Goal: Task Accomplishment & Management: Complete application form

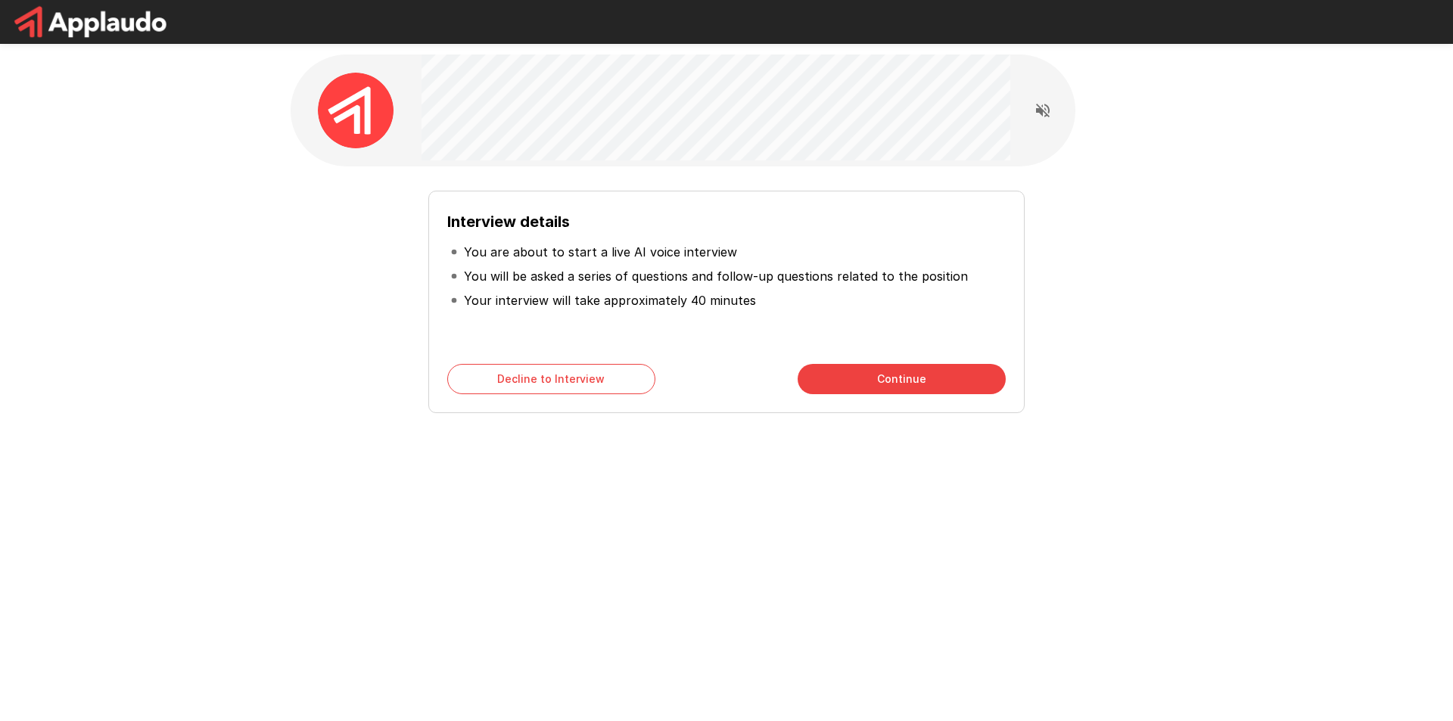
click at [1431, 197] on div "Interview details You are about to start a live AI voice interview You will be …" at bounding box center [726, 270] width 1453 height 540
click at [863, 375] on button "Continue" at bounding box center [902, 379] width 208 height 30
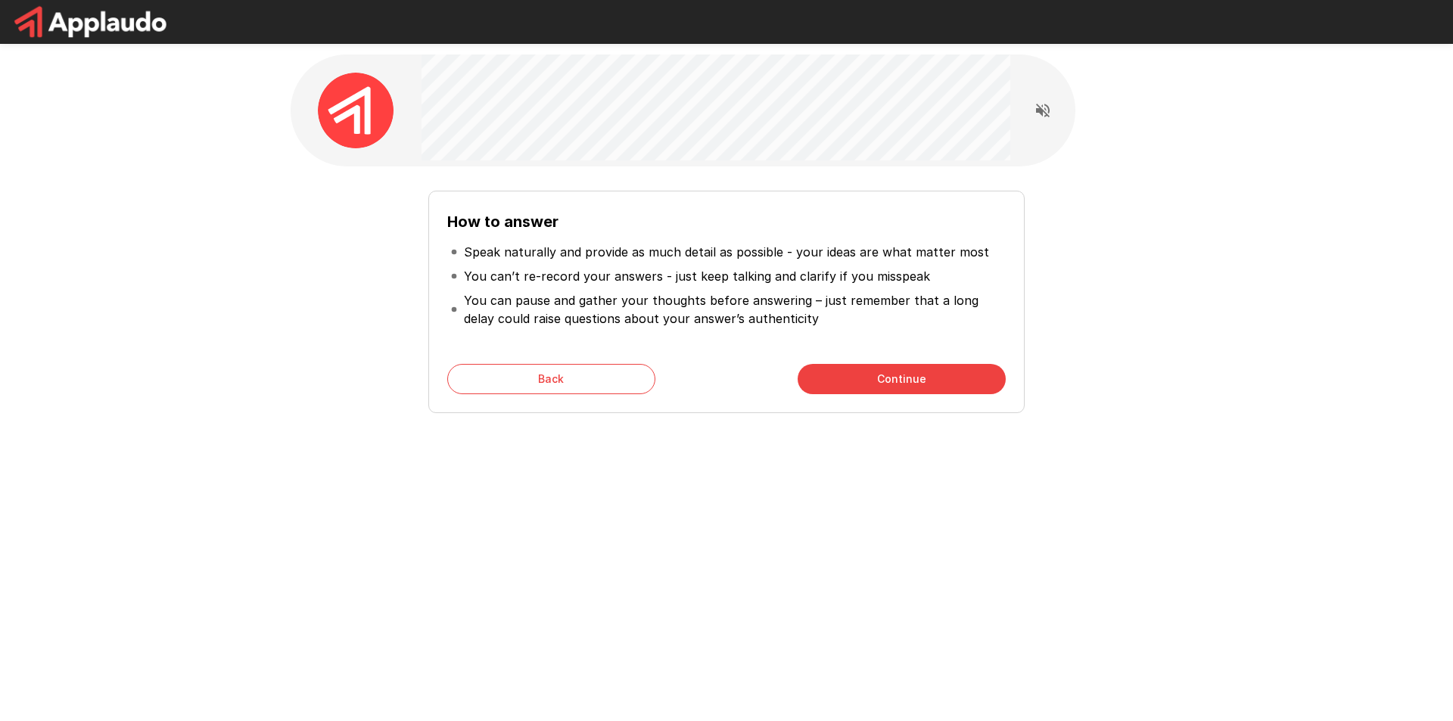
click at [790, 471] on div "How to answer Speak naturally and provide as much detail as possible - your ide…" at bounding box center [726, 270] width 908 height 540
click at [896, 376] on button "Continue" at bounding box center [902, 379] width 208 height 30
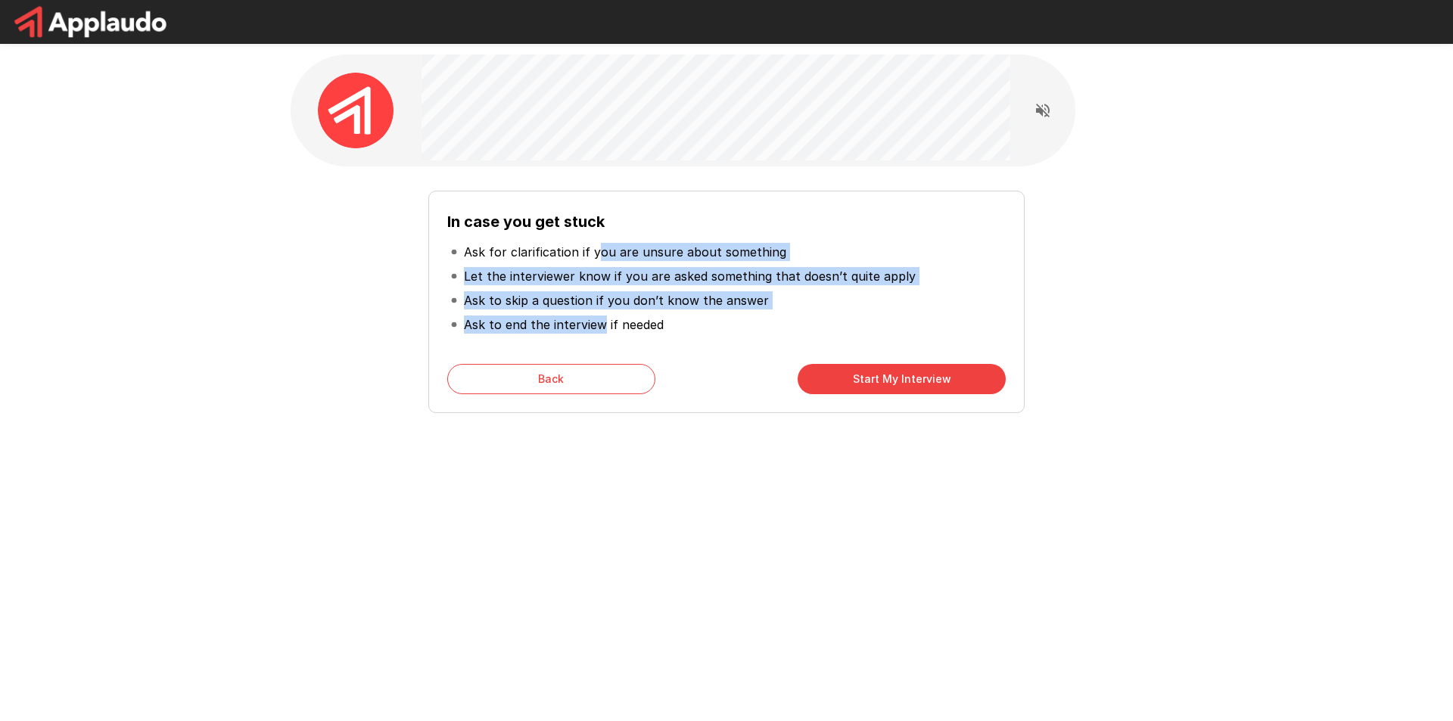
drag, startPoint x: 592, startPoint y: 255, endPoint x: 599, endPoint y: 318, distance: 63.1
click at [599, 318] on ul "Ask for clarification if you are unsure about something Let the interviewer kno…" at bounding box center [726, 288] width 558 height 109
click at [1038, 108] on icon "Read questions aloud" at bounding box center [1043, 111] width 14 height 14
click at [623, 290] on li "Ask to skip a question if you don’t know the answer" at bounding box center [726, 300] width 558 height 24
drag, startPoint x: 631, startPoint y: 259, endPoint x: 624, endPoint y: 329, distance: 70.7
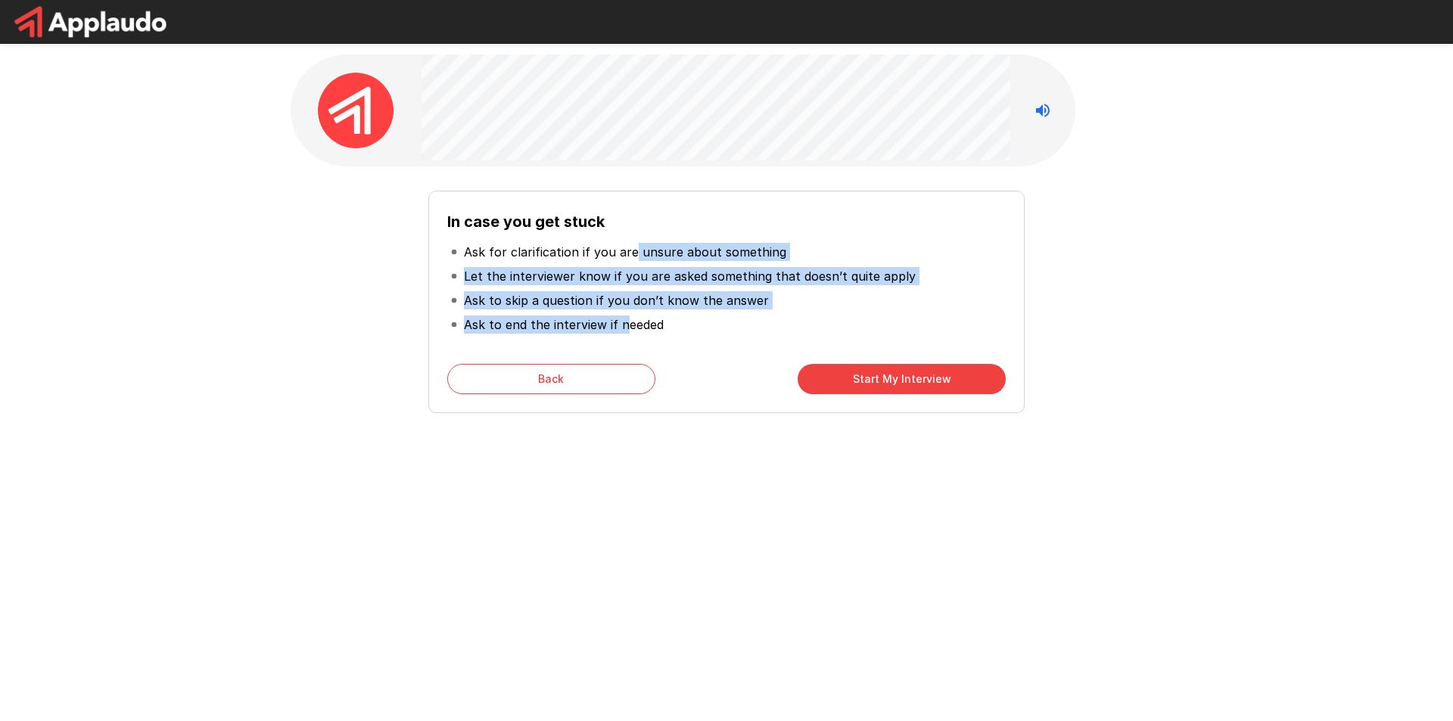
click at [624, 329] on ul "Ask for clarification if you are unsure about something Let the interviewer kno…" at bounding box center [726, 288] width 558 height 109
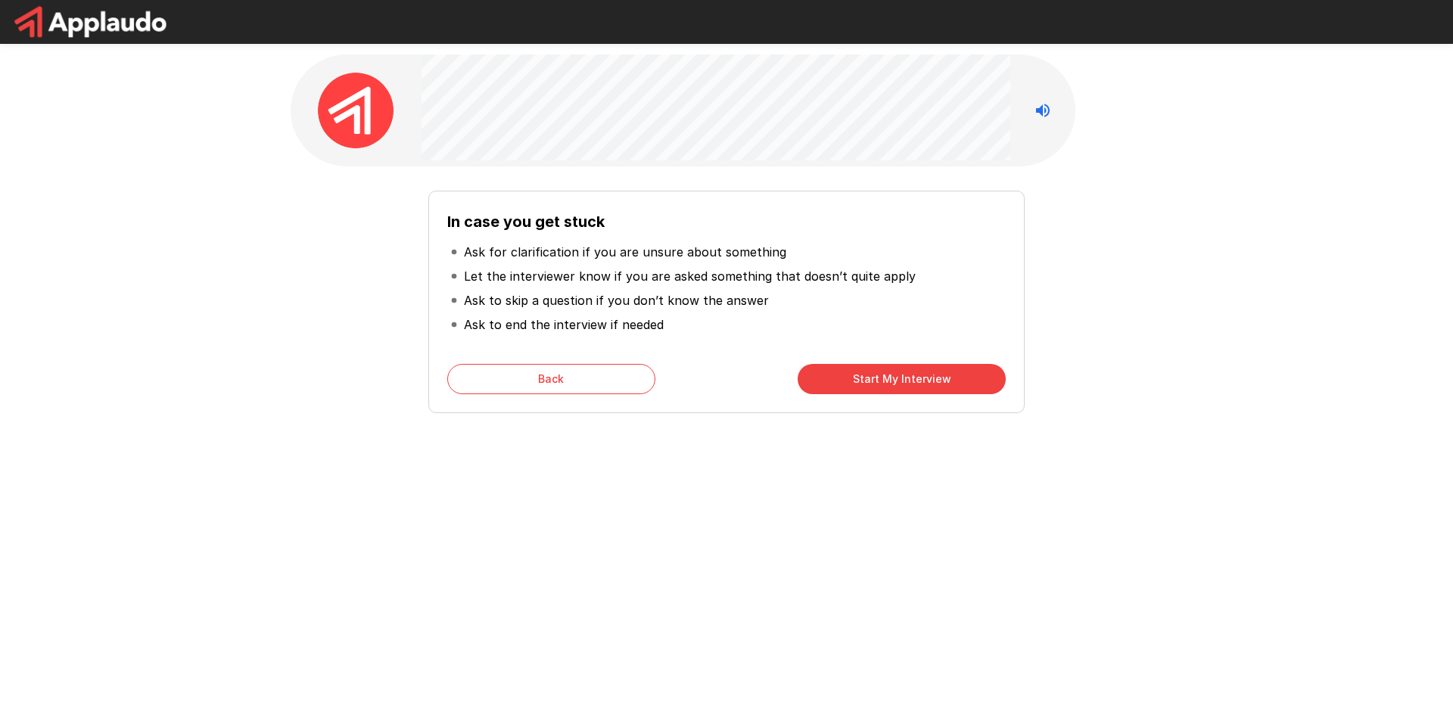
click at [628, 323] on p "Ask to end the interview if needed" at bounding box center [564, 325] width 200 height 18
click at [928, 393] on button "Start My Interview" at bounding box center [902, 379] width 208 height 30
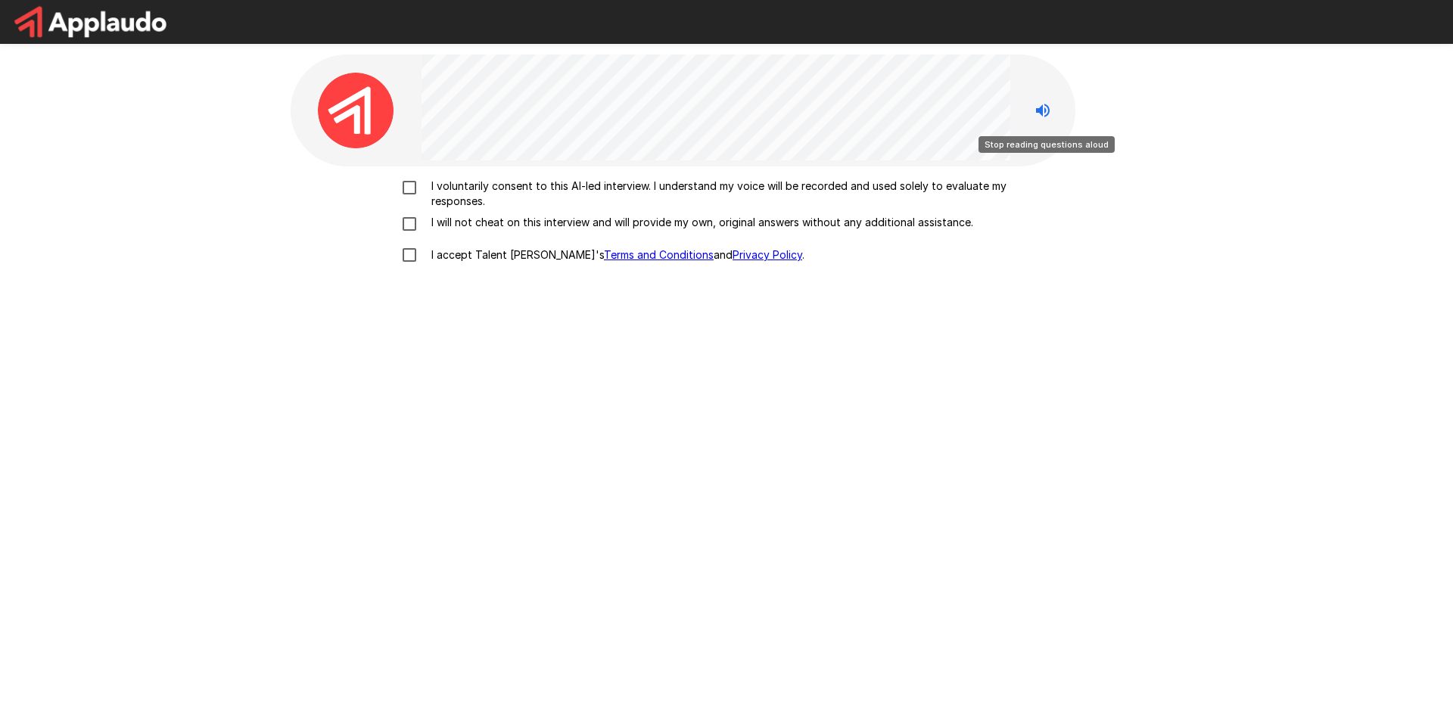
click at [1040, 111] on icon "Stop reading questions aloud" at bounding box center [1043, 111] width 14 height 14
click at [1037, 114] on icon "Read questions aloud" at bounding box center [1043, 110] width 18 height 18
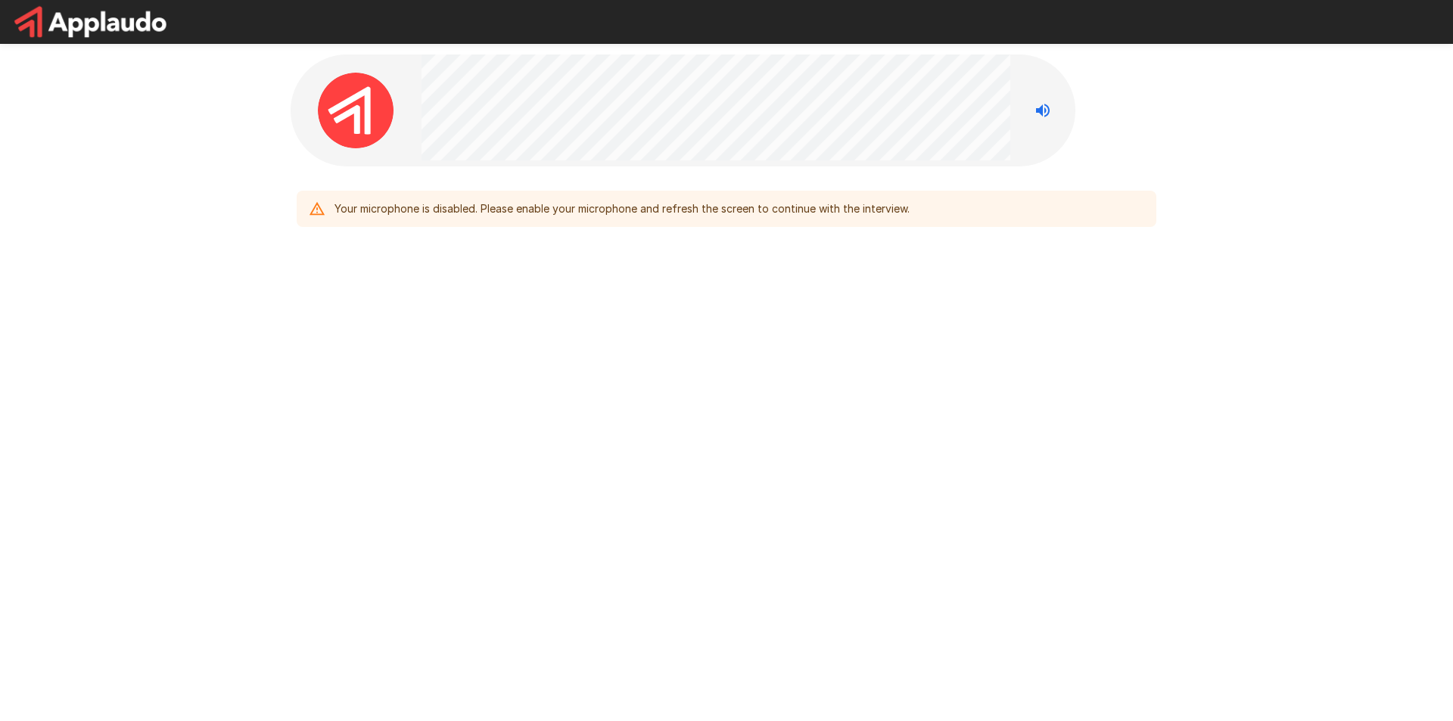
click at [1012, 324] on div "Your microphone is disabled. Please enable your microphone and refresh the scre…" at bounding box center [726, 177] width 908 height 354
drag, startPoint x: 389, startPoint y: 216, endPoint x: 446, endPoint y: 211, distance: 56.9
click at [390, 214] on div "Your microphone is disabled. Please enable your microphone and refresh the scre…" at bounding box center [621, 208] width 575 height 27
drag, startPoint x: 471, startPoint y: 210, endPoint x: 734, endPoint y: 216, distance: 263.4
click at [734, 216] on div "Your microphone is disabled. Please enable your microphone and refresh the scre…" at bounding box center [621, 208] width 575 height 27
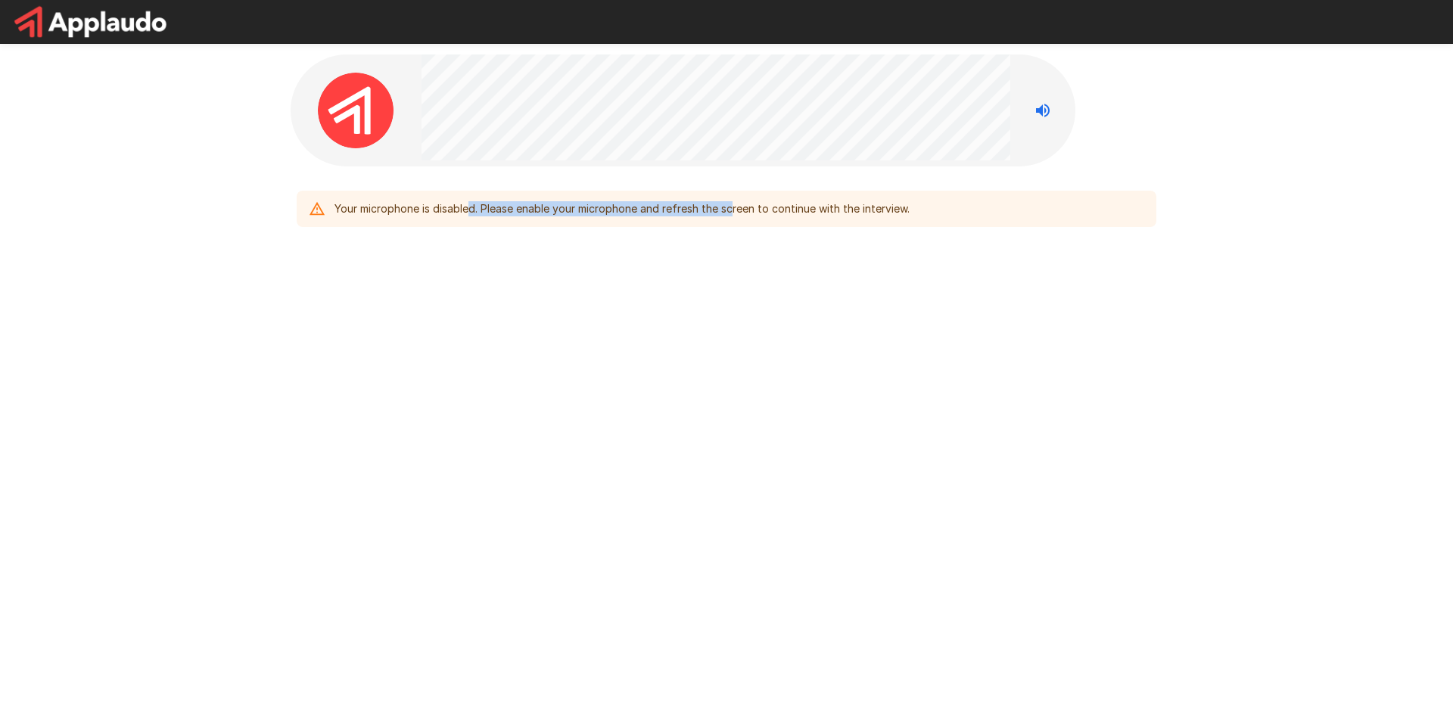
click at [1123, 664] on div "Your microphone is disabled. Please enable your microphone and refresh the scre…" at bounding box center [726, 360] width 1453 height 721
click at [460, 419] on div "Your microphone is disabled. Please enable your microphone and refresh the scre…" at bounding box center [726, 360] width 1453 height 721
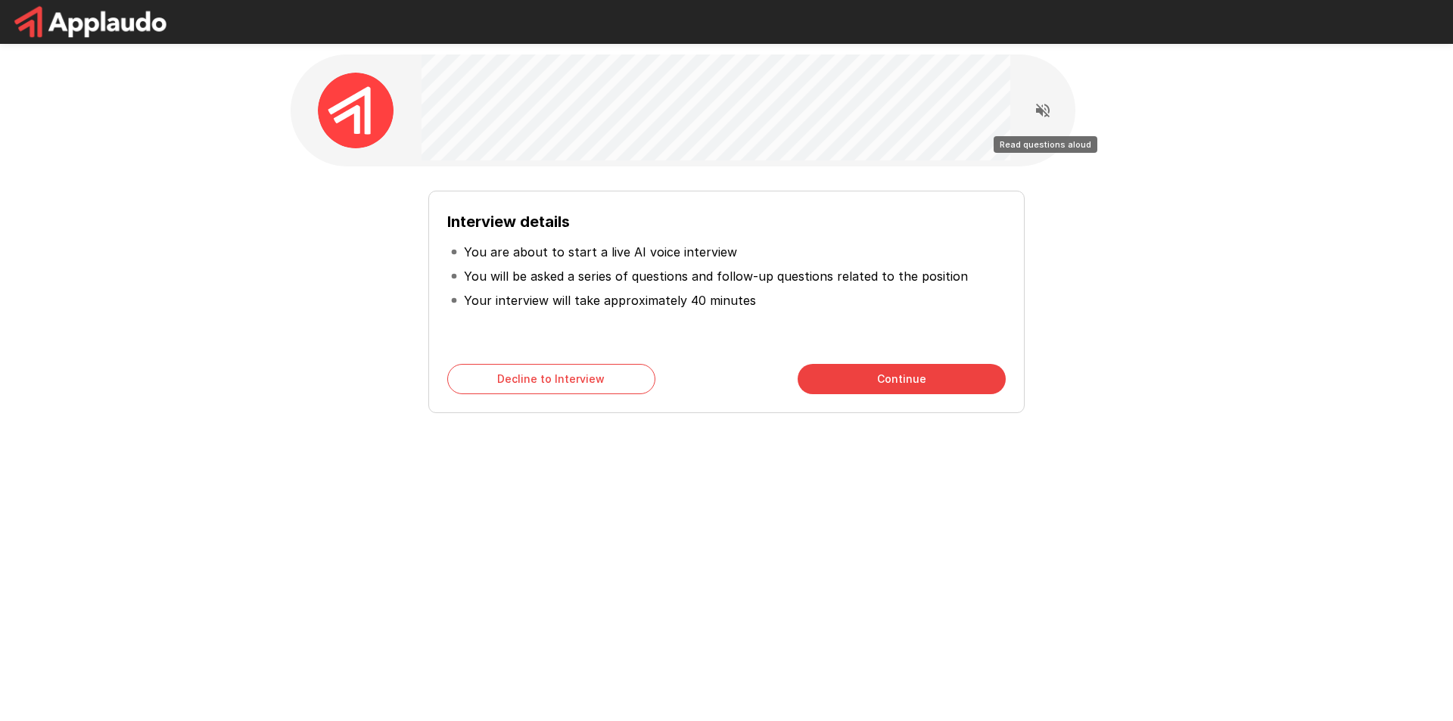
click at [1044, 110] on icon "Read questions aloud" at bounding box center [1043, 110] width 18 height 18
click at [1305, 532] on div "Interview details You are about to start a live AI voice interview You will be …" at bounding box center [726, 270] width 1453 height 540
click at [1084, 473] on div "Interview details You are about to start a live AI voice interview You will be …" at bounding box center [726, 270] width 908 height 540
click at [1050, 111] on icon "Stop reading questions aloud" at bounding box center [1043, 110] width 18 height 18
click at [1050, 111] on icon "Read questions aloud" at bounding box center [1043, 110] width 18 height 18
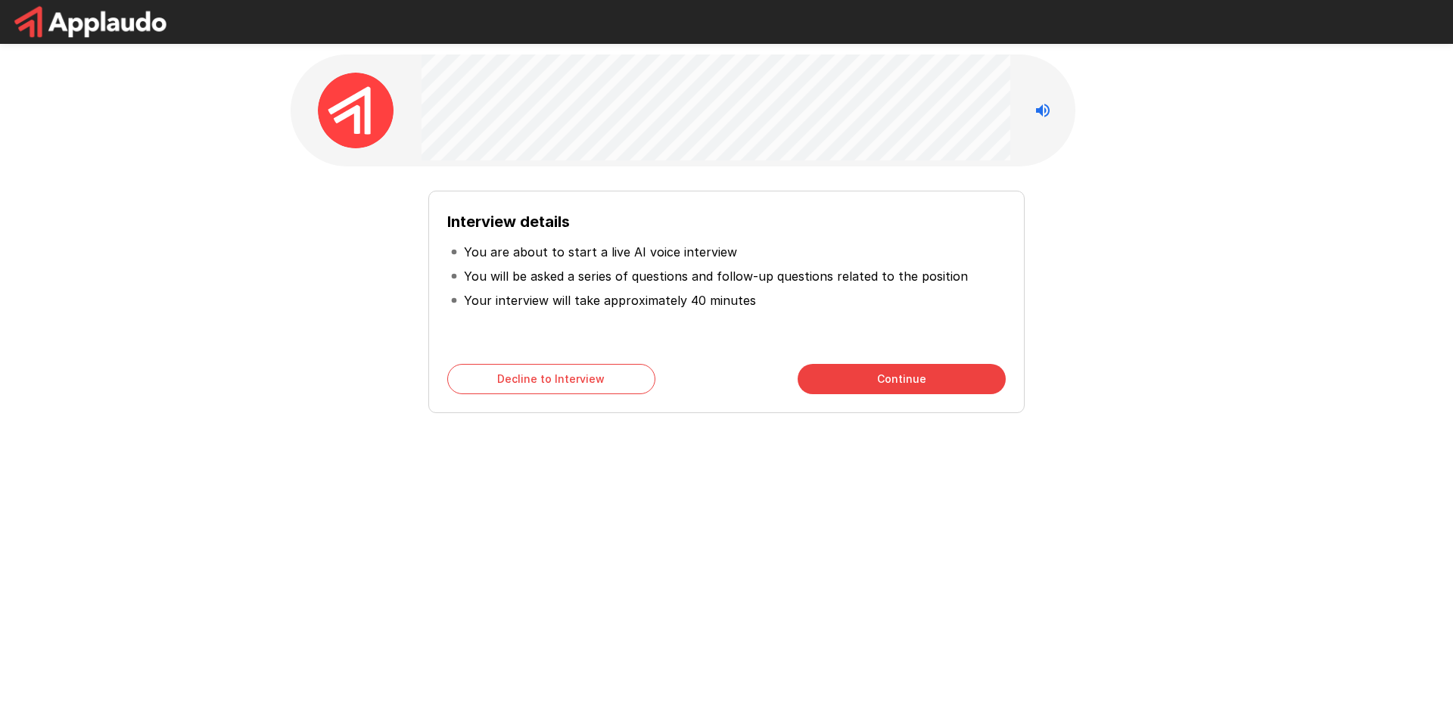
drag, startPoint x: 1219, startPoint y: 2, endPoint x: 919, endPoint y: 393, distance: 492.6
click at [919, 393] on button "Continue" at bounding box center [902, 379] width 208 height 30
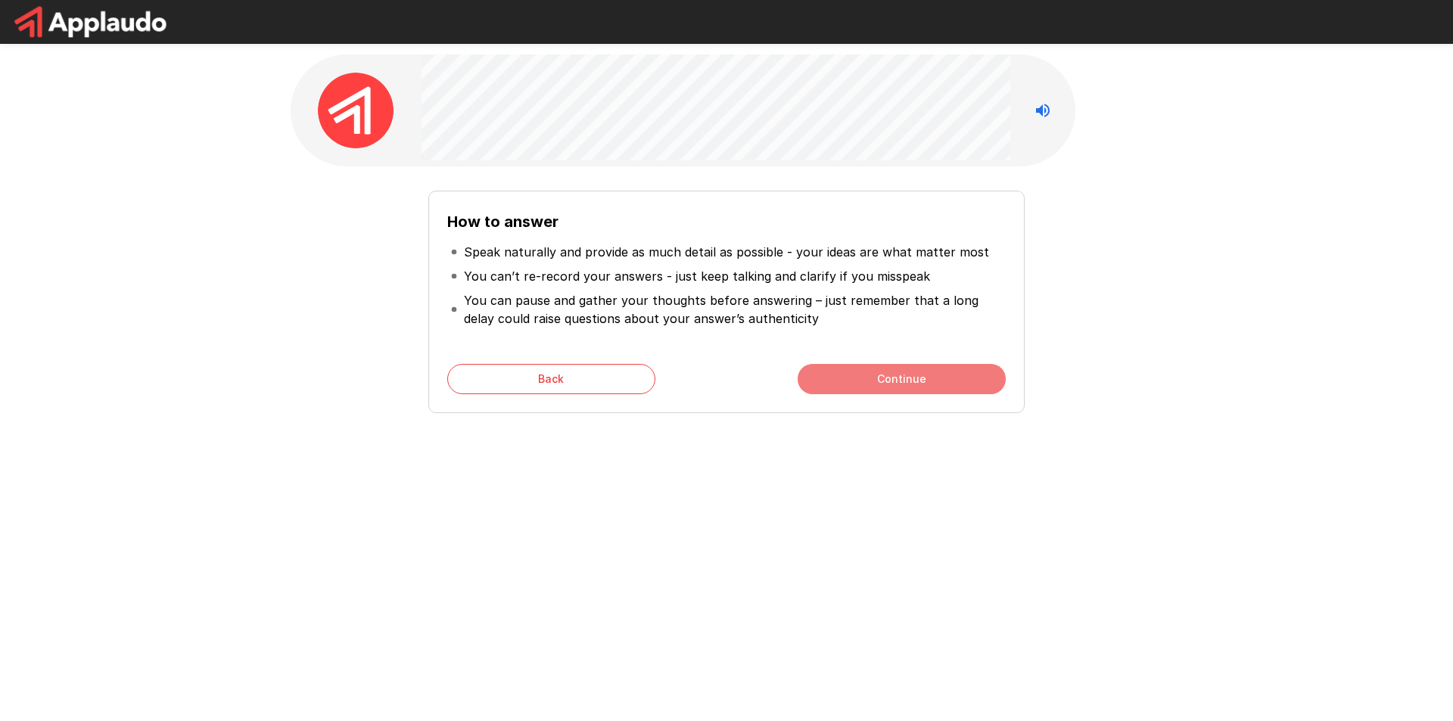
click at [916, 384] on button "Continue" at bounding box center [902, 379] width 208 height 30
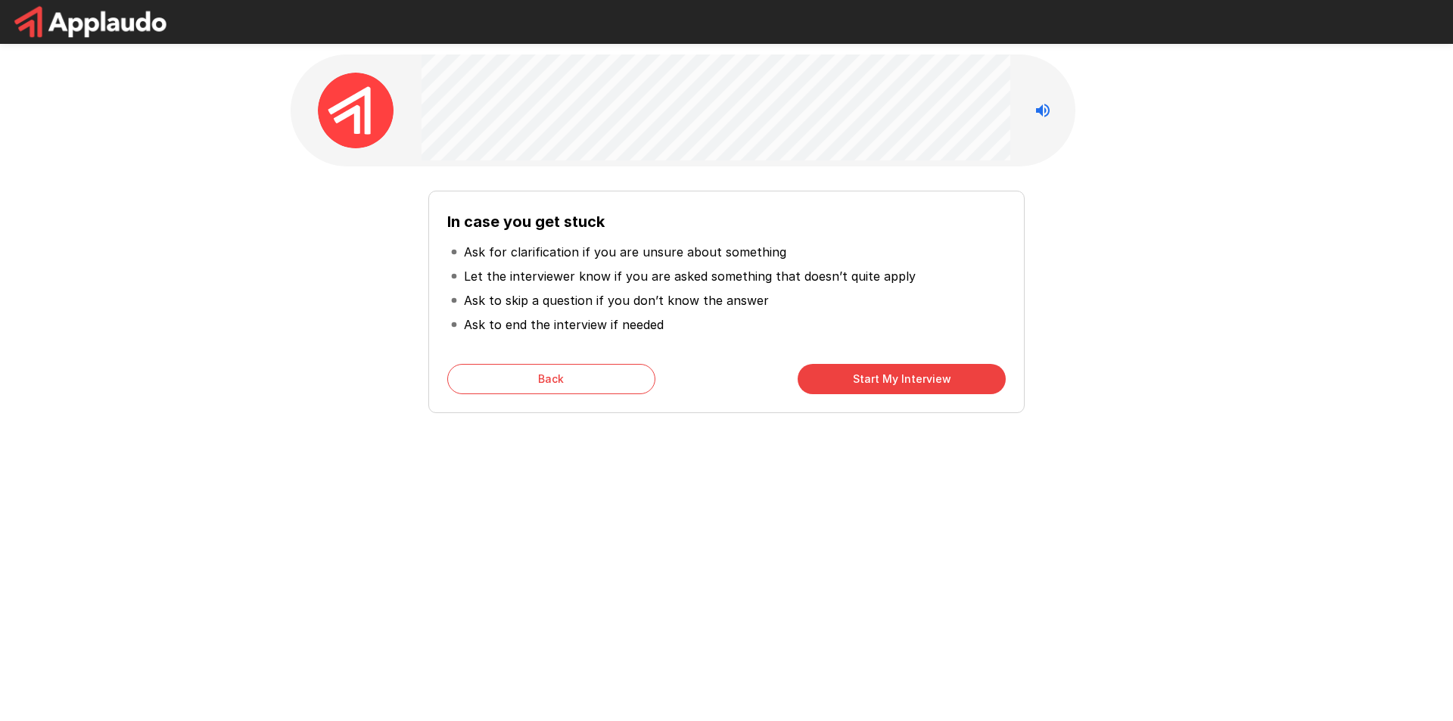
click at [863, 377] on button "Start My Interview" at bounding box center [902, 379] width 208 height 30
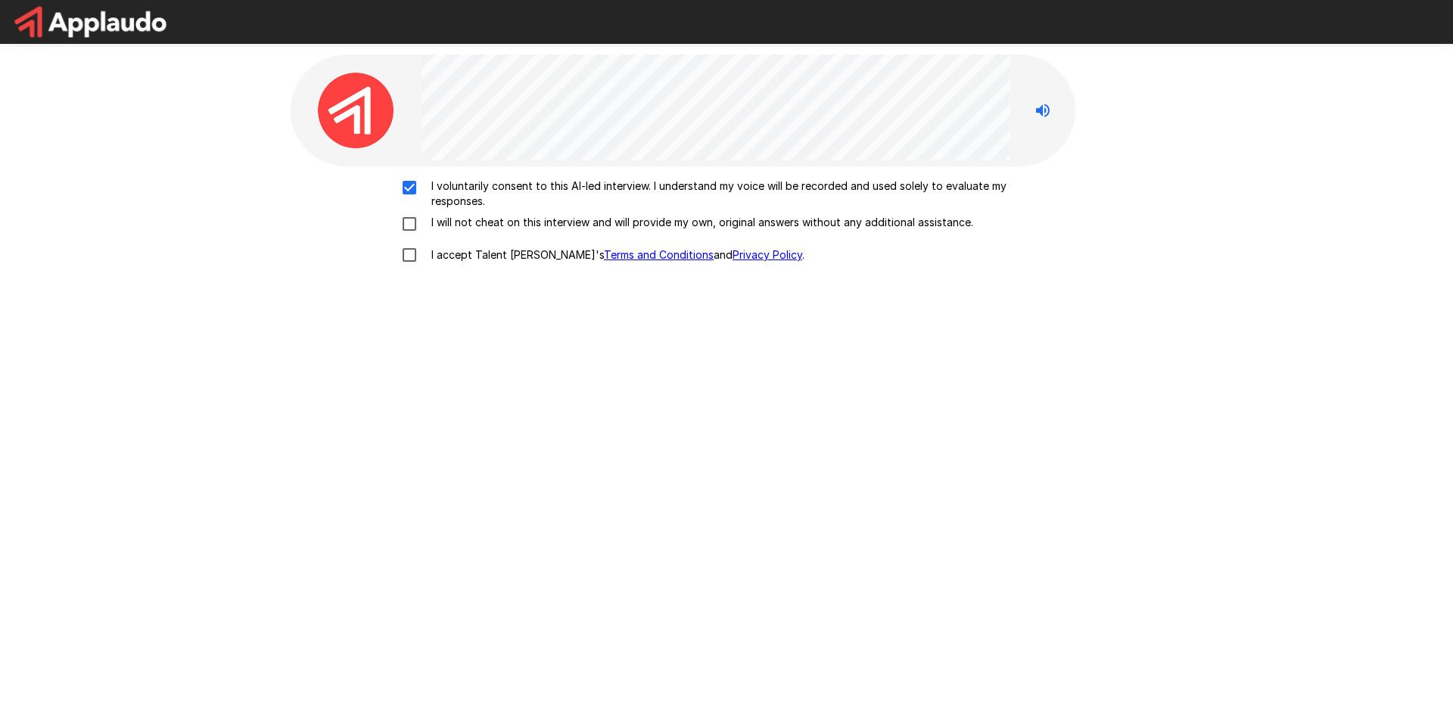
click at [414, 209] on label "I voluntarily consent to this AI-led interview. I understand my voice will be r…" at bounding box center [726, 194] width 666 height 30
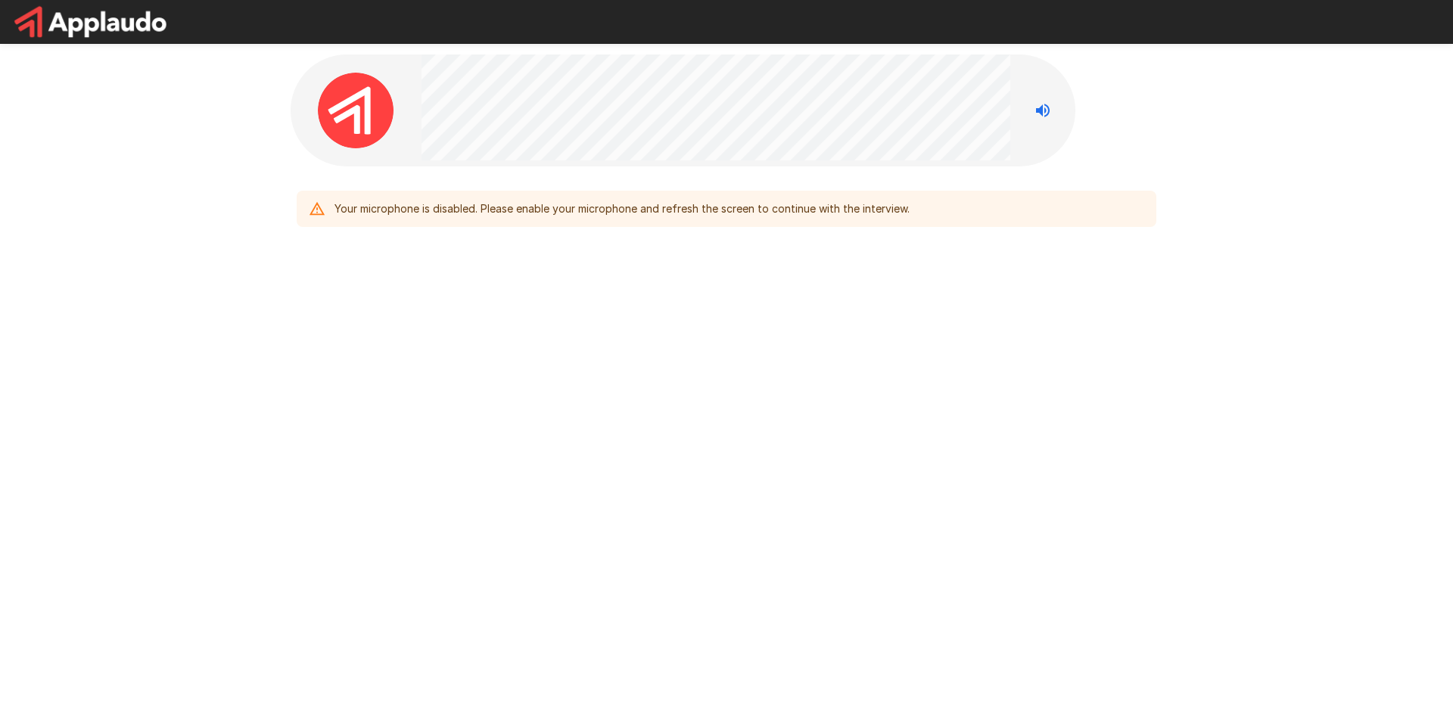
click at [311, 215] on icon at bounding box center [316, 208] width 15 height 13
click at [357, 118] on img at bounding box center [356, 111] width 76 height 76
click at [1007, 292] on div "Your microphone is disabled. Please enable your microphone and refresh the scre…" at bounding box center [726, 177] width 908 height 354
click at [853, 197] on div "Your microphone is disabled. Please enable your microphone and refresh the scre…" at bounding box center [621, 208] width 575 height 27
click at [869, 214] on div "Your microphone is disabled. Please enable your microphone and refresh the scre…" at bounding box center [621, 208] width 575 height 27
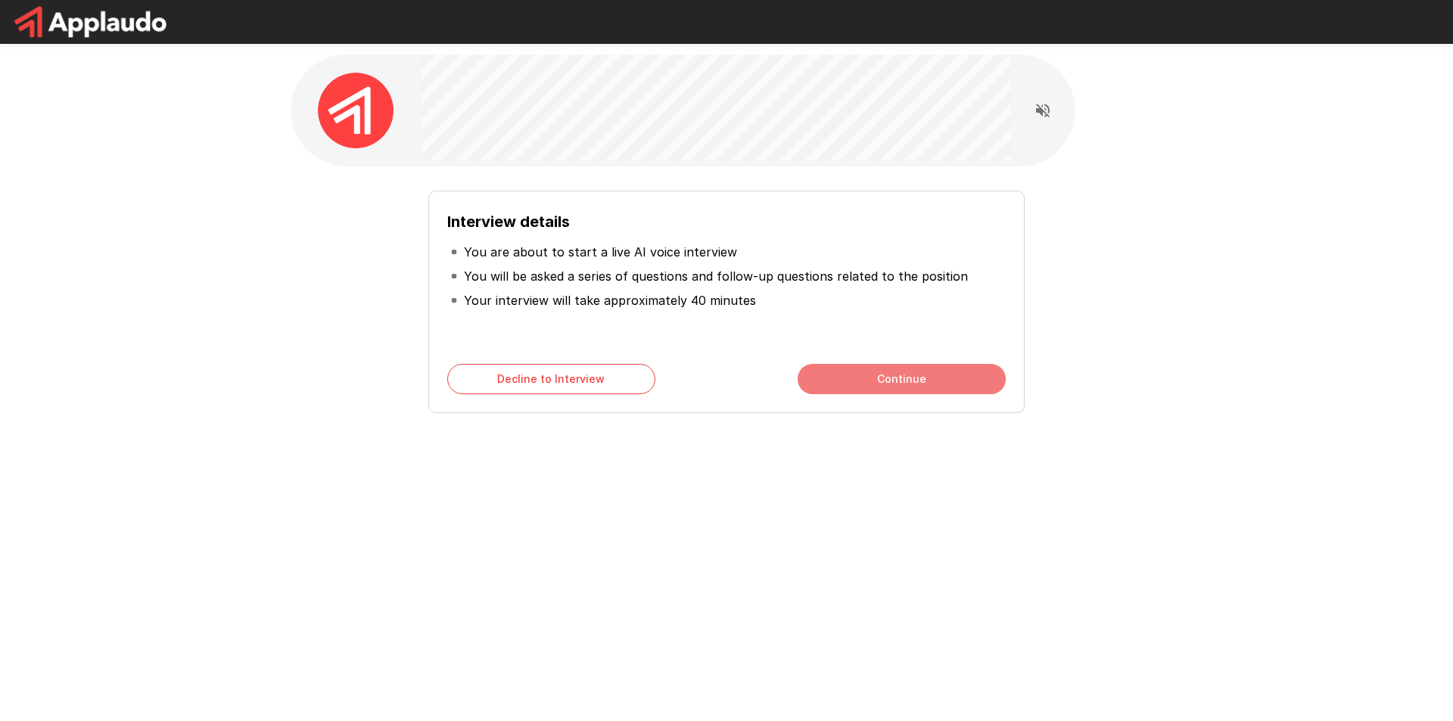
click at [879, 379] on button "Continue" at bounding box center [902, 379] width 208 height 30
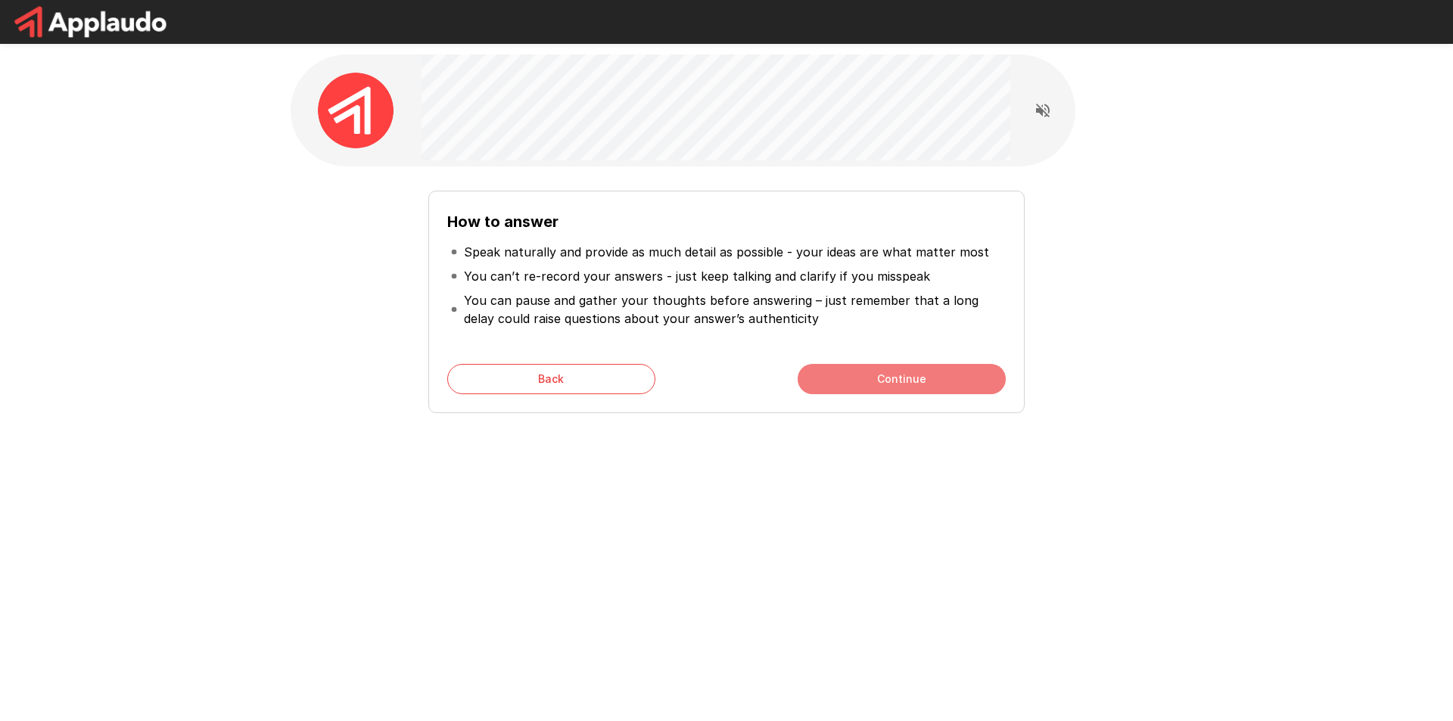
click at [879, 376] on button "Continue" at bounding box center [902, 379] width 208 height 30
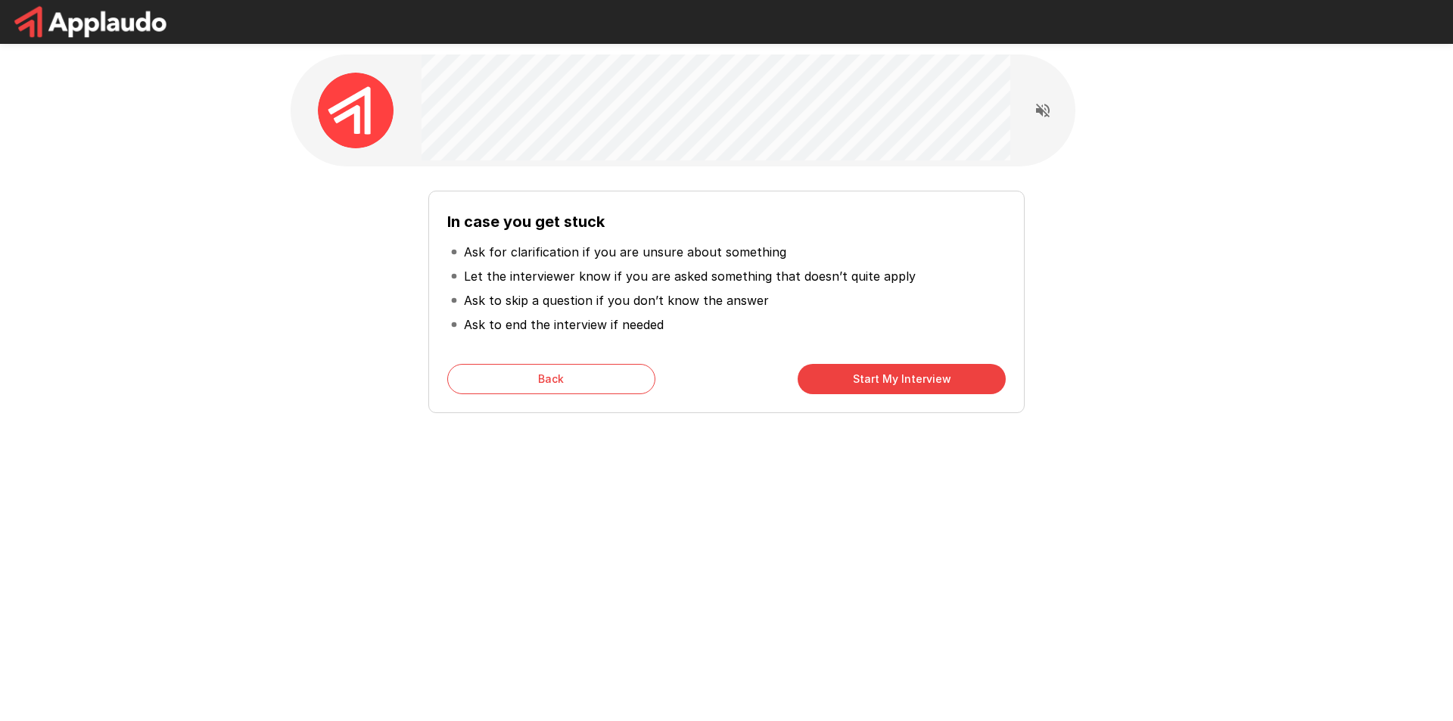
click at [879, 376] on button "Start My Interview" at bounding box center [902, 379] width 208 height 30
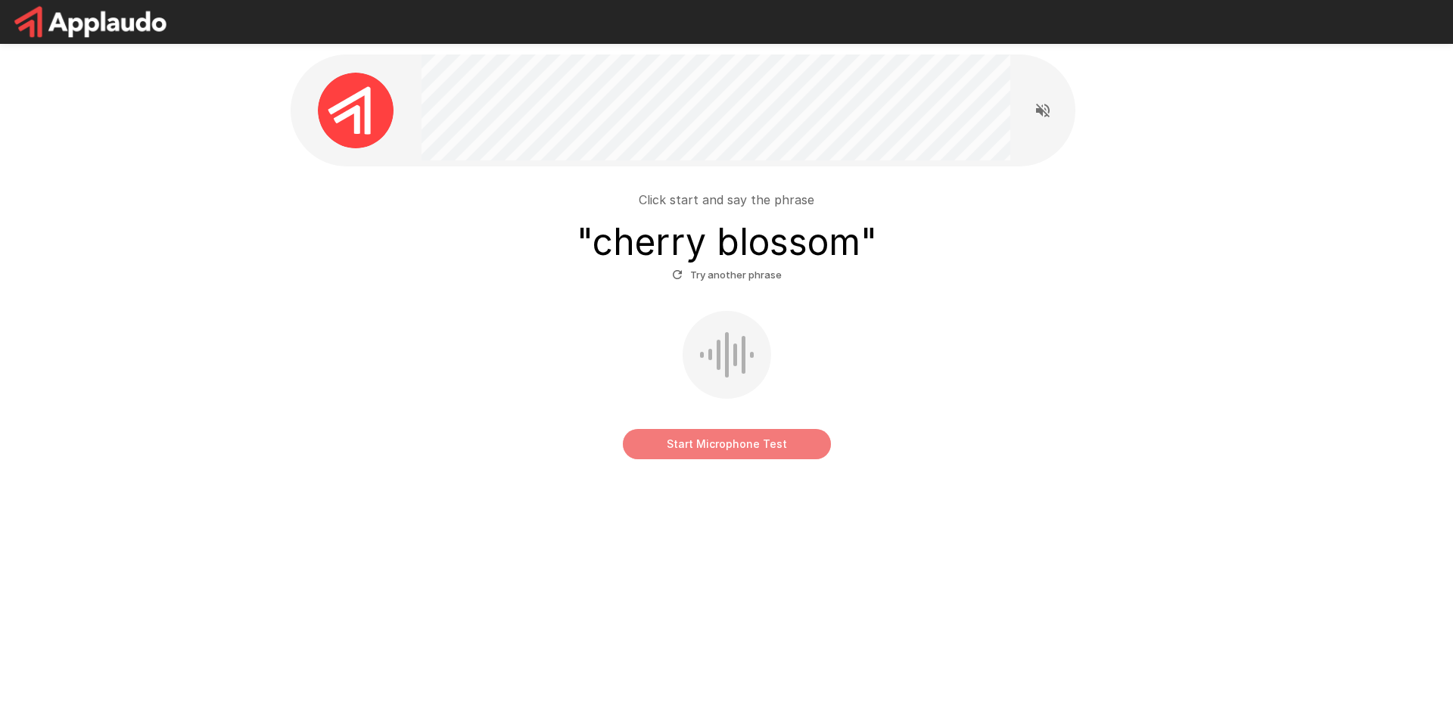
click at [749, 432] on button "Start Microphone Test" at bounding box center [727, 444] width 208 height 30
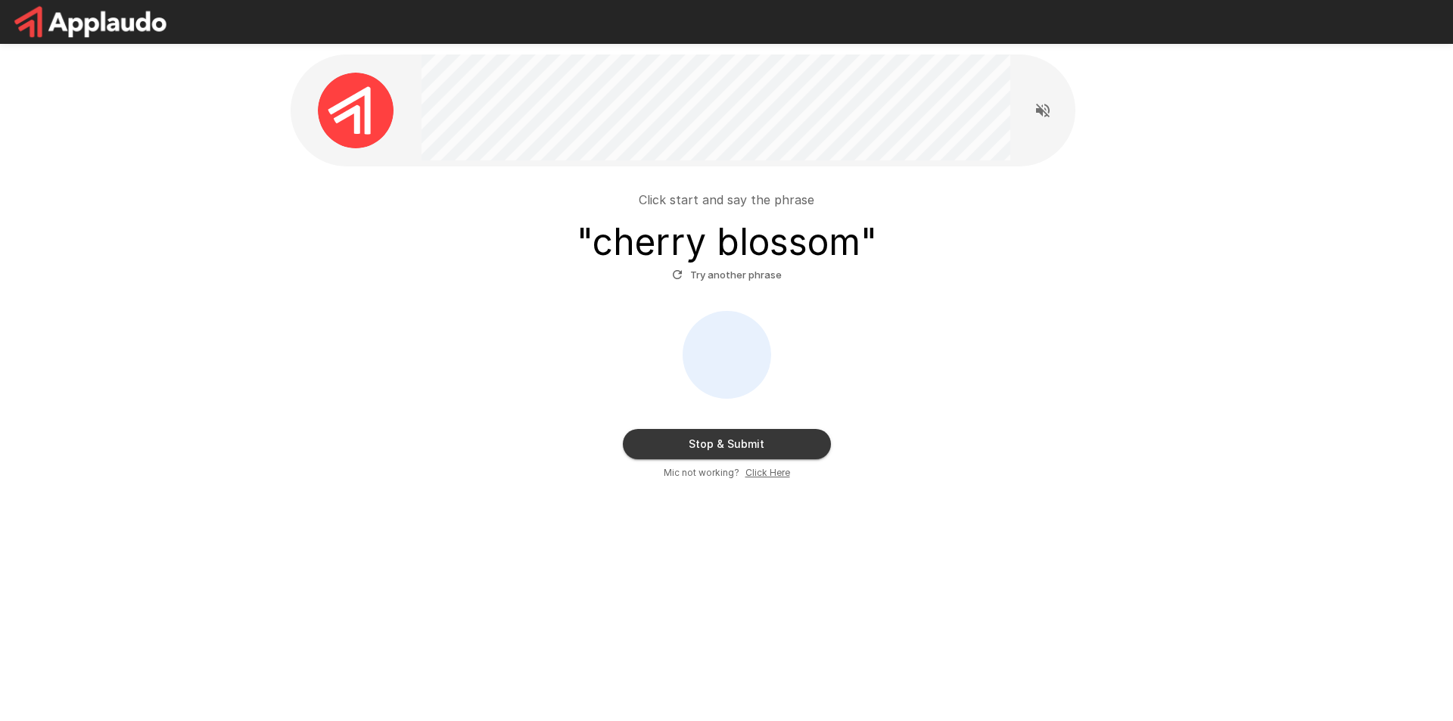
click at [761, 440] on button "Stop & Submit" at bounding box center [727, 444] width 208 height 30
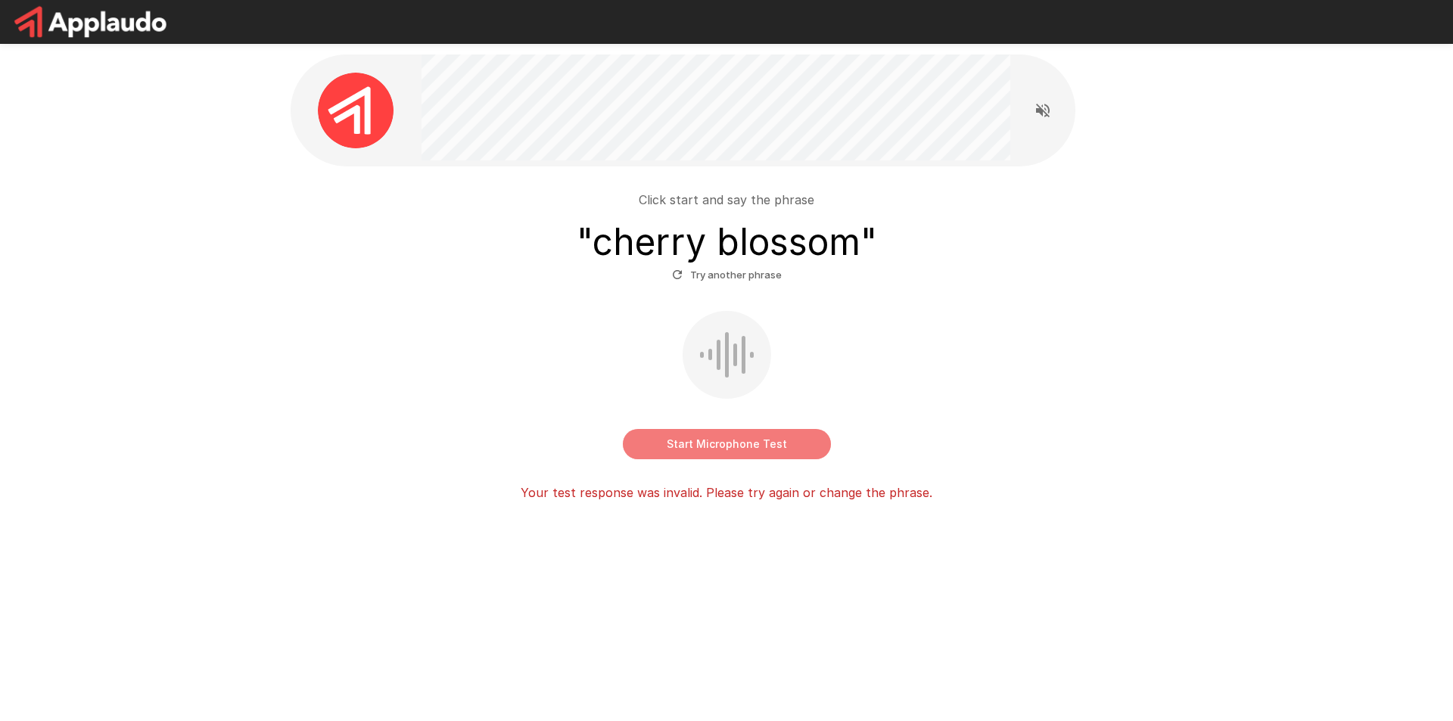
click at [760, 444] on button "Start Microphone Test" at bounding box center [727, 444] width 208 height 30
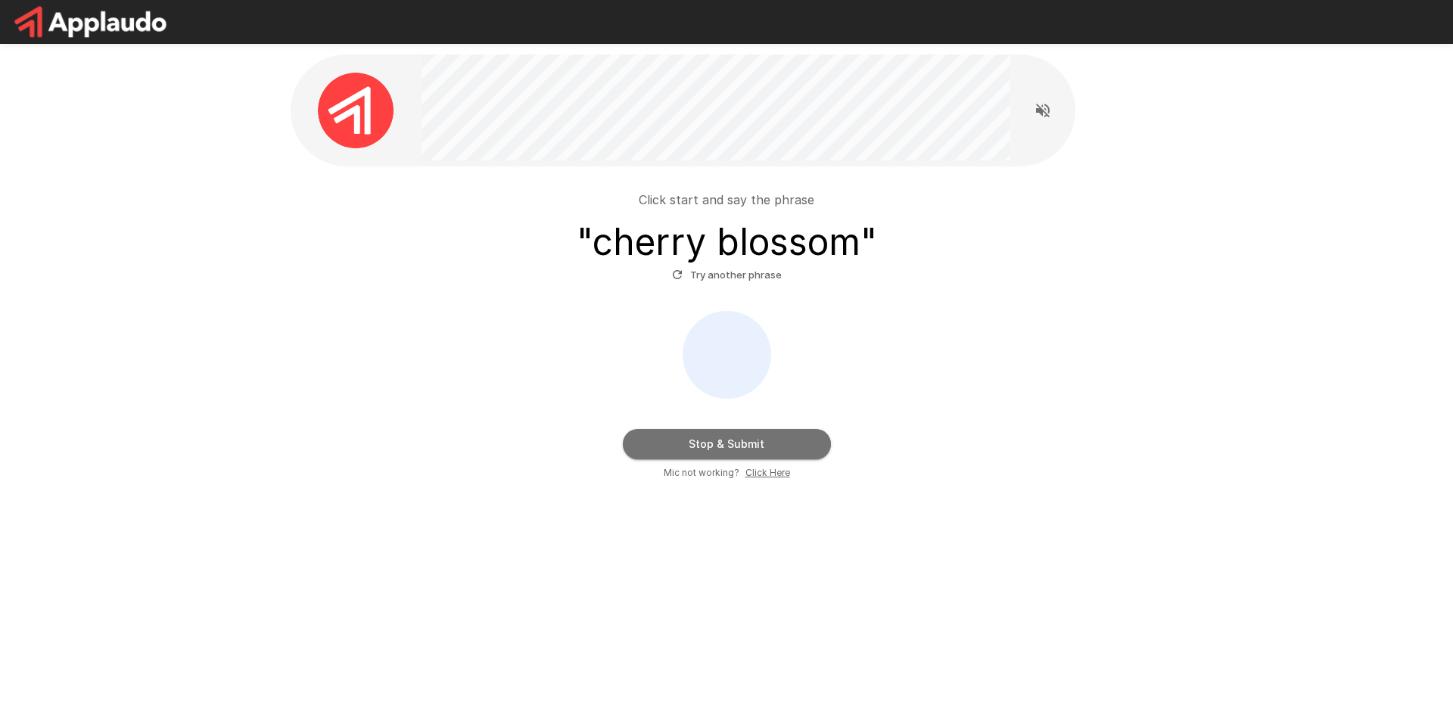
click at [790, 440] on button "Stop & Submit" at bounding box center [727, 444] width 208 height 30
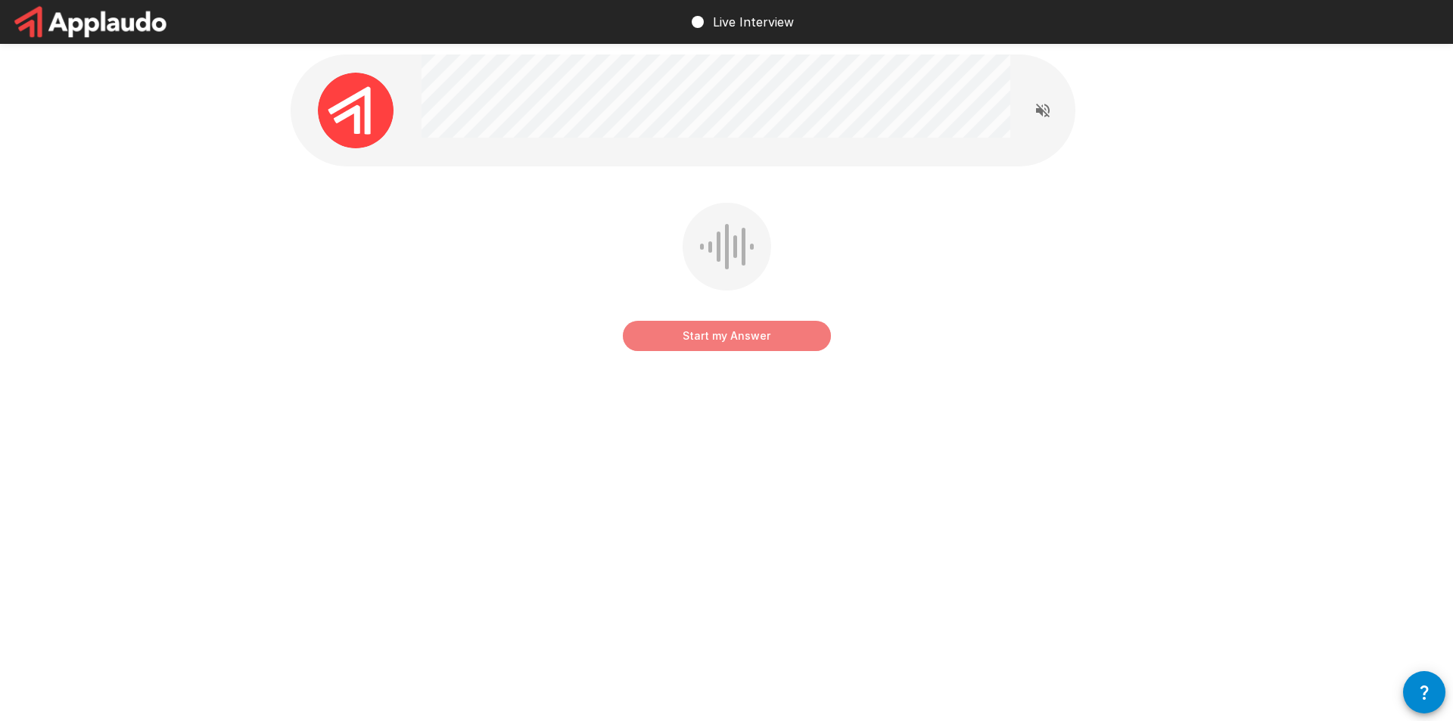
click at [738, 337] on button "Start my Answer" at bounding box center [727, 336] width 208 height 30
click at [750, 340] on button "Stop & Submit" at bounding box center [727, 336] width 208 height 30
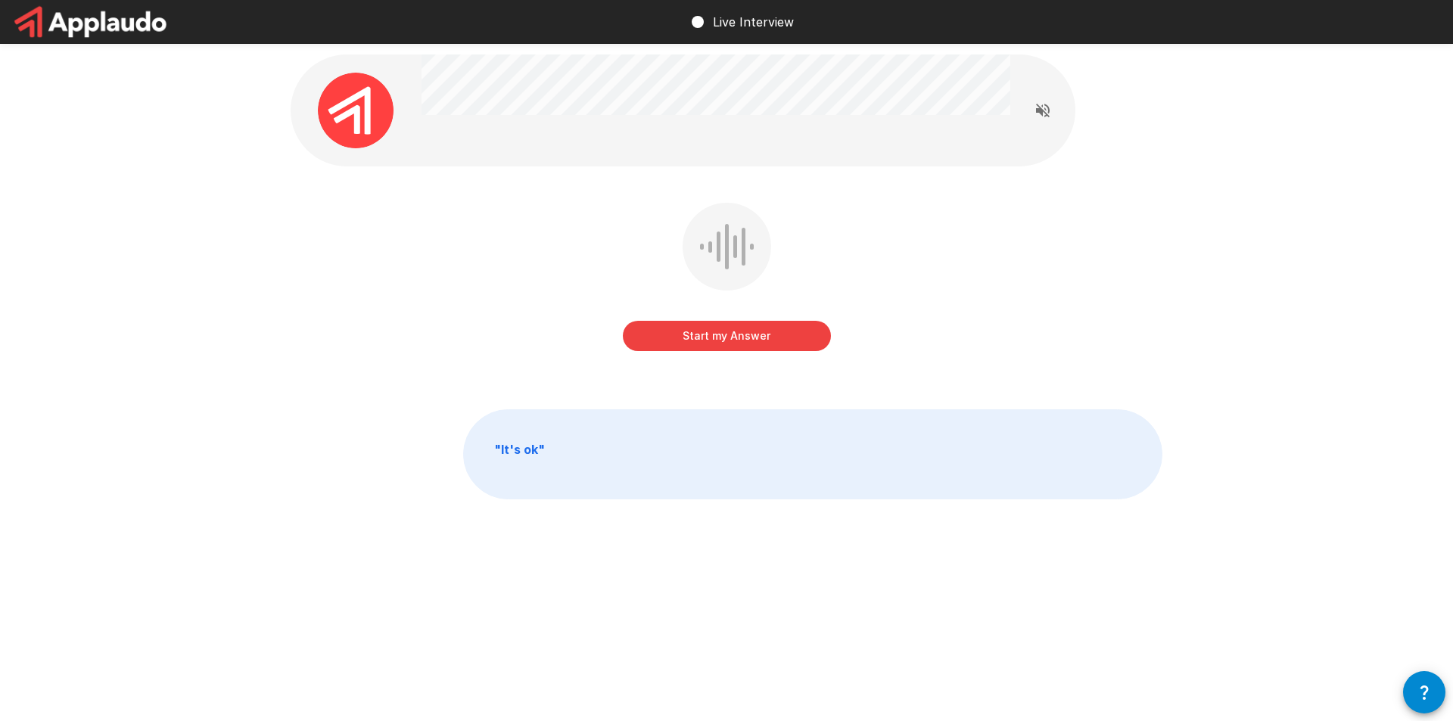
click at [752, 331] on button "Start my Answer" at bounding box center [727, 336] width 208 height 30
click at [750, 340] on button "Stop & Submit" at bounding box center [727, 336] width 208 height 30
click at [716, 328] on button "Start my Answer" at bounding box center [727, 336] width 208 height 30
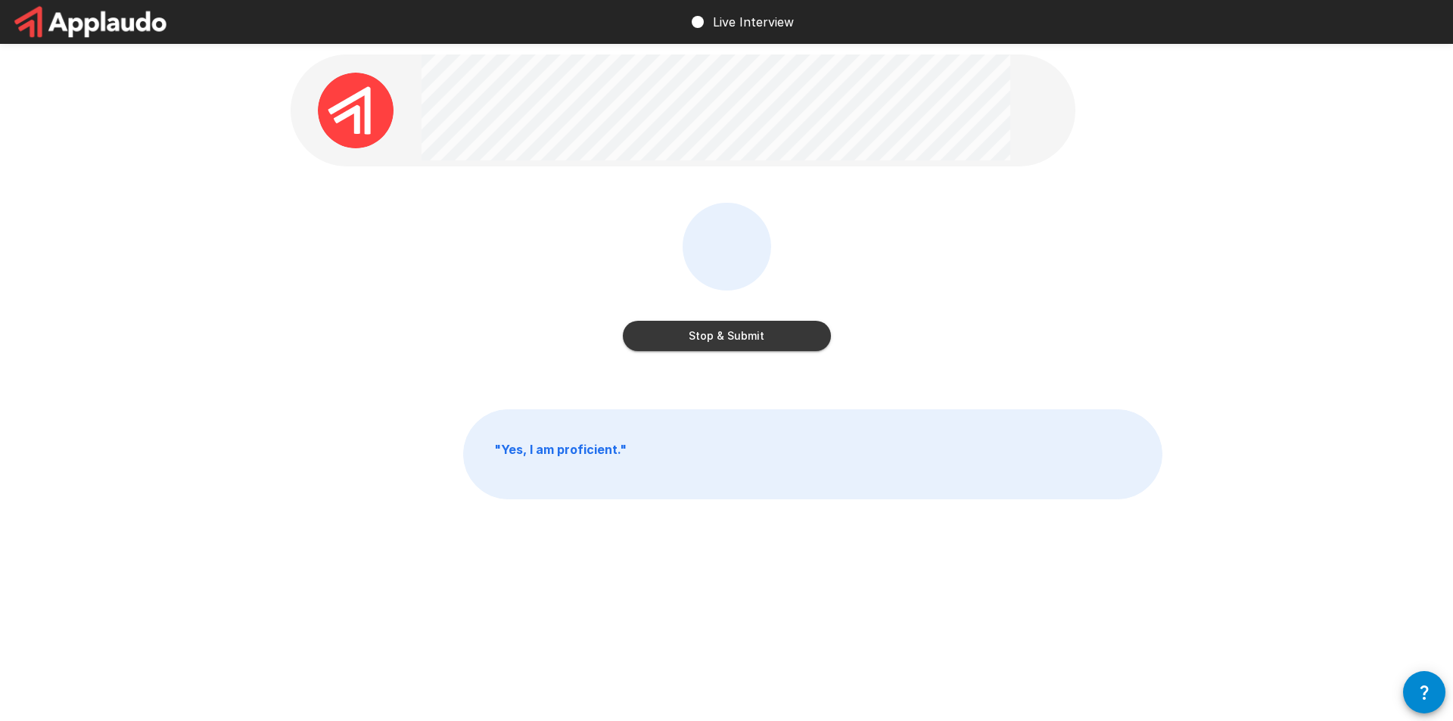
click at [724, 337] on button "Stop & Submit" at bounding box center [727, 336] width 208 height 30
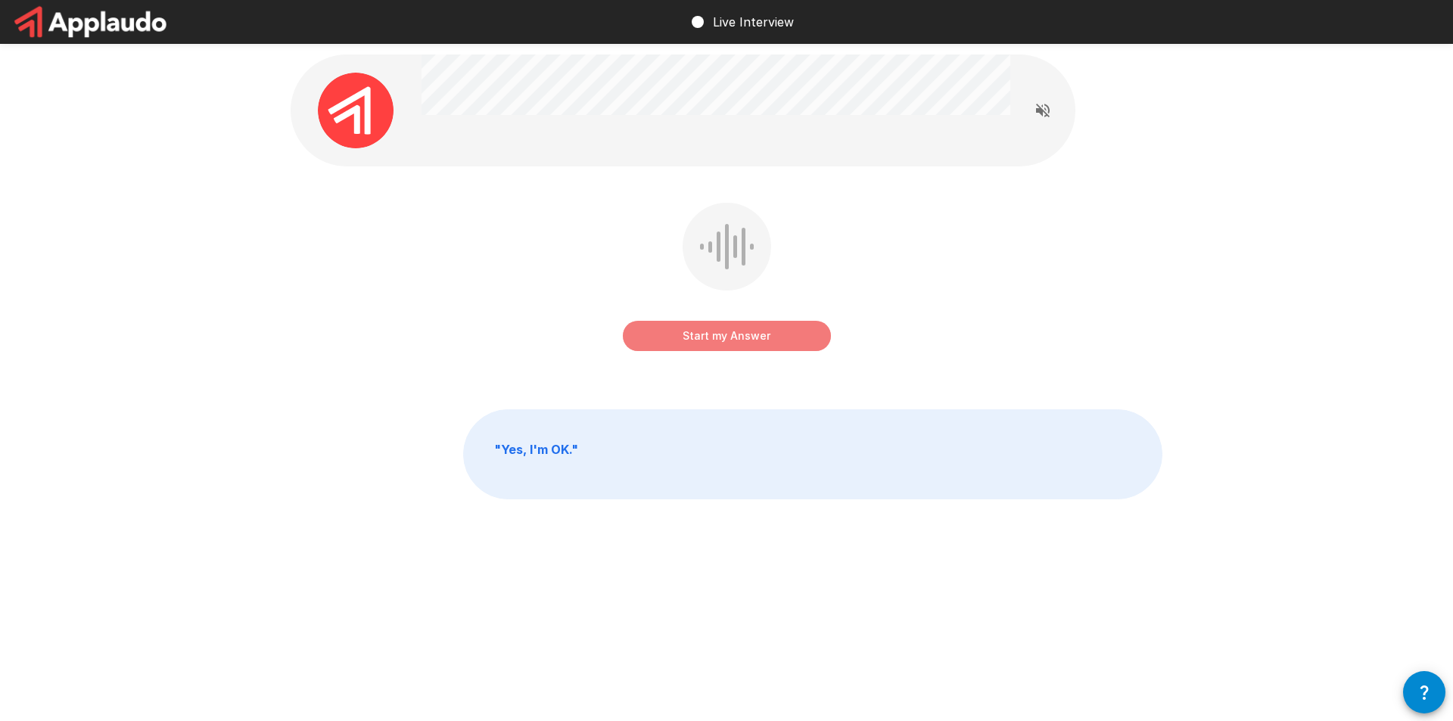
click at [729, 328] on button "Start my Answer" at bounding box center [727, 336] width 208 height 30
click at [735, 337] on button "Stop & Submit" at bounding box center [727, 336] width 208 height 30
click at [714, 342] on button "Start my Answer" at bounding box center [727, 336] width 208 height 30
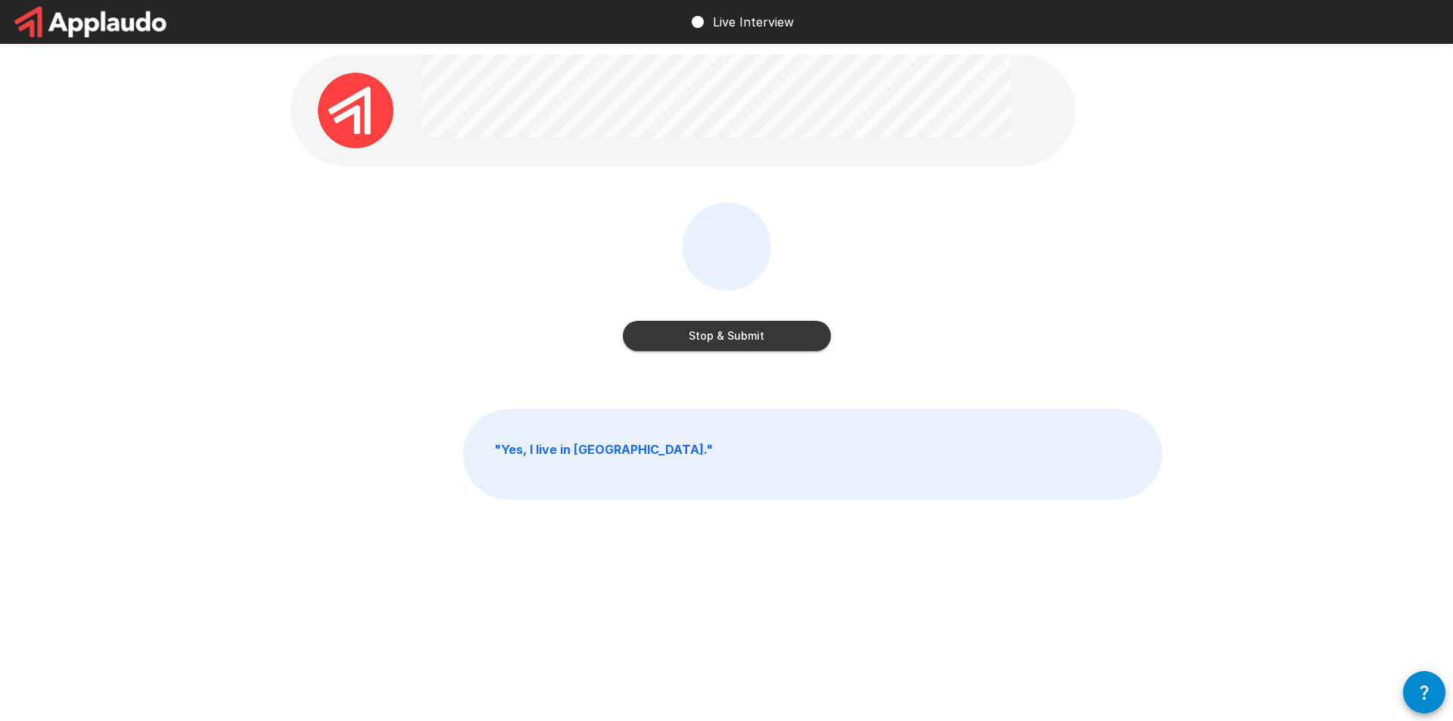
click at [717, 337] on button "Stop & Submit" at bounding box center [727, 336] width 208 height 30
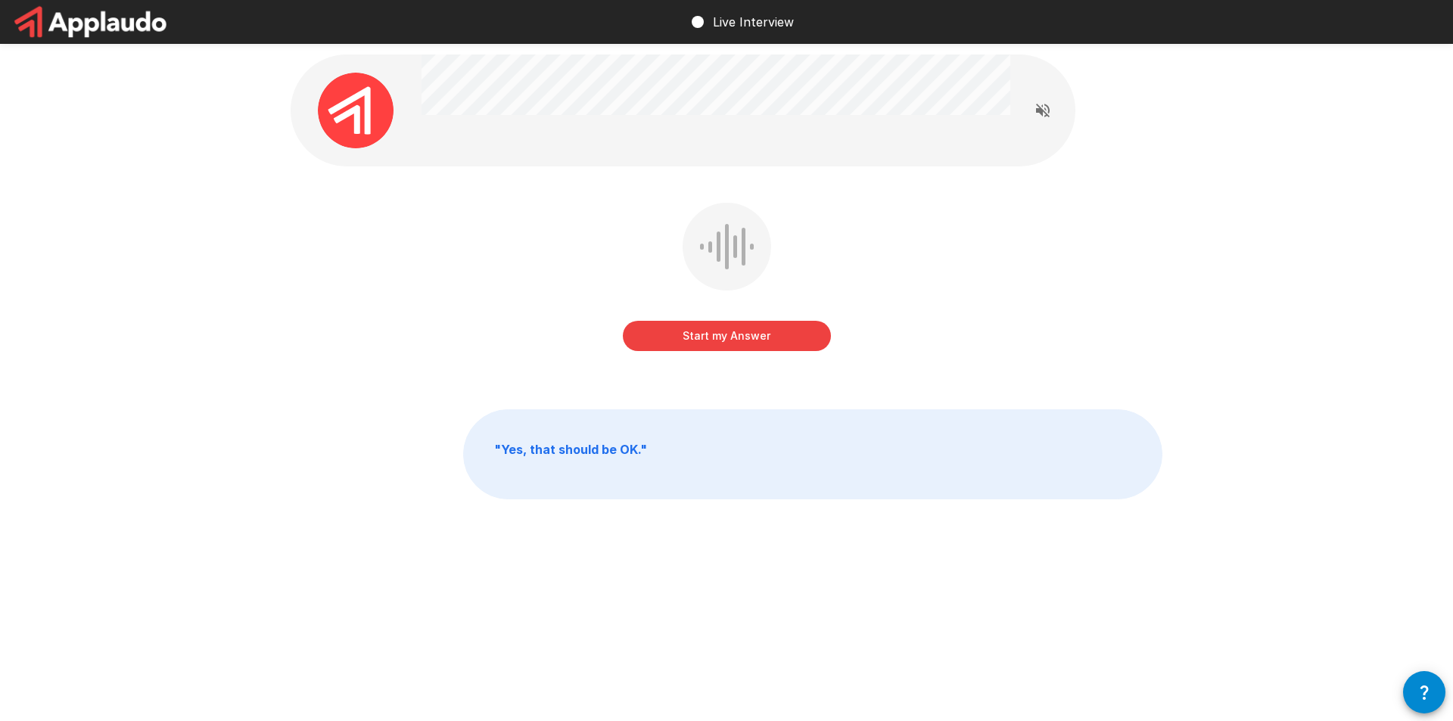
click at [718, 336] on button "Start my Answer" at bounding box center [727, 336] width 208 height 30
click at [721, 331] on button "Stop & Submit" at bounding box center [727, 336] width 208 height 30
click at [724, 329] on button "Start my Answer" at bounding box center [727, 336] width 208 height 30
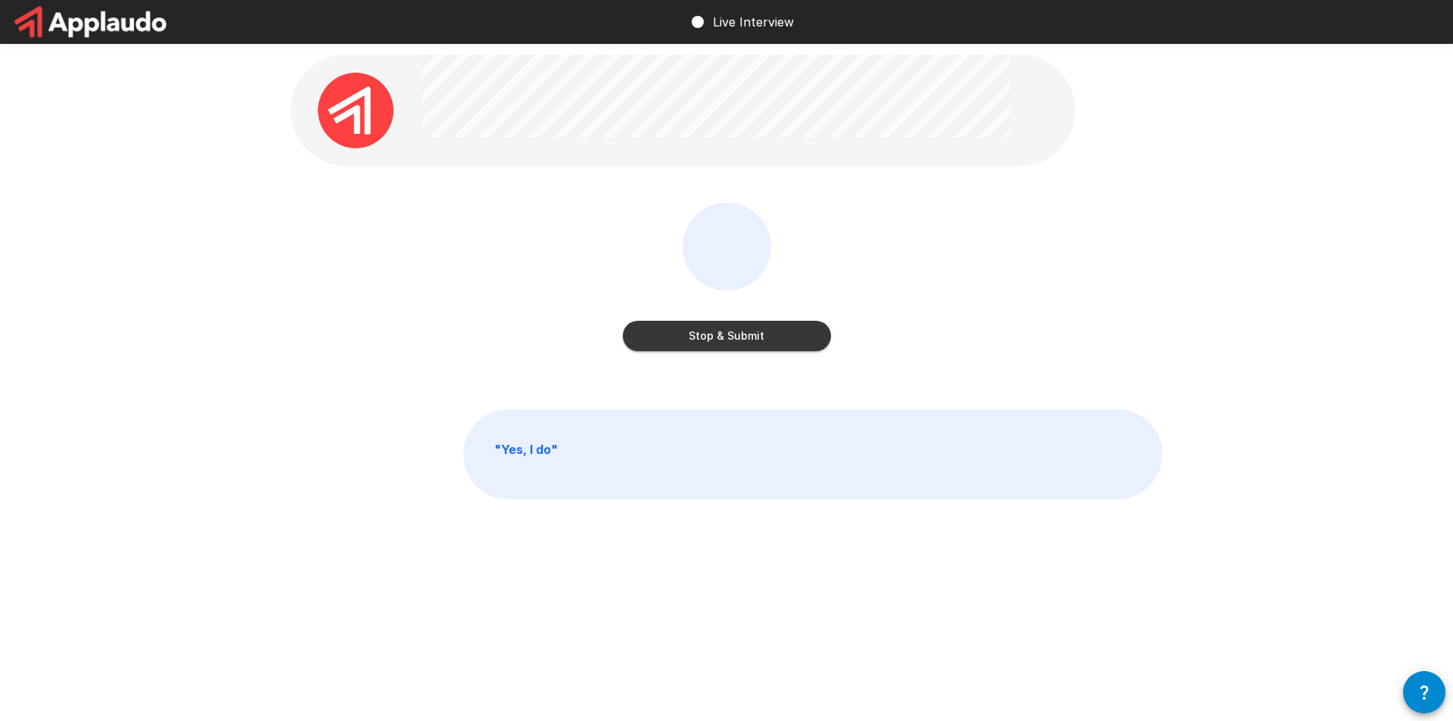
click at [710, 324] on button "Stop & Submit" at bounding box center [727, 336] width 208 height 30
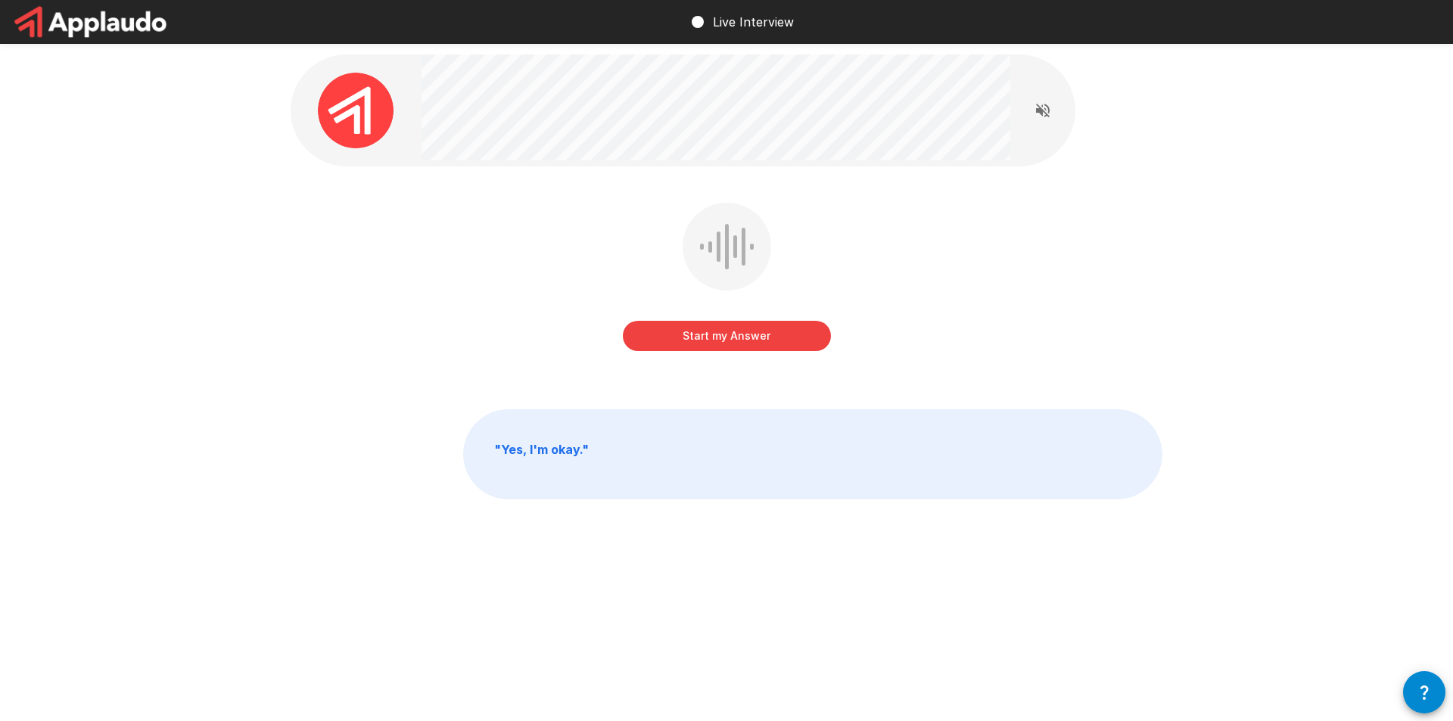
click at [702, 328] on button "Start my Answer" at bounding box center [727, 336] width 208 height 30
click at [753, 343] on button "Stop & Submit" at bounding box center [727, 336] width 208 height 30
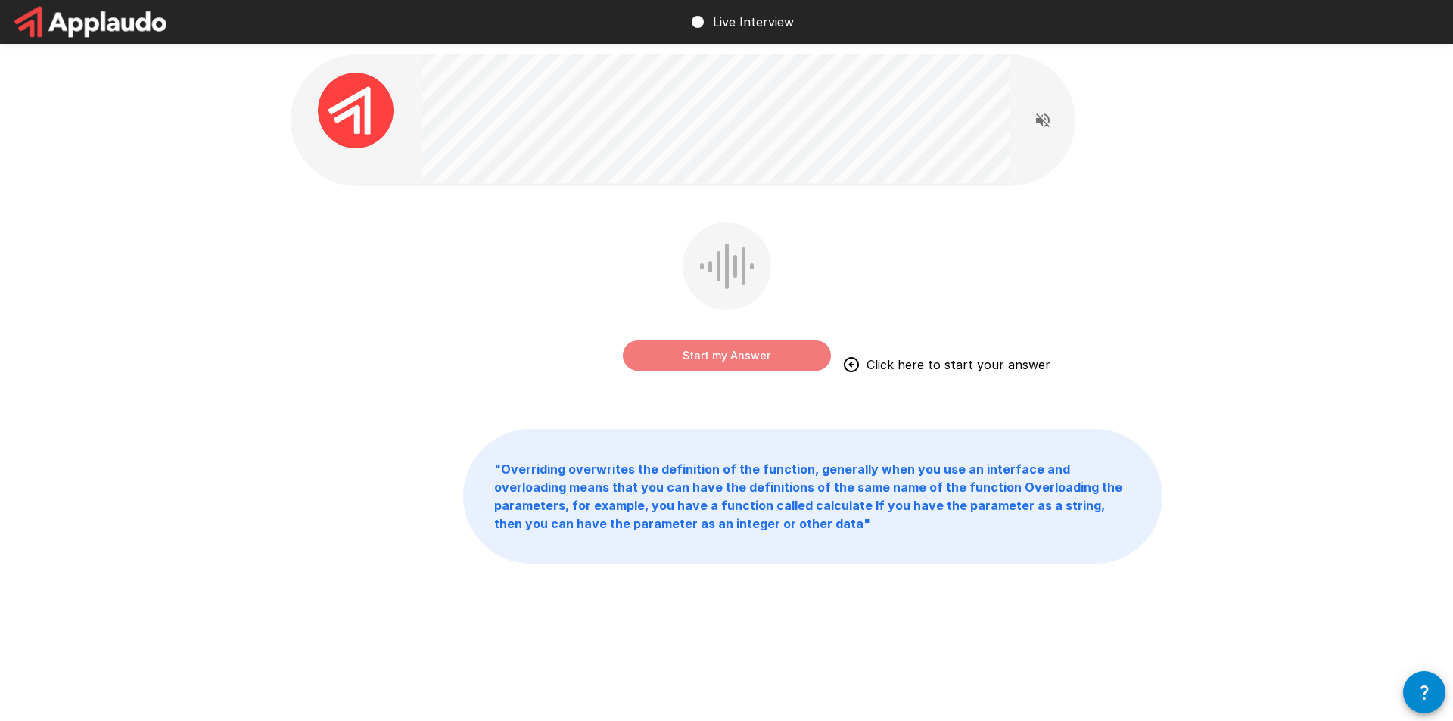
click at [704, 359] on button "Start my Answer" at bounding box center [727, 355] width 208 height 30
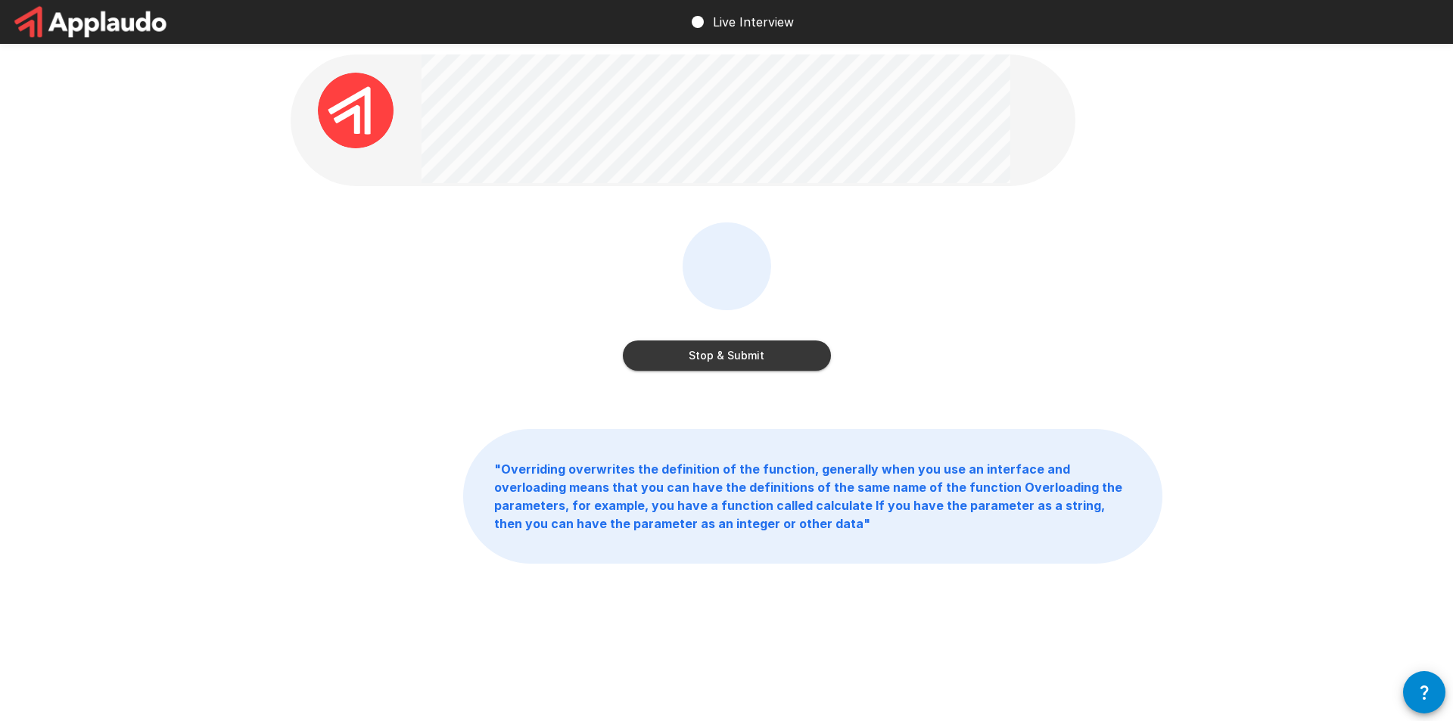
click at [761, 352] on button "Stop & Submit" at bounding box center [727, 355] width 208 height 30
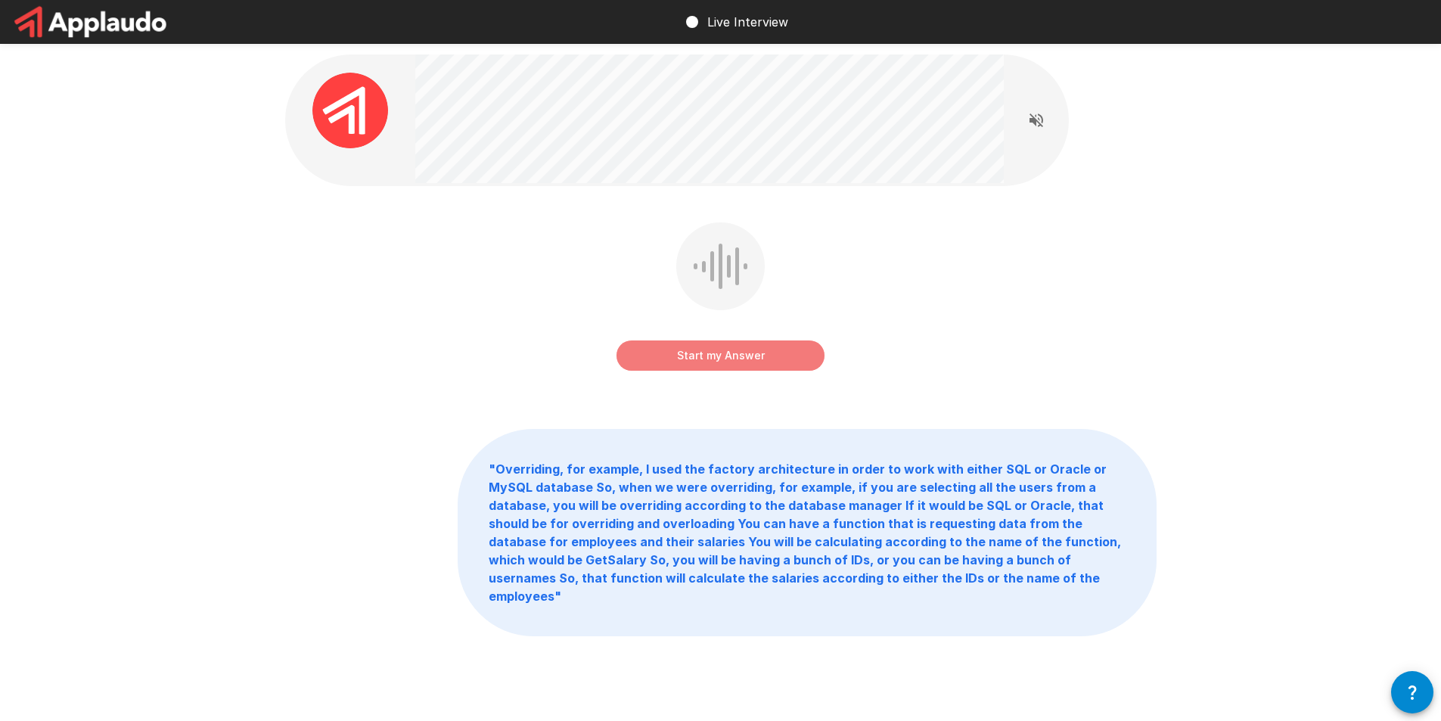
click at [723, 363] on button "Start my Answer" at bounding box center [721, 355] width 208 height 30
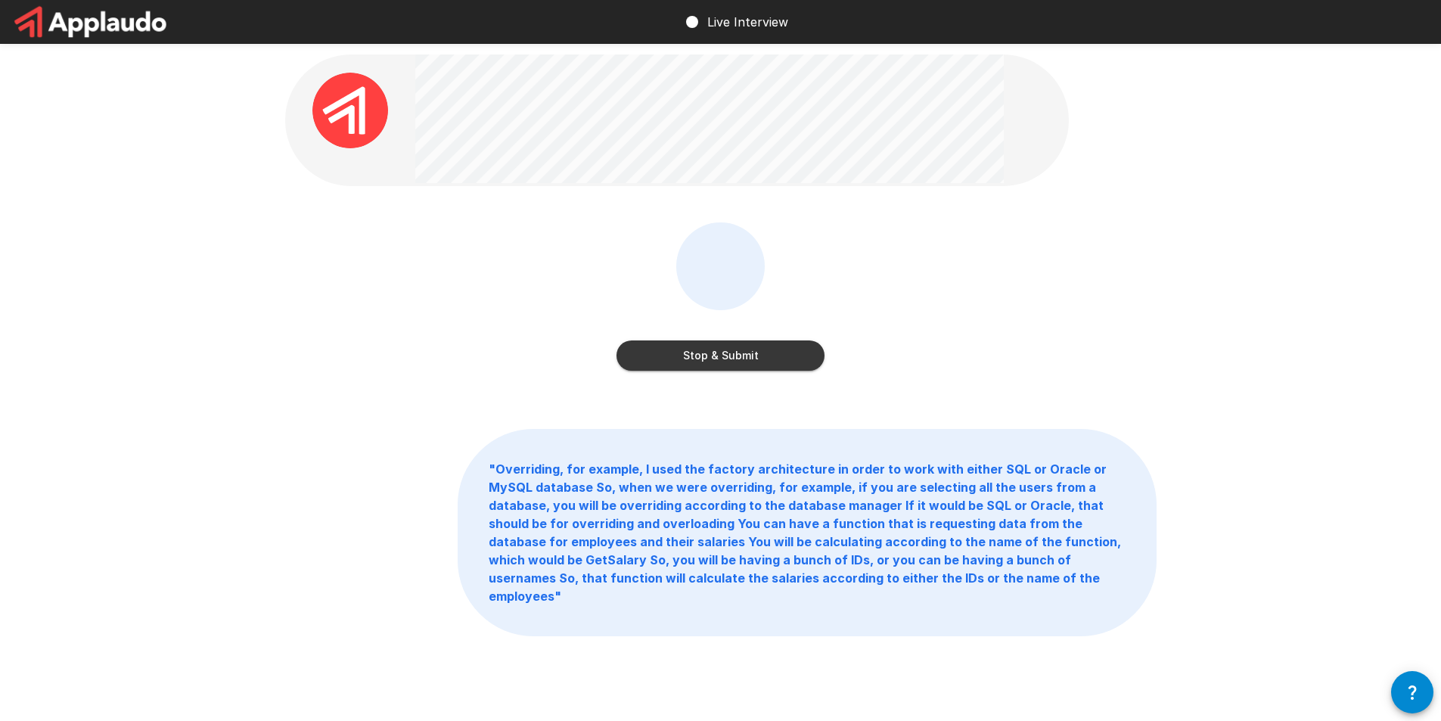
click at [730, 357] on button "Stop & Submit" at bounding box center [721, 355] width 208 height 30
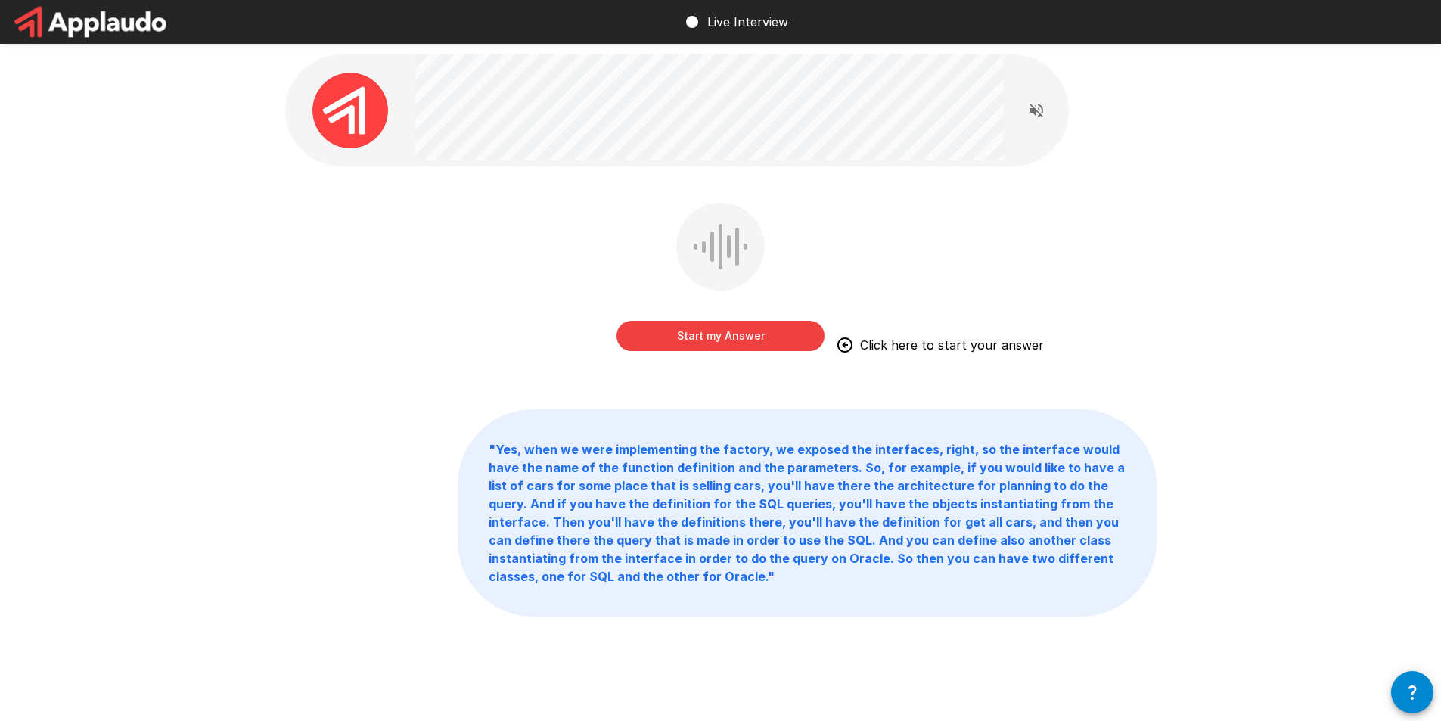
click at [709, 328] on button "Start my Answer" at bounding box center [721, 336] width 208 height 30
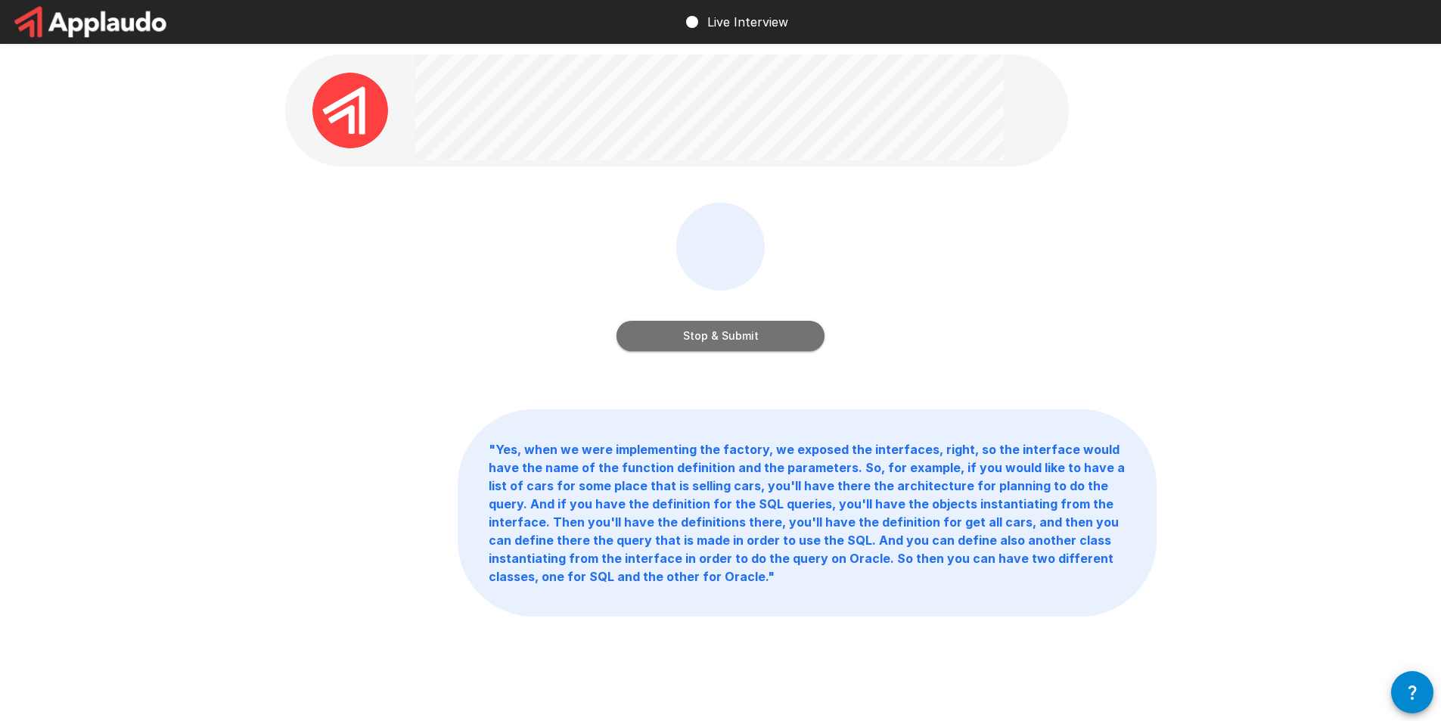
click at [738, 337] on button "Stop & Submit" at bounding box center [721, 336] width 208 height 30
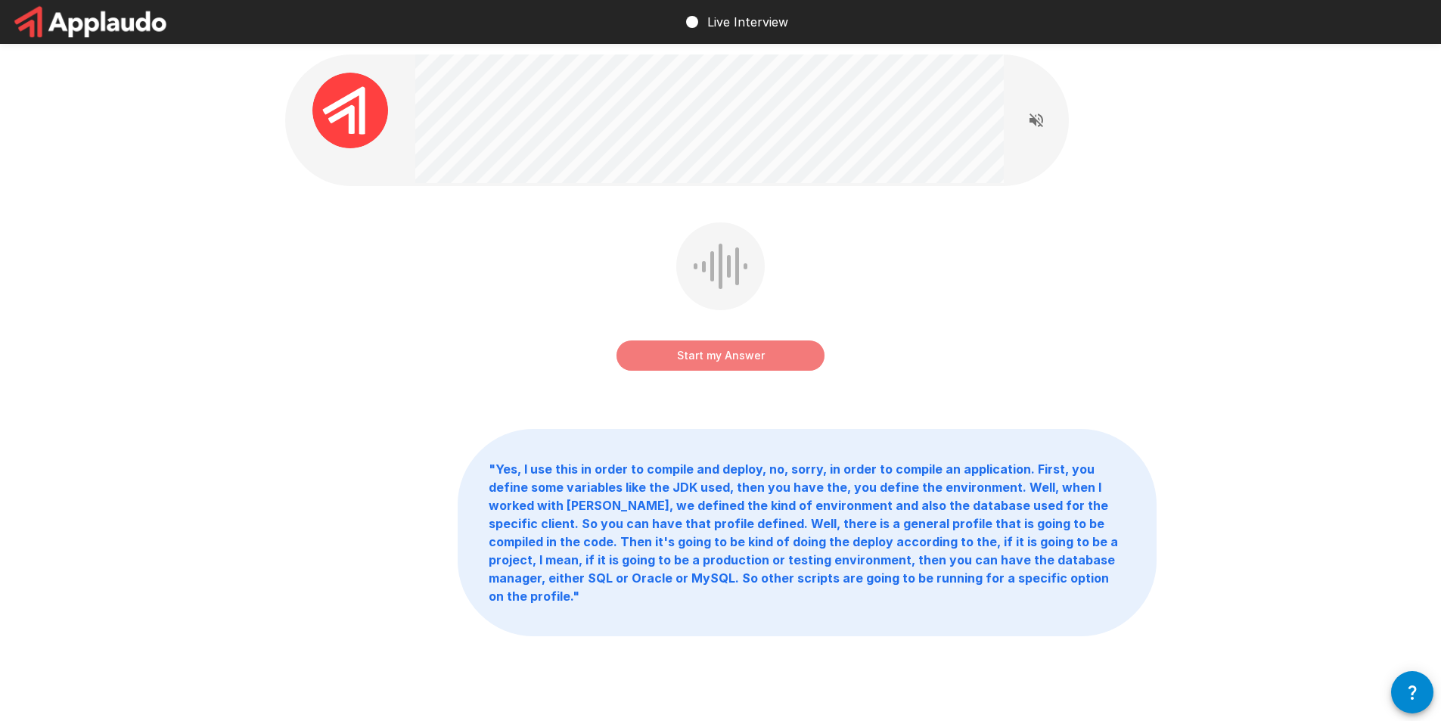
click at [717, 357] on button "Start my Answer" at bounding box center [721, 355] width 208 height 30
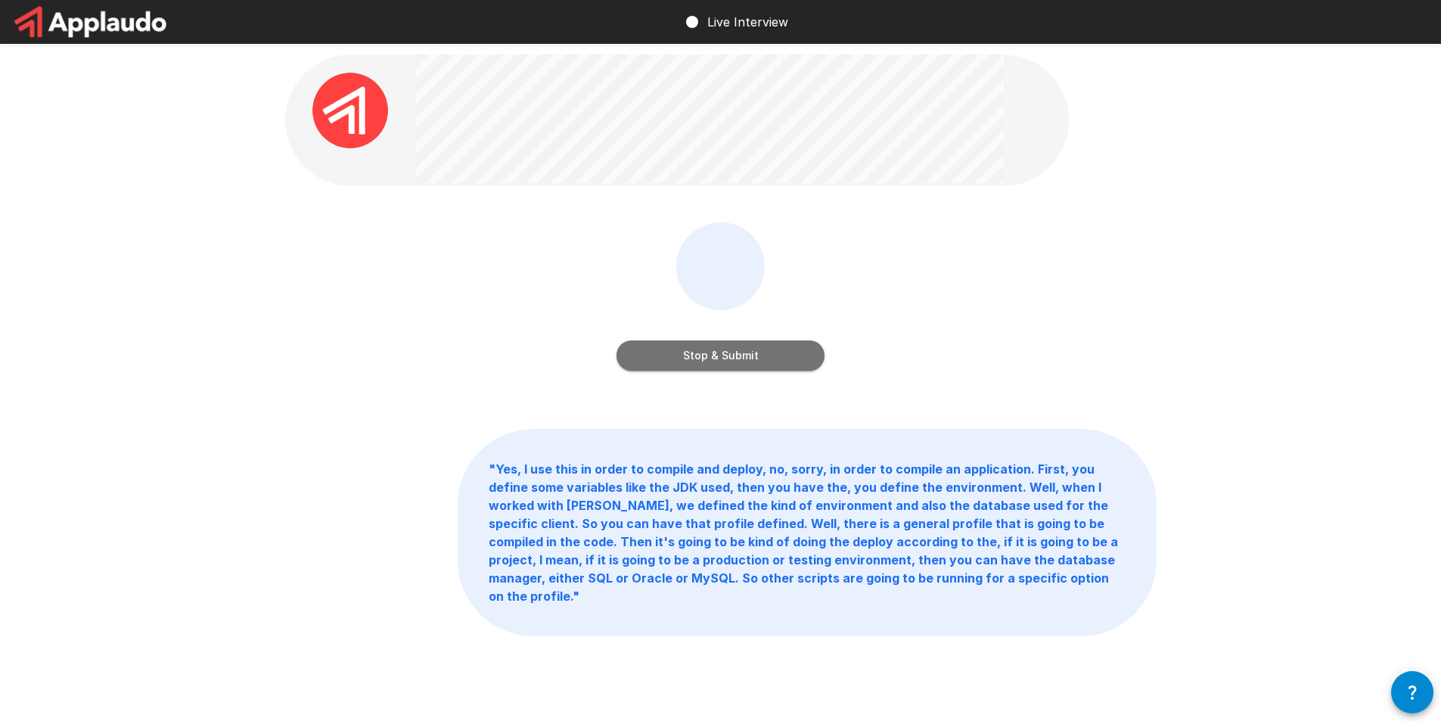
click at [705, 353] on button "Stop & Submit" at bounding box center [721, 355] width 208 height 30
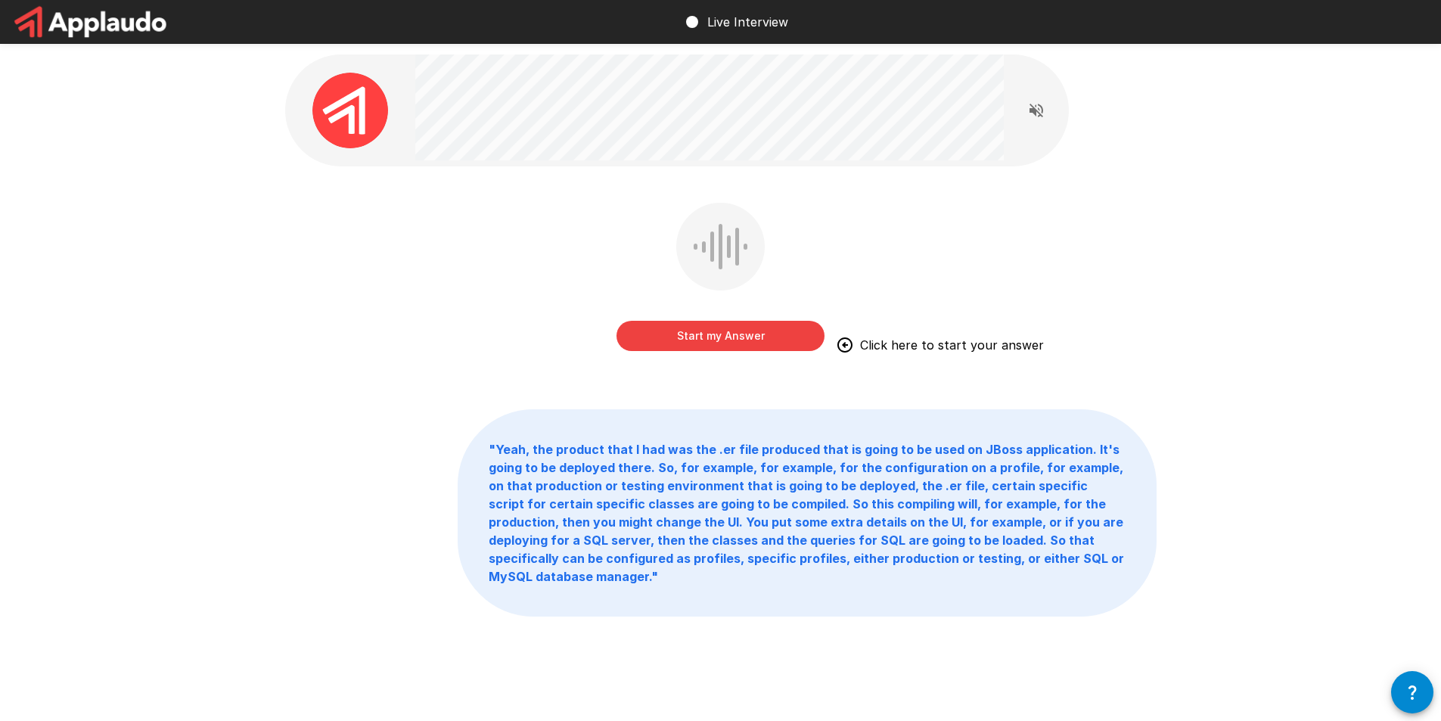
click at [738, 336] on button "Start my Answer" at bounding box center [721, 336] width 208 height 30
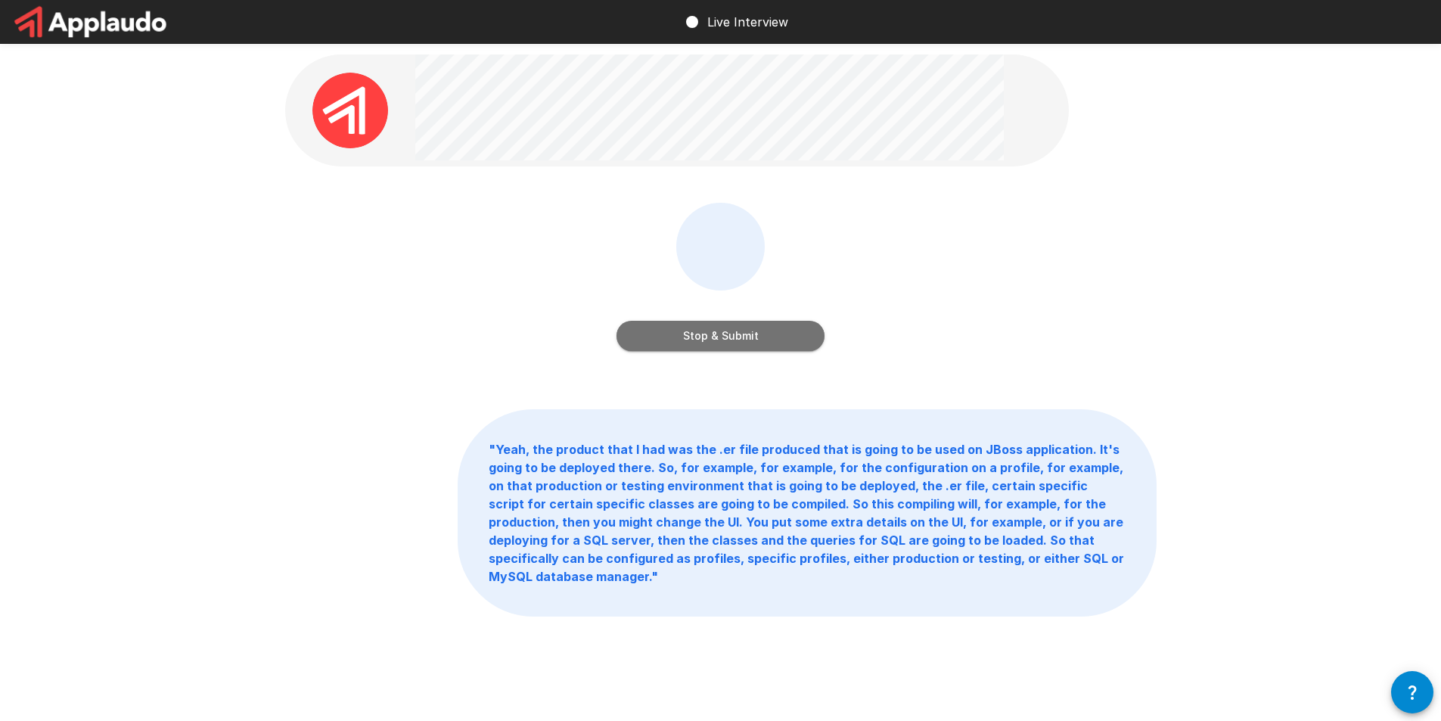
click at [727, 325] on button "Stop & Submit" at bounding box center [721, 336] width 208 height 30
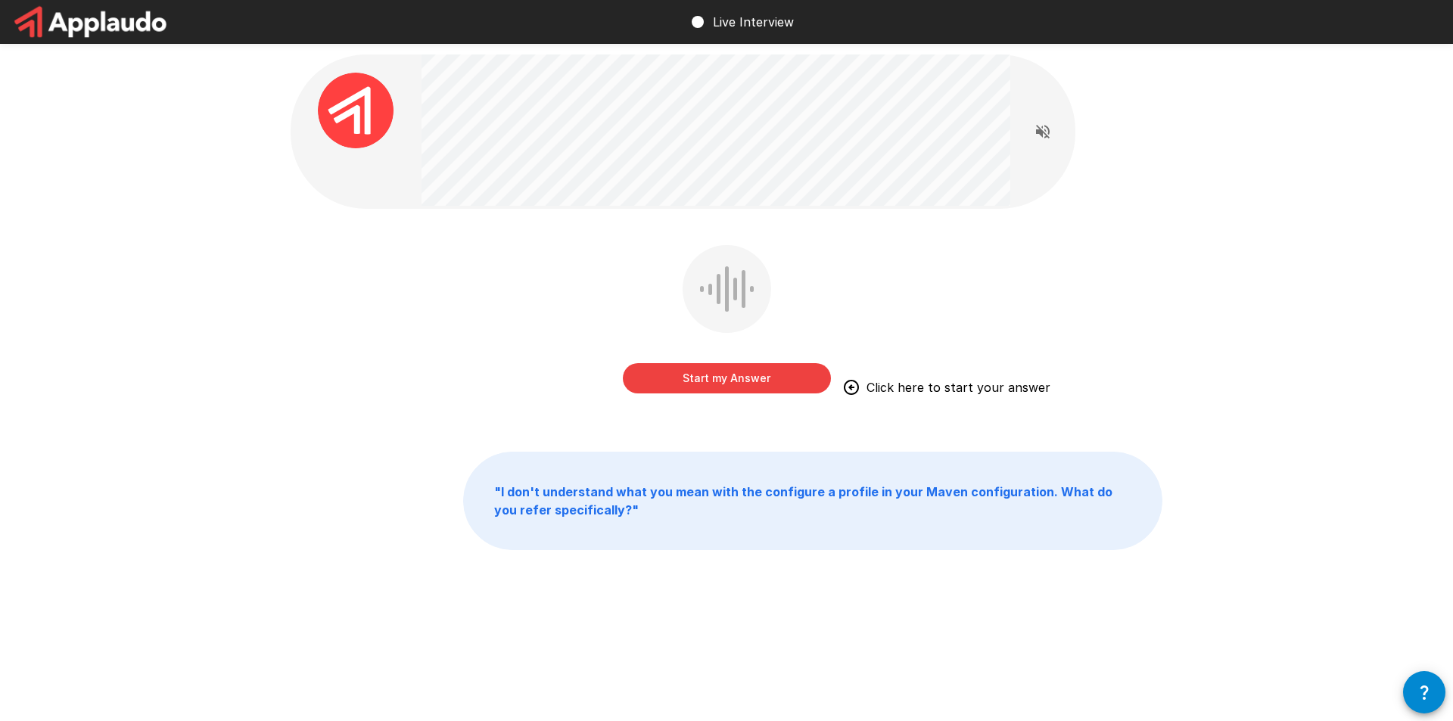
click at [757, 387] on button "Start my Answer" at bounding box center [727, 378] width 208 height 30
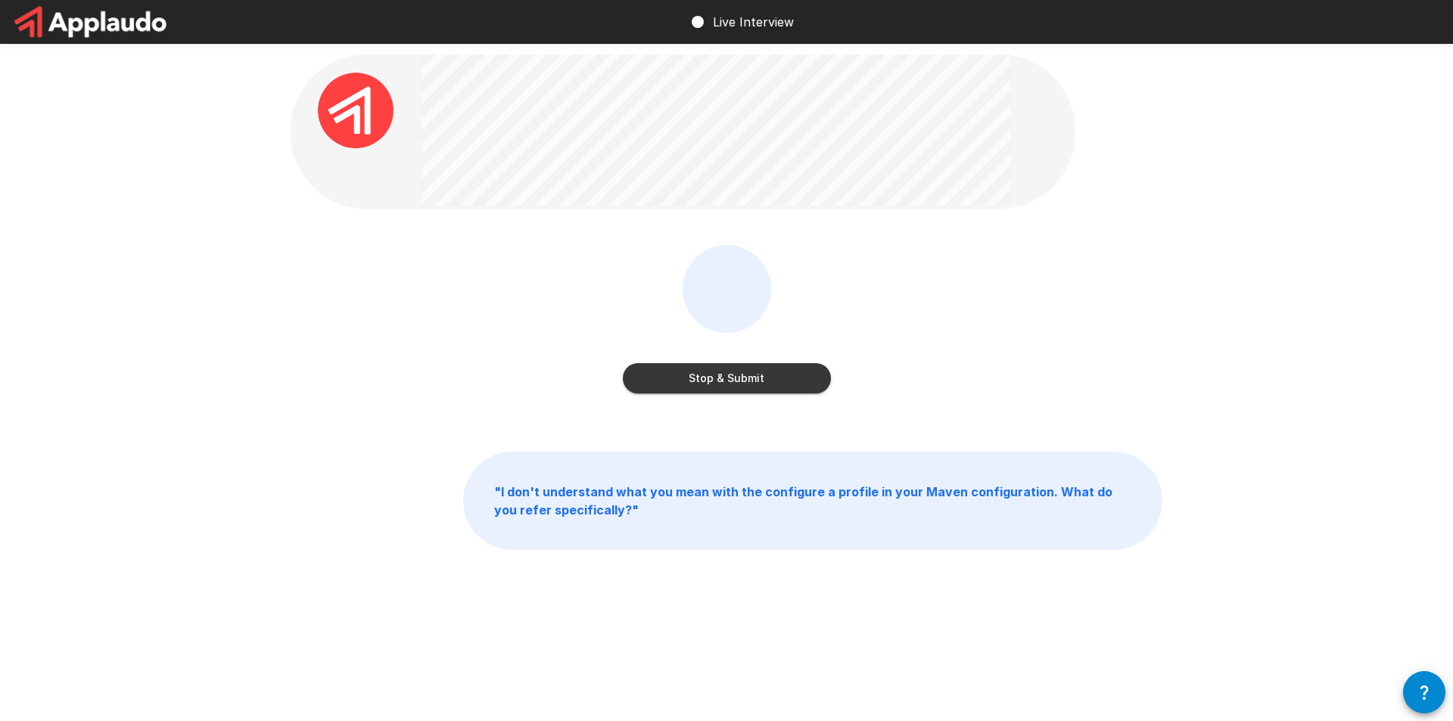
click at [758, 383] on button "Stop & Submit" at bounding box center [727, 378] width 208 height 30
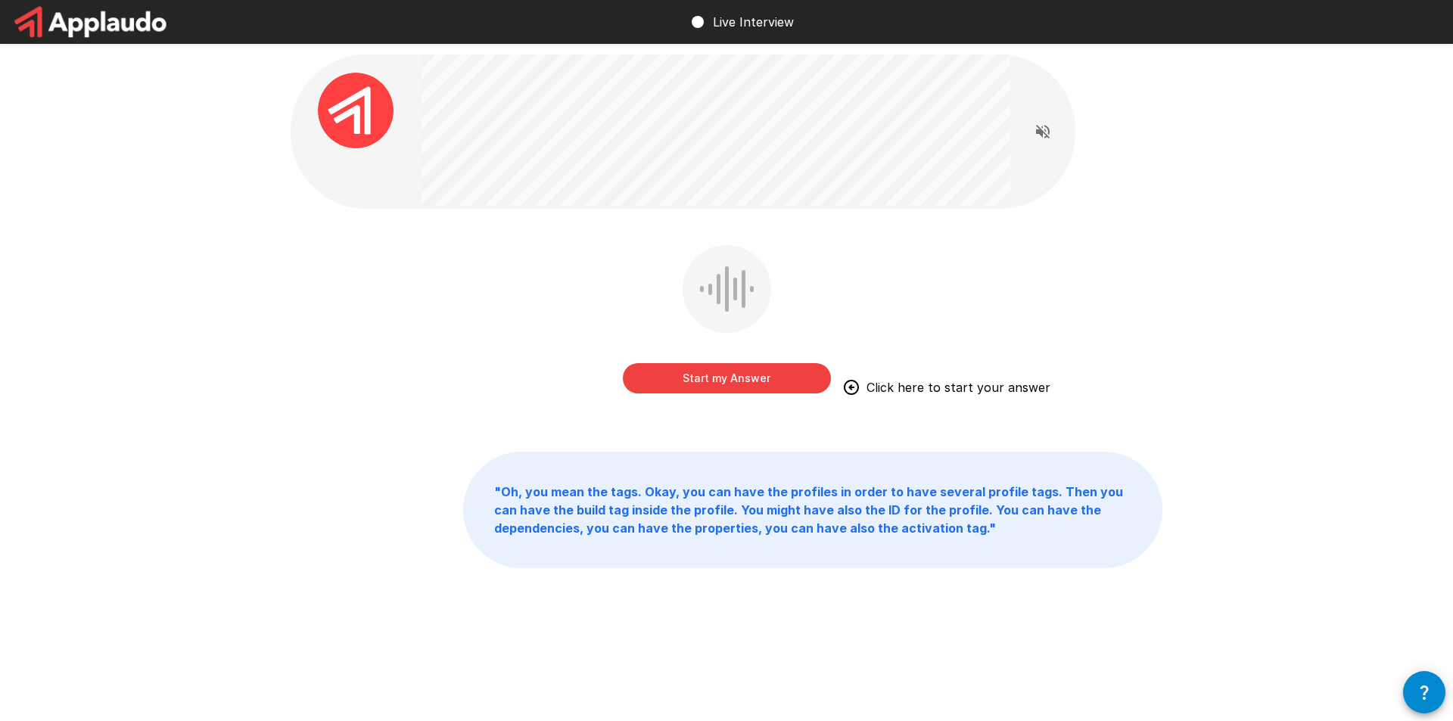
click at [705, 386] on button "Start my Answer" at bounding box center [727, 378] width 208 height 30
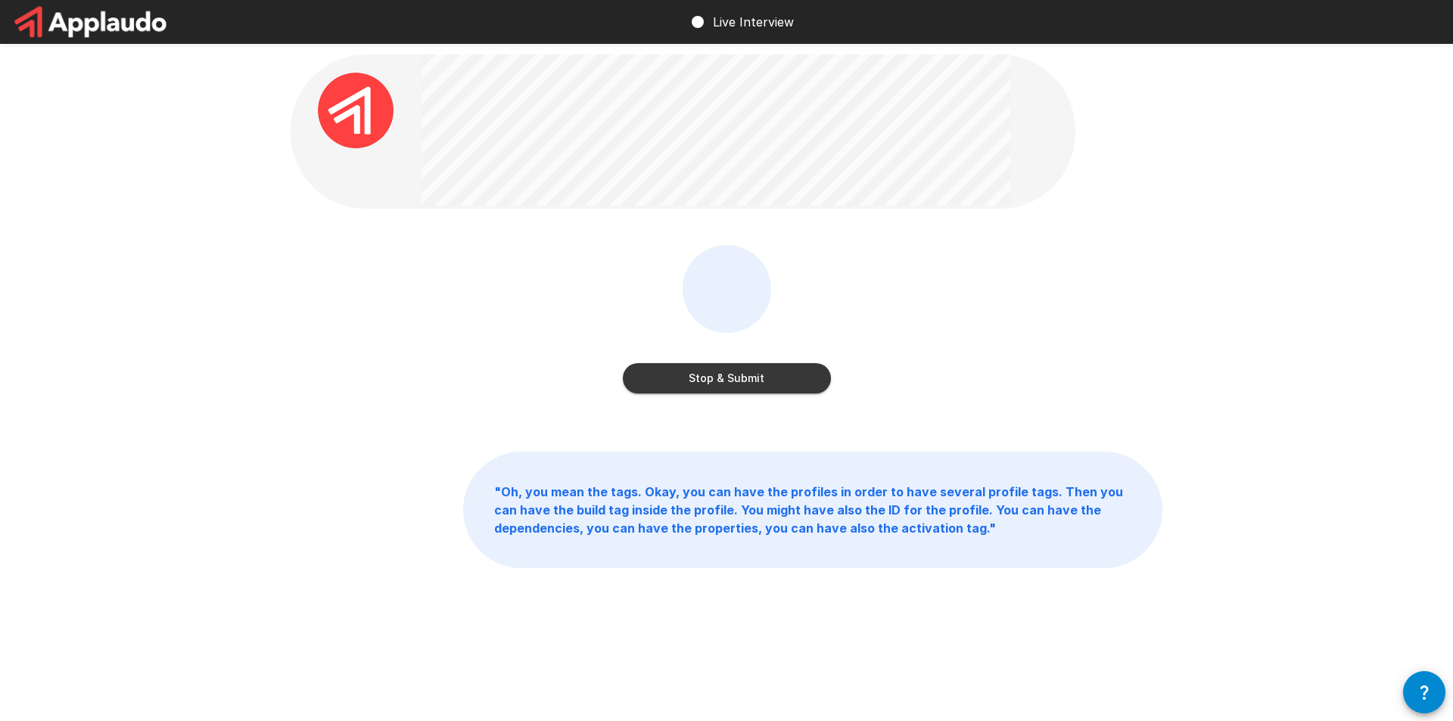
click at [776, 377] on button "Stop & Submit" at bounding box center [727, 378] width 208 height 30
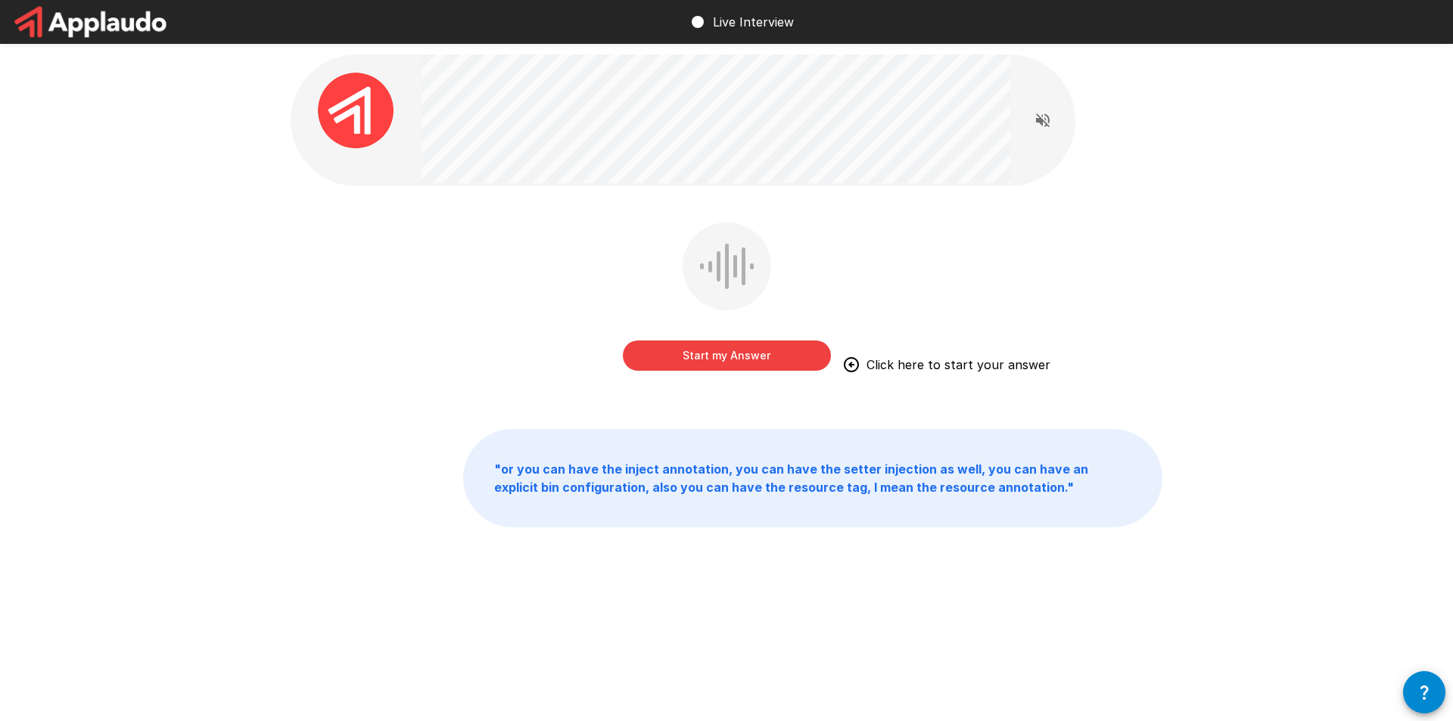
click at [775, 354] on button "Start my Answer" at bounding box center [727, 355] width 208 height 30
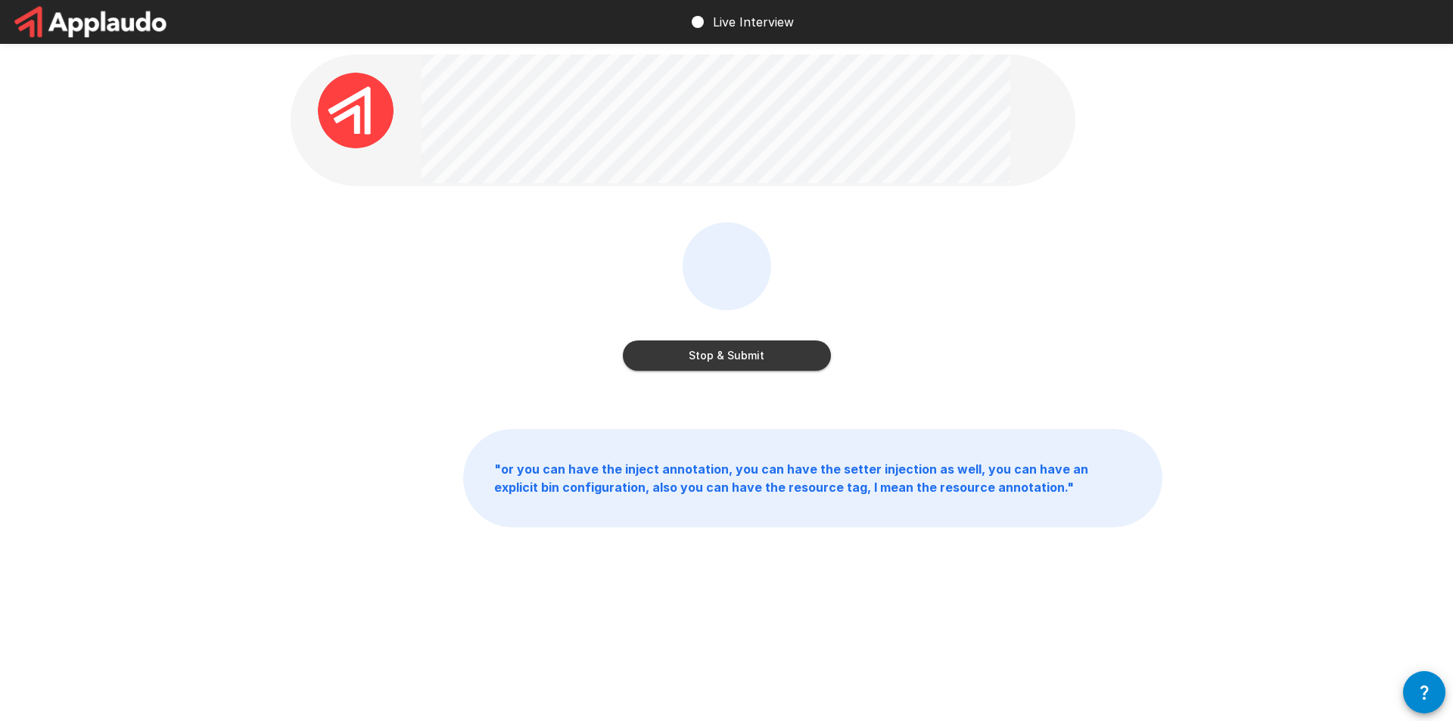
click at [757, 344] on button "Stop & Submit" at bounding box center [727, 355] width 208 height 30
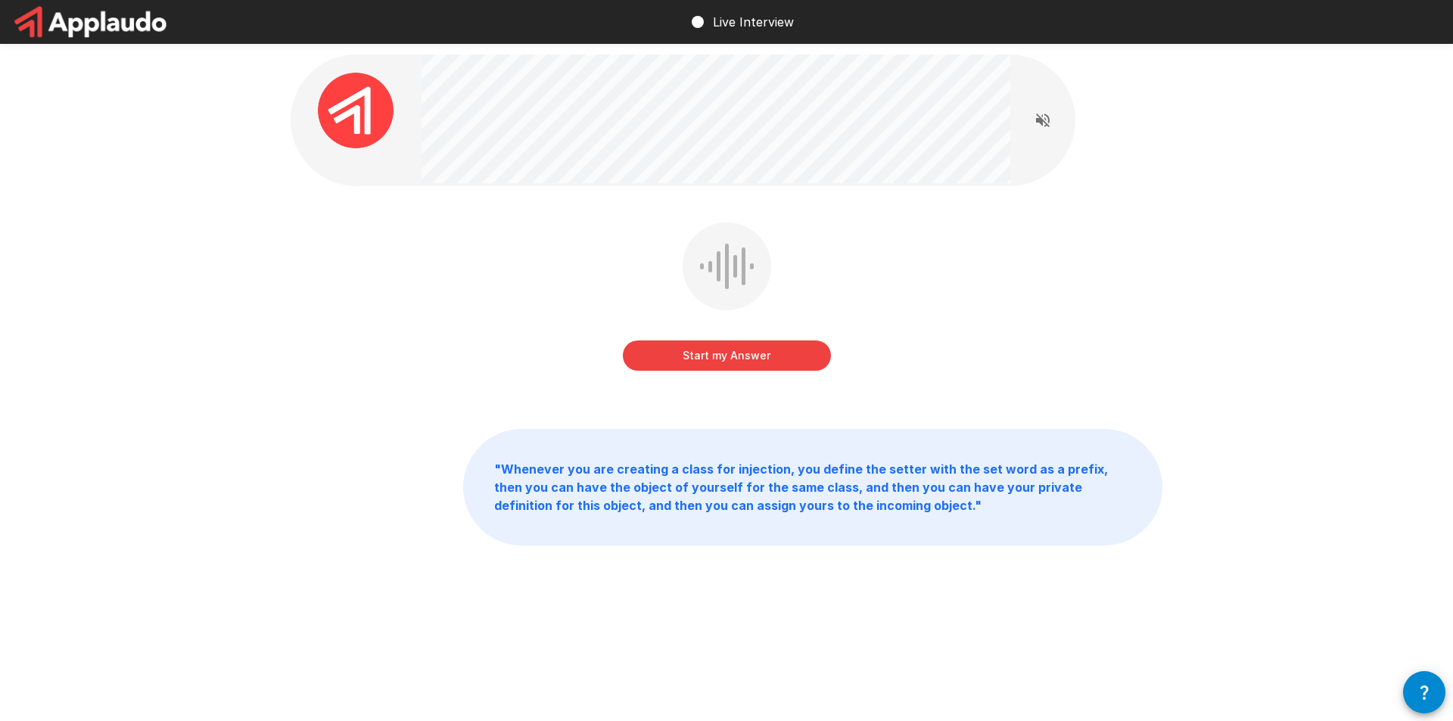
click at [713, 352] on button "Start my Answer" at bounding box center [727, 355] width 208 height 30
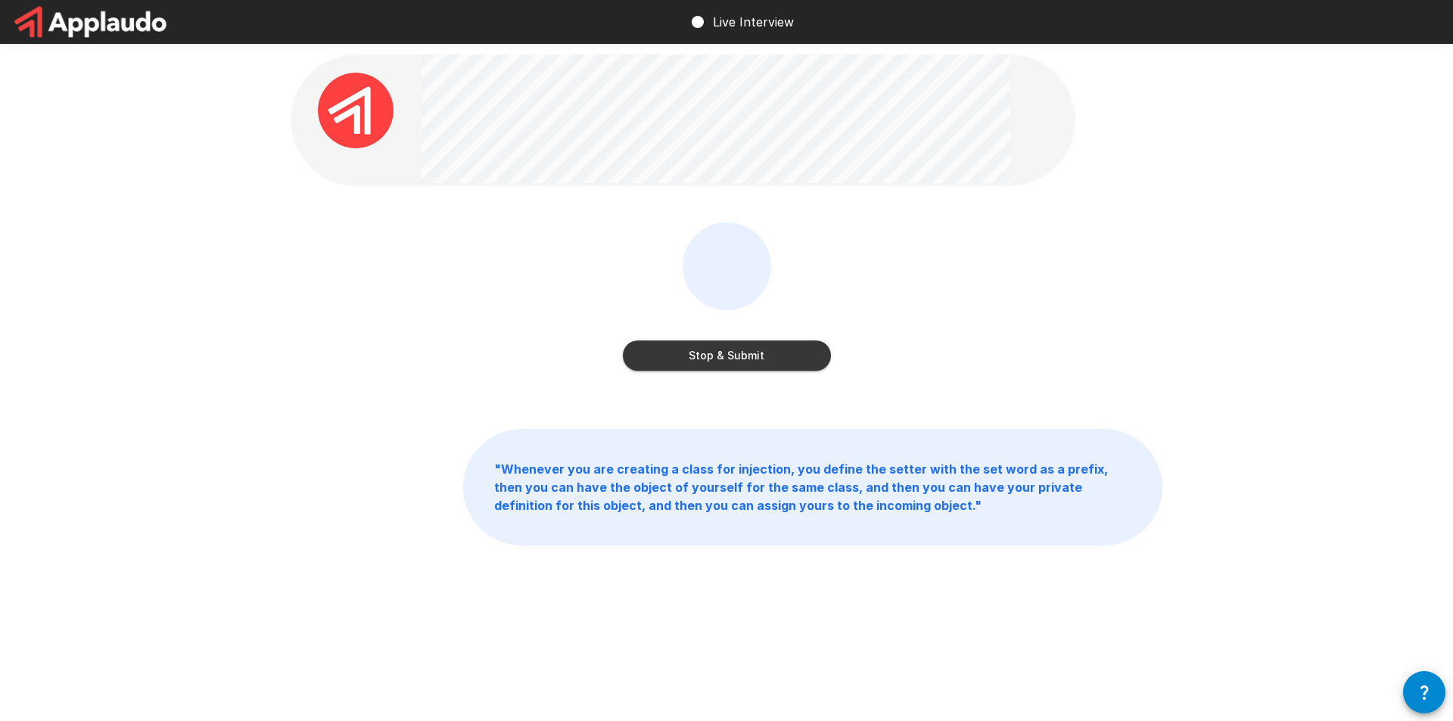
click at [774, 356] on button "Stop & Submit" at bounding box center [727, 355] width 208 height 30
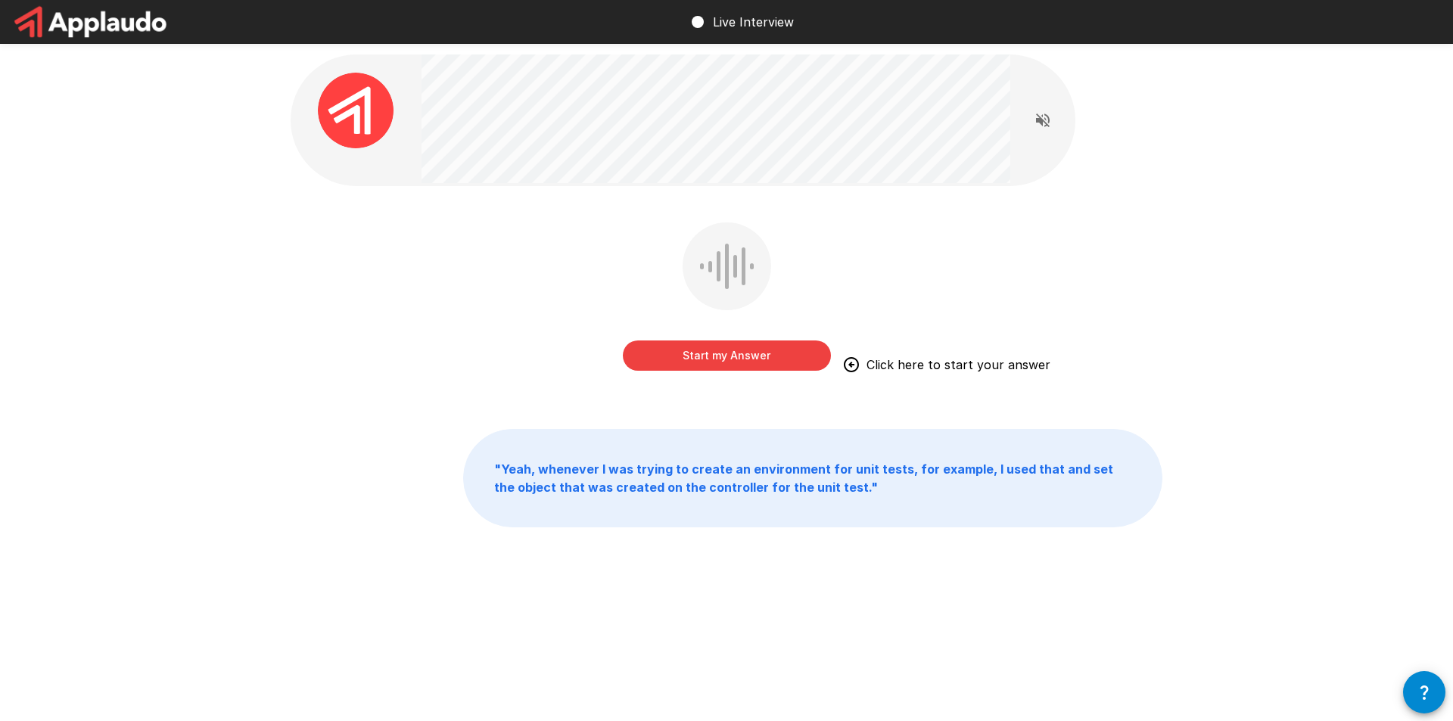
click at [703, 356] on button "Start my Answer" at bounding box center [727, 355] width 208 height 30
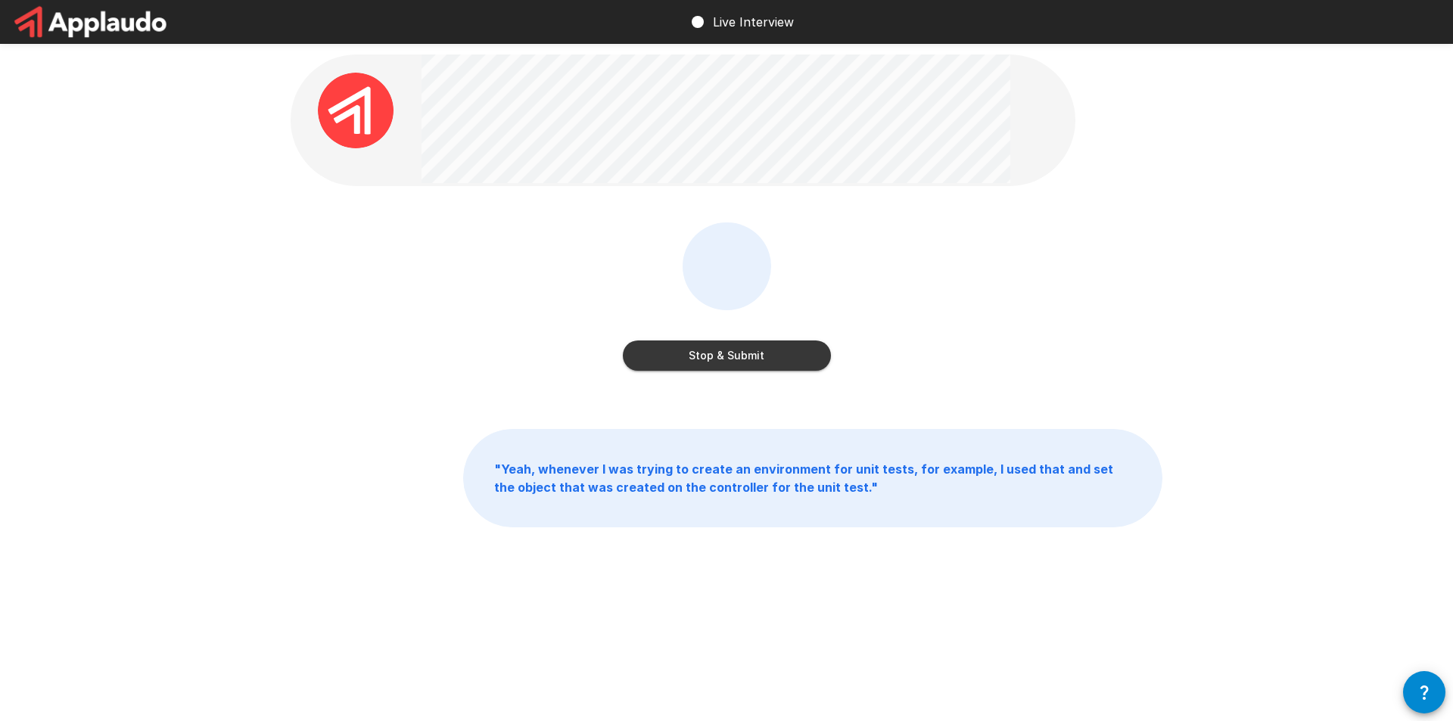
click at [699, 350] on button "Stop & Submit" at bounding box center [727, 355] width 208 height 30
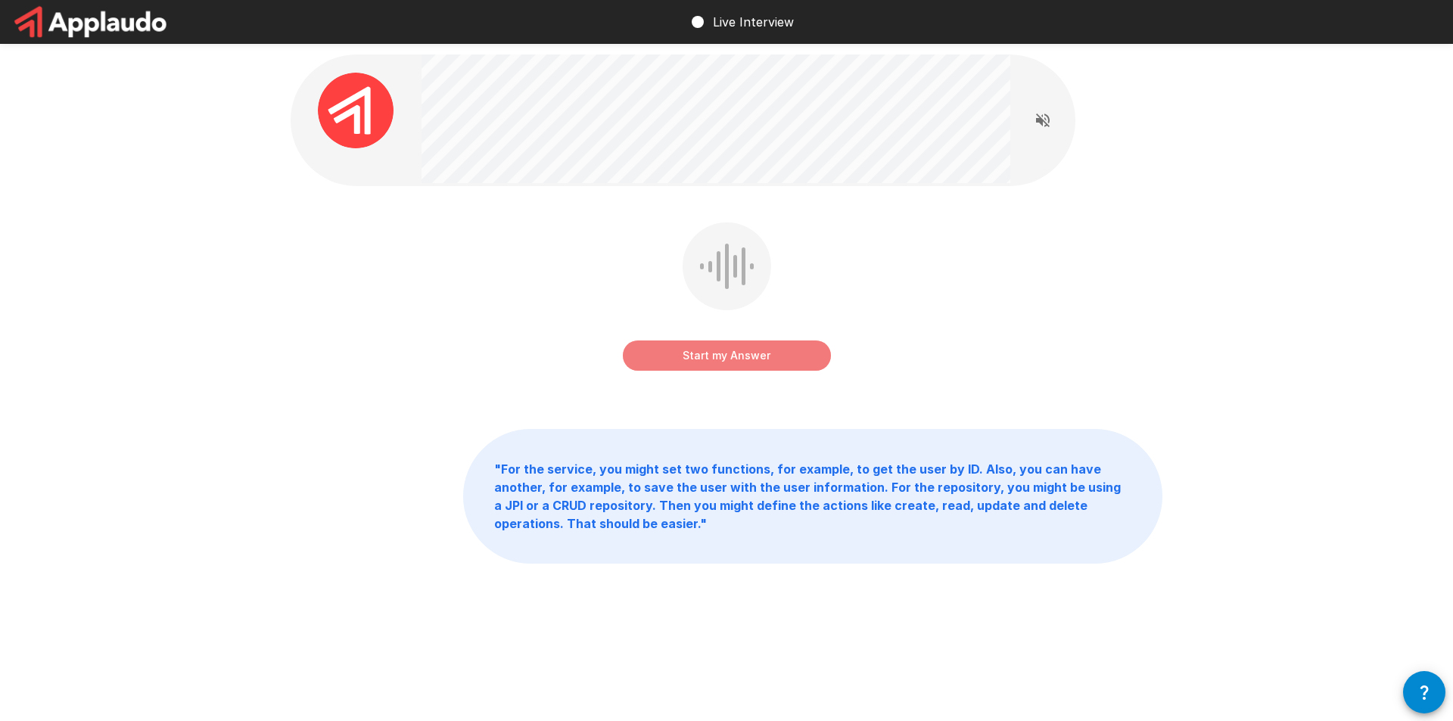
click at [793, 359] on button "Start my Answer" at bounding box center [727, 355] width 208 height 30
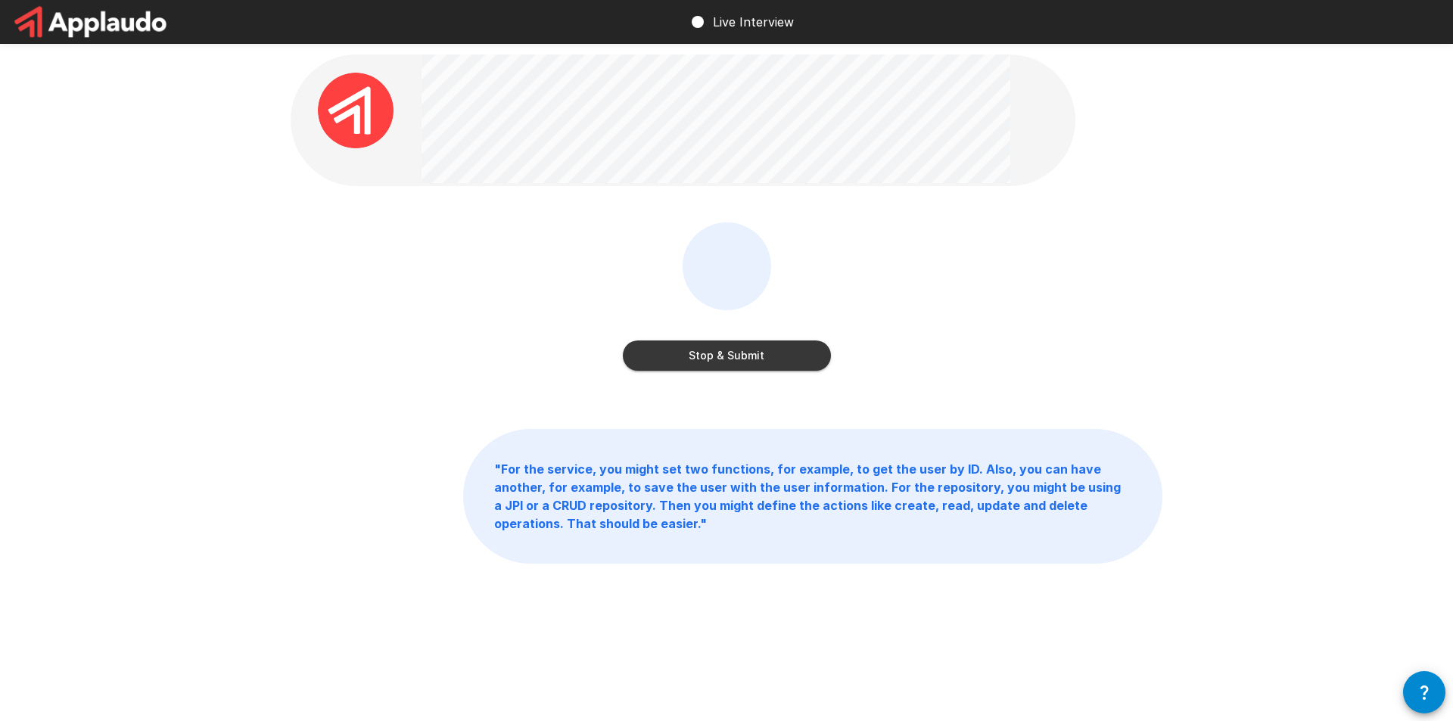
click at [668, 350] on button "Stop & Submit" at bounding box center [727, 355] width 208 height 30
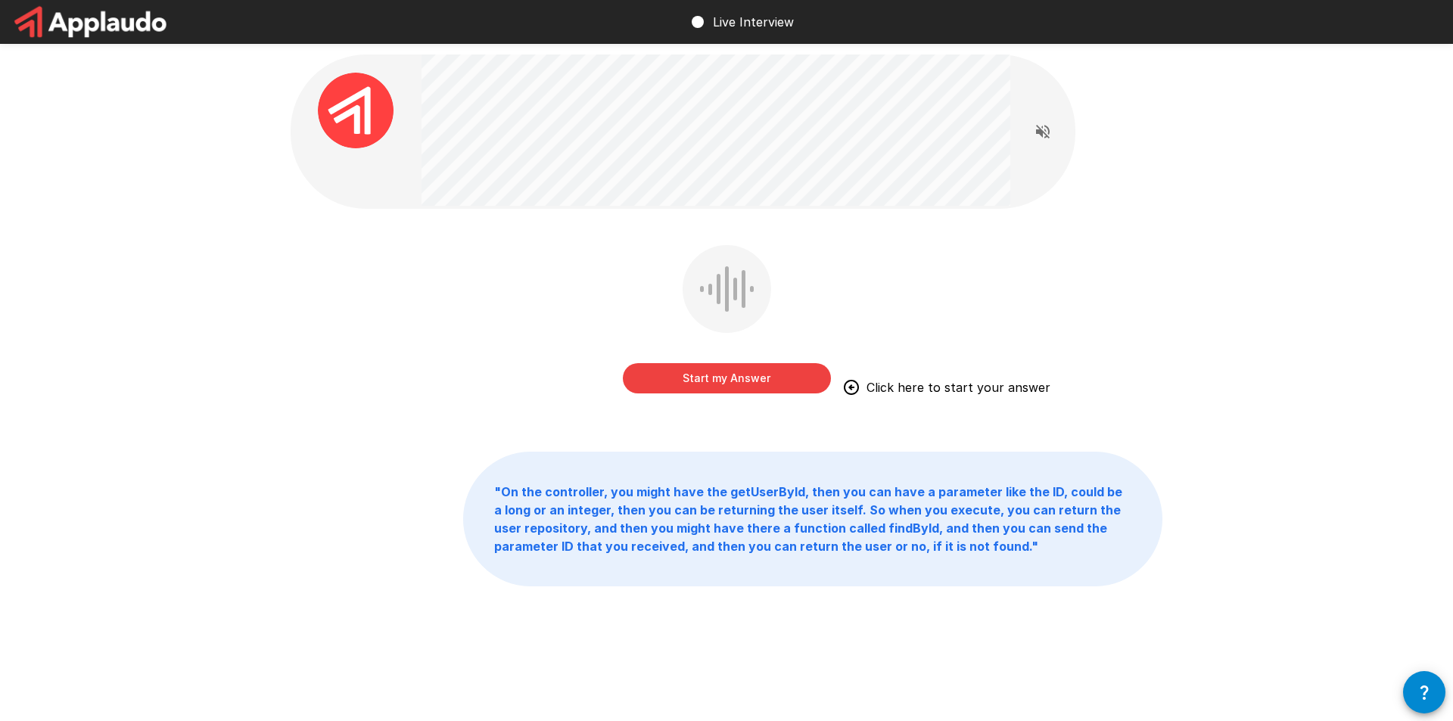
click at [759, 372] on button "Start my Answer" at bounding box center [727, 378] width 208 height 30
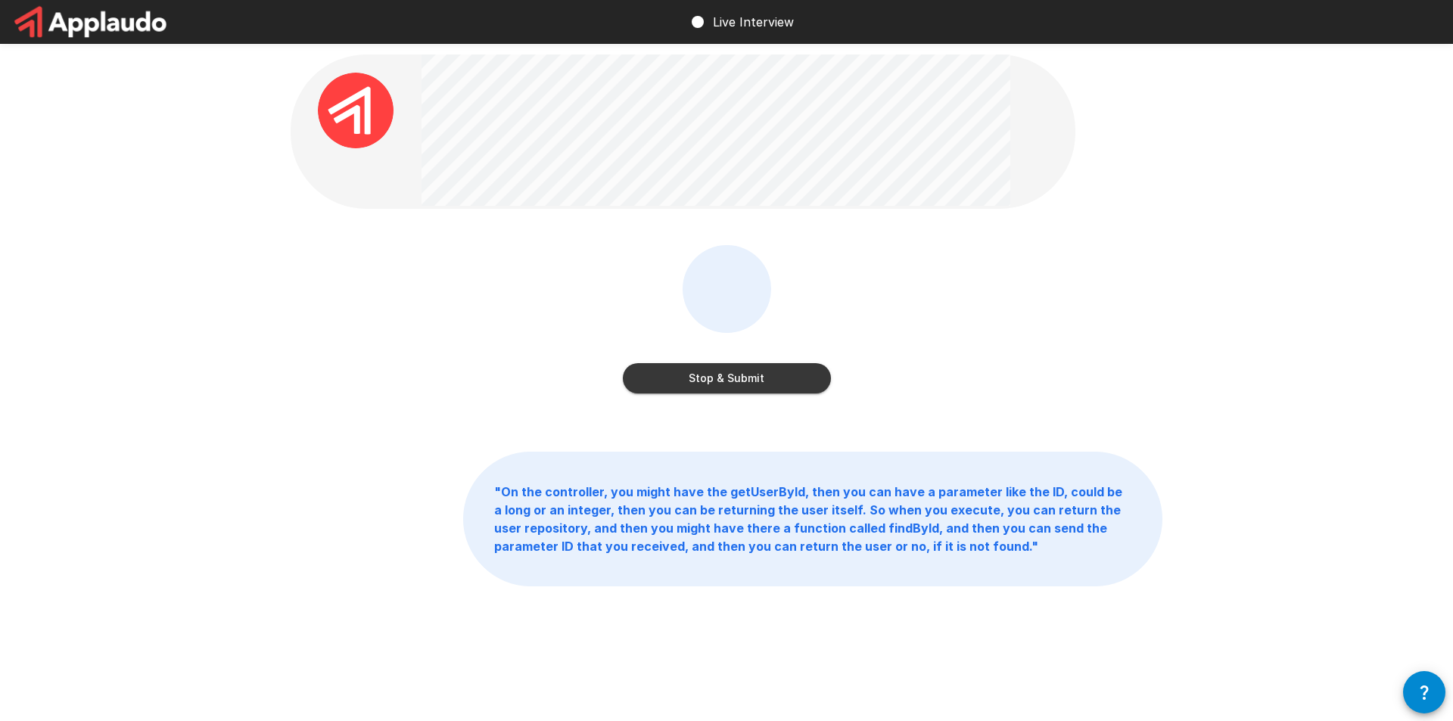
click at [733, 378] on button "Stop & Submit" at bounding box center [727, 378] width 208 height 30
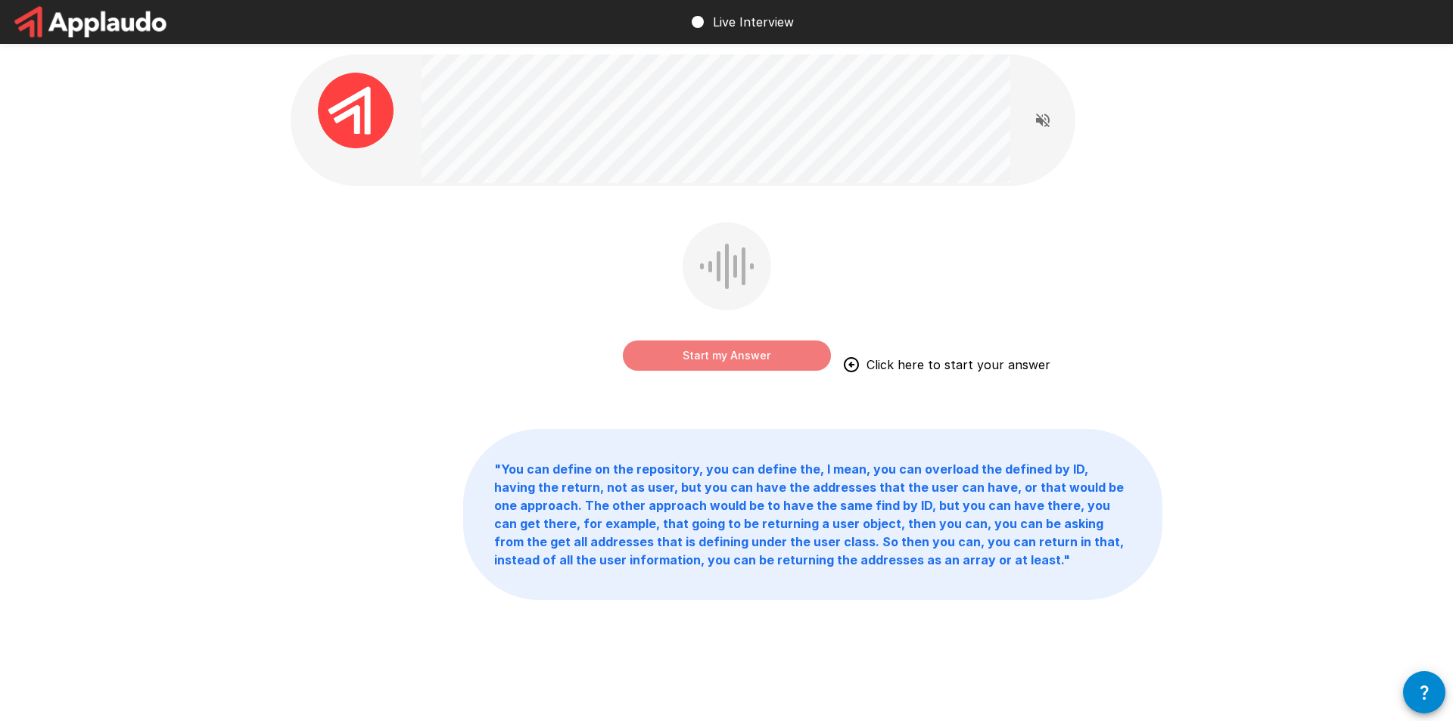
click at [736, 359] on button "Start my Answer" at bounding box center [727, 355] width 208 height 30
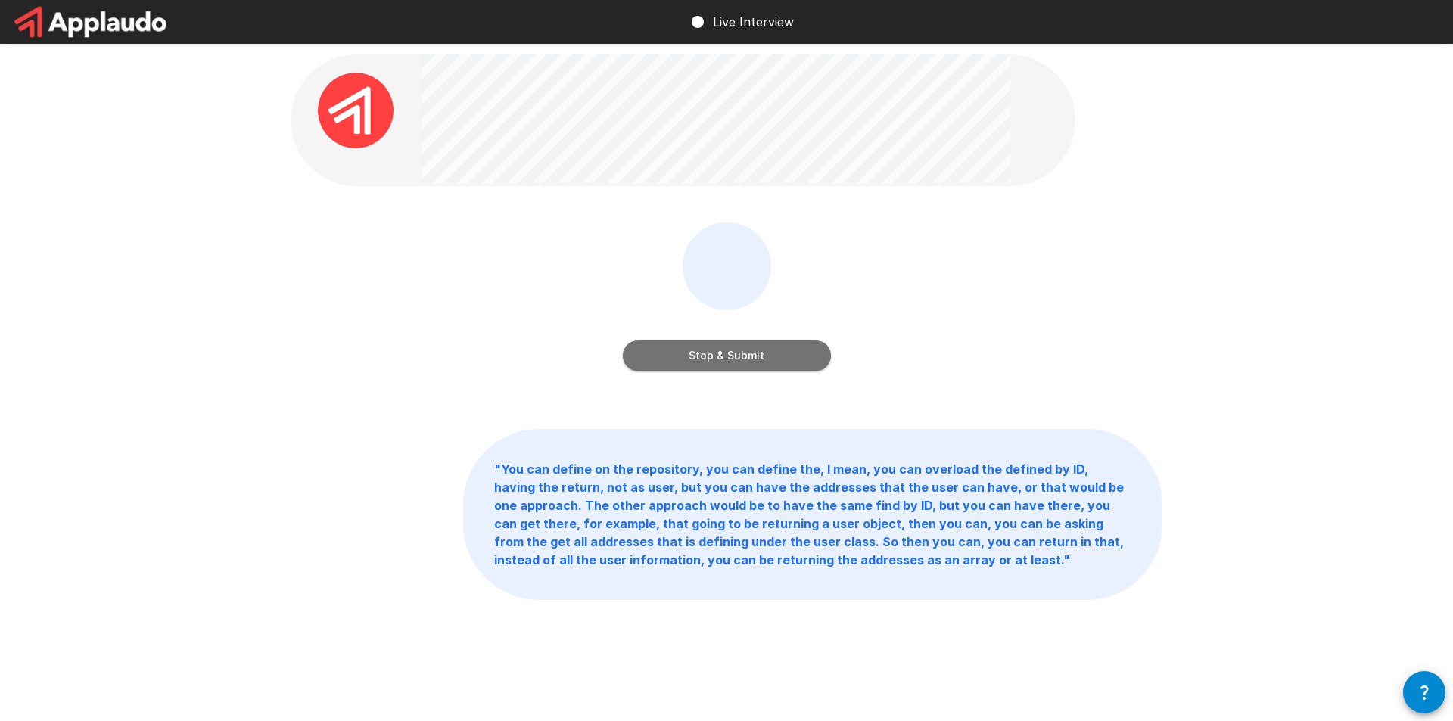
click at [750, 356] on button "Stop & Submit" at bounding box center [727, 355] width 208 height 30
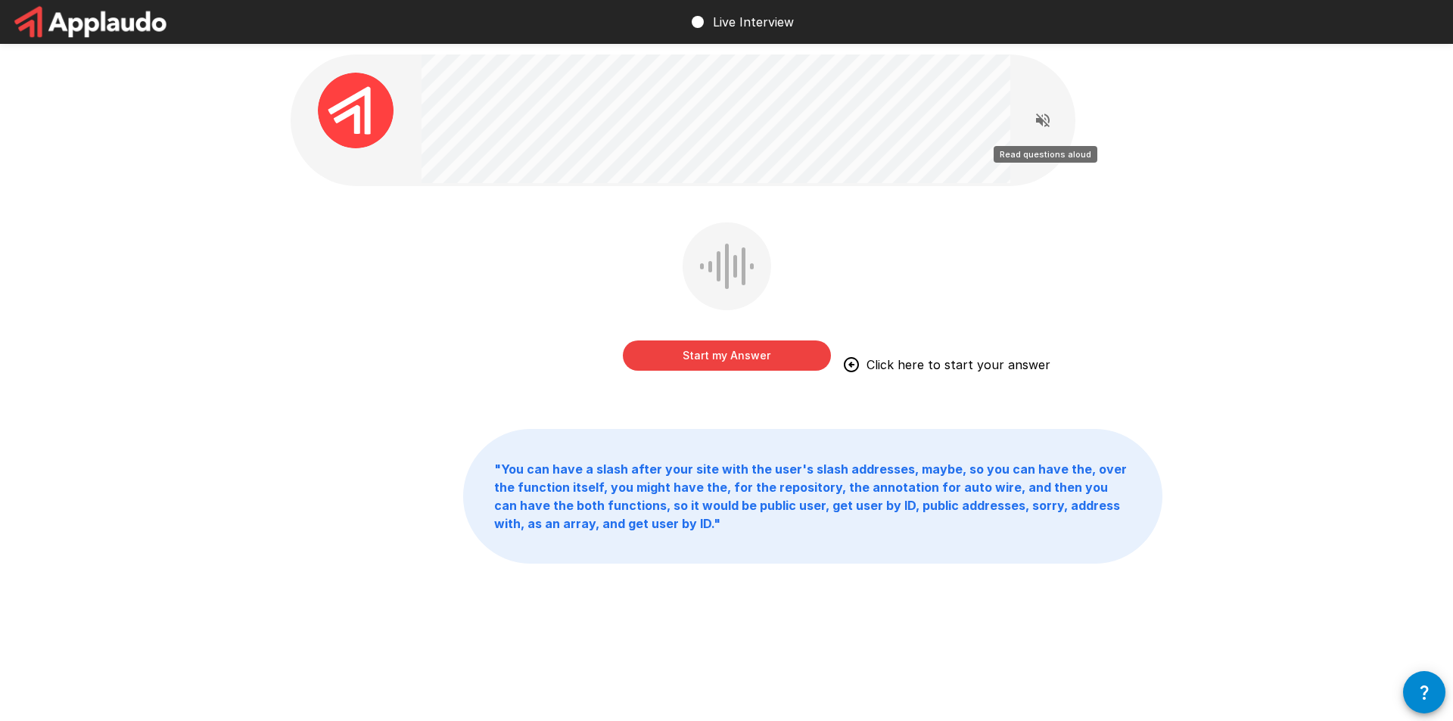
click at [1048, 118] on icon "Read questions aloud" at bounding box center [1043, 120] width 14 height 14
click at [1048, 119] on icon "Stop reading questions aloud" at bounding box center [1043, 120] width 14 height 14
click at [784, 361] on button "Start my Answer" at bounding box center [727, 355] width 208 height 30
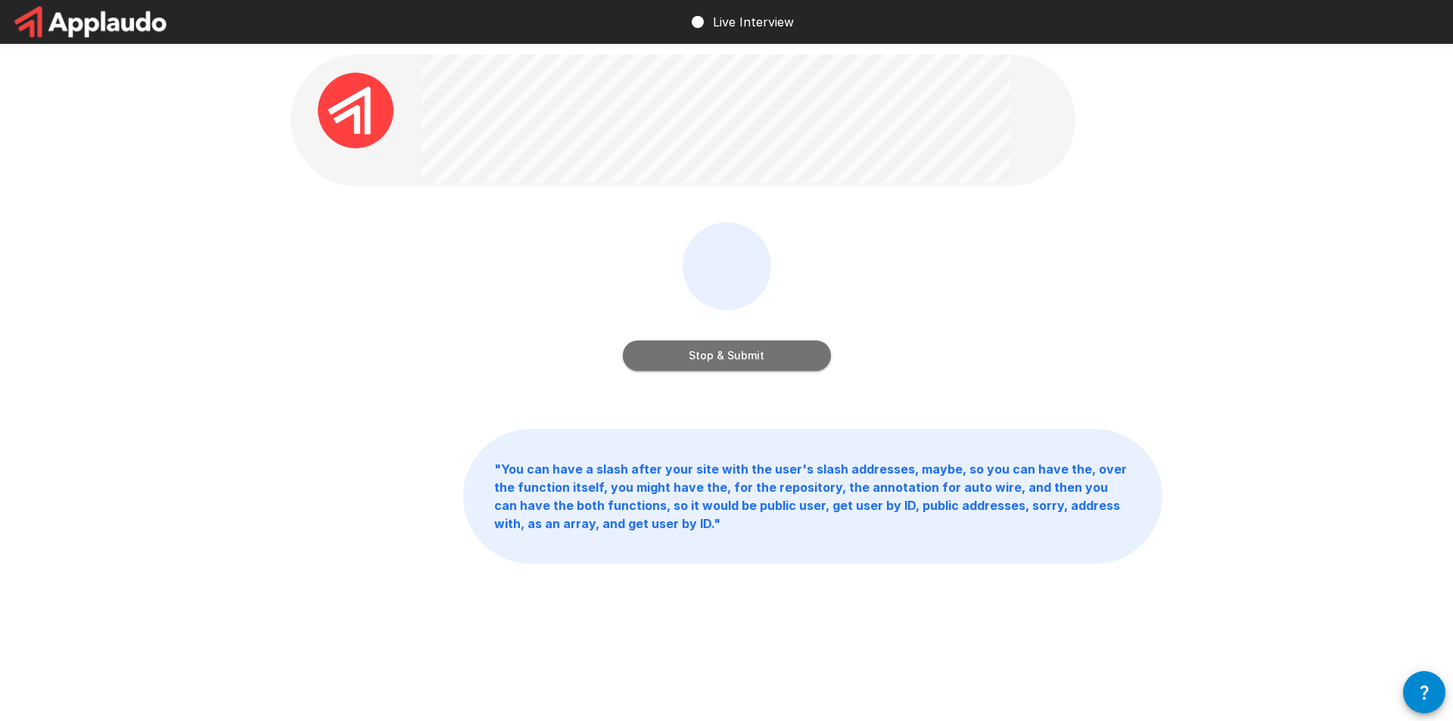
click at [733, 356] on button "Stop & Submit" at bounding box center [727, 355] width 208 height 30
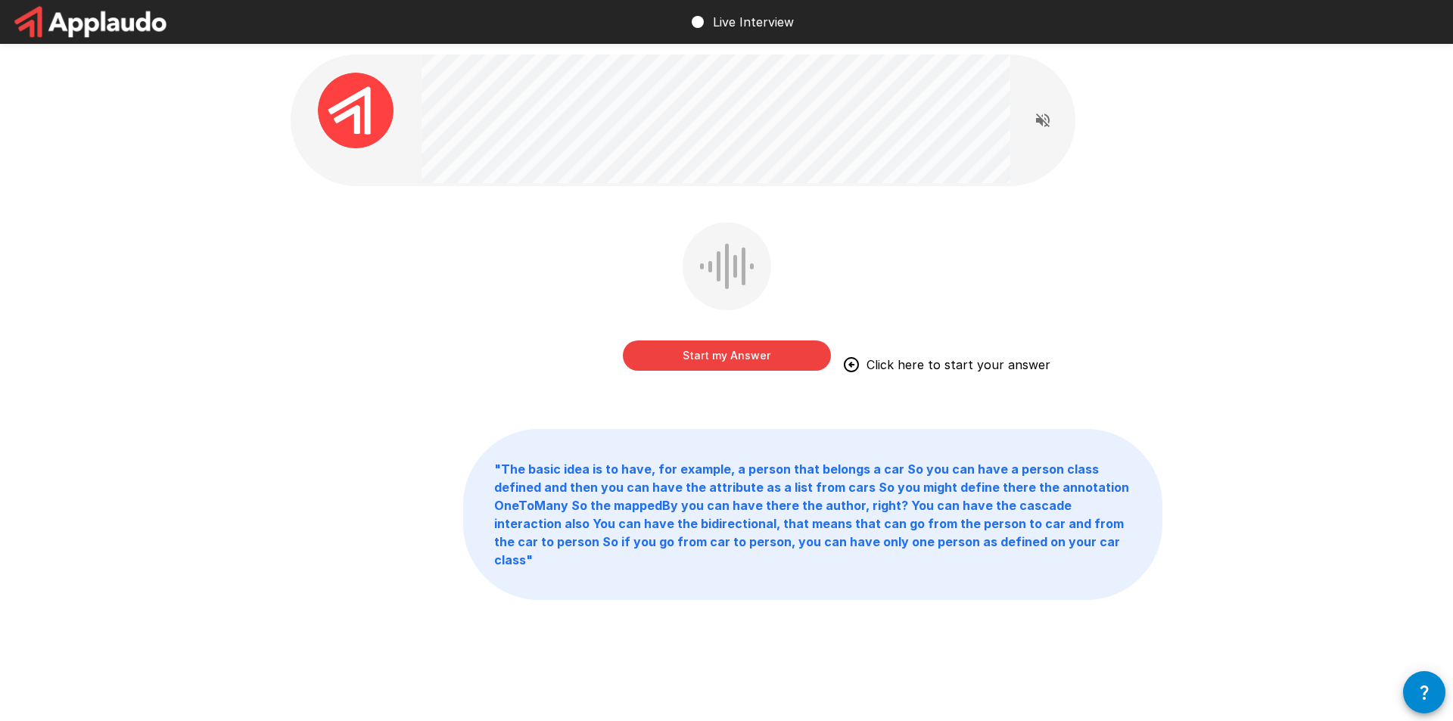
click at [760, 357] on button "Start my Answer" at bounding box center [727, 355] width 208 height 30
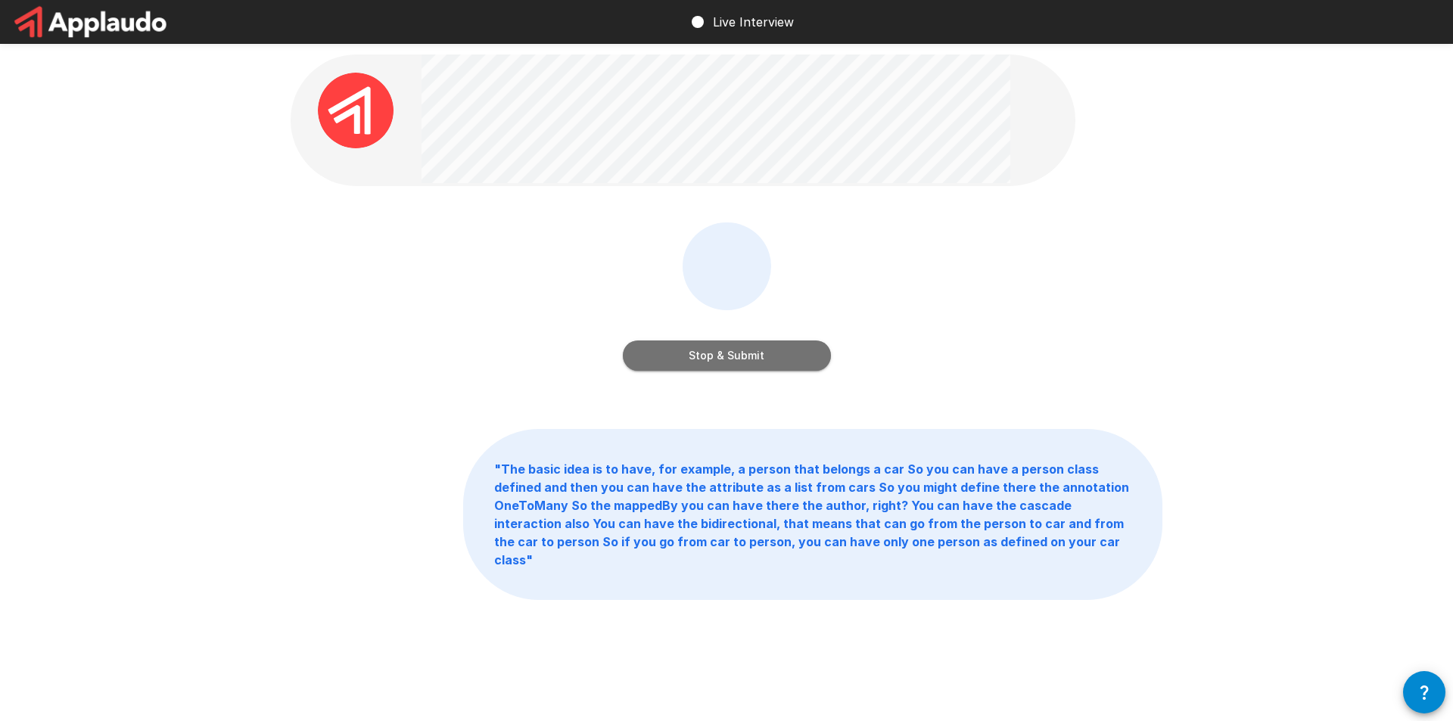
click at [718, 362] on button "Stop & Submit" at bounding box center [727, 355] width 208 height 30
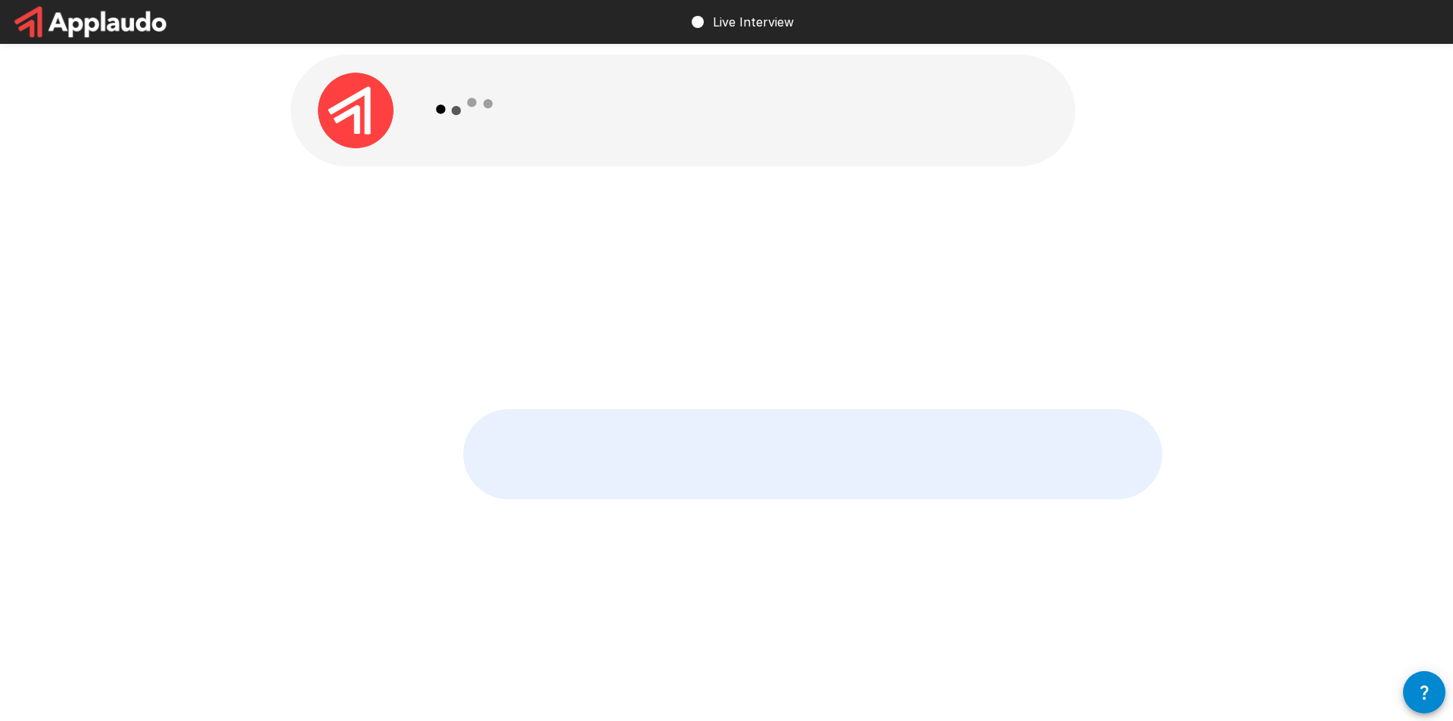
drag, startPoint x: 611, startPoint y: 352, endPoint x: 279, endPoint y: 288, distance: 337.4
click at [279, 288] on div "" Yes, for example, if you have a department, then you can have employees. It w…" at bounding box center [726, 360] width 908 height 720
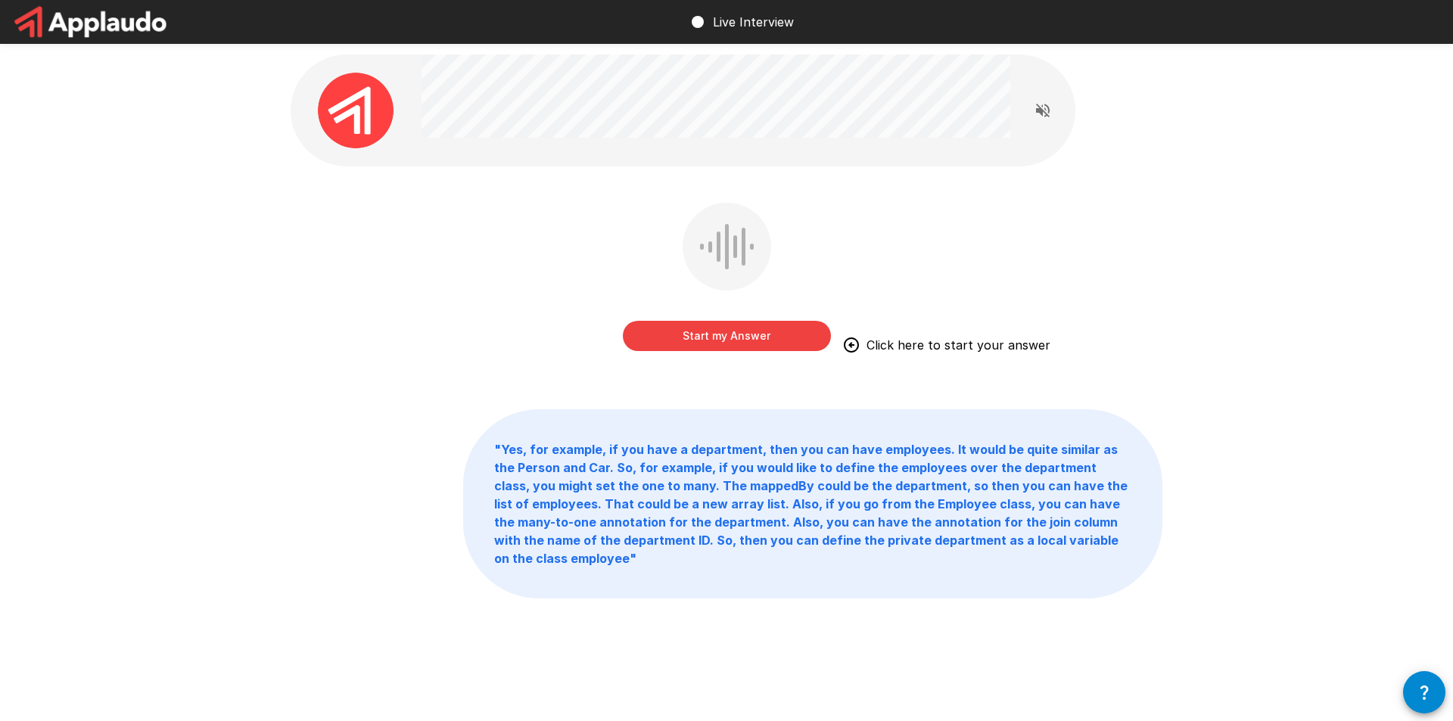
click at [714, 330] on button "Start my Answer" at bounding box center [727, 336] width 208 height 30
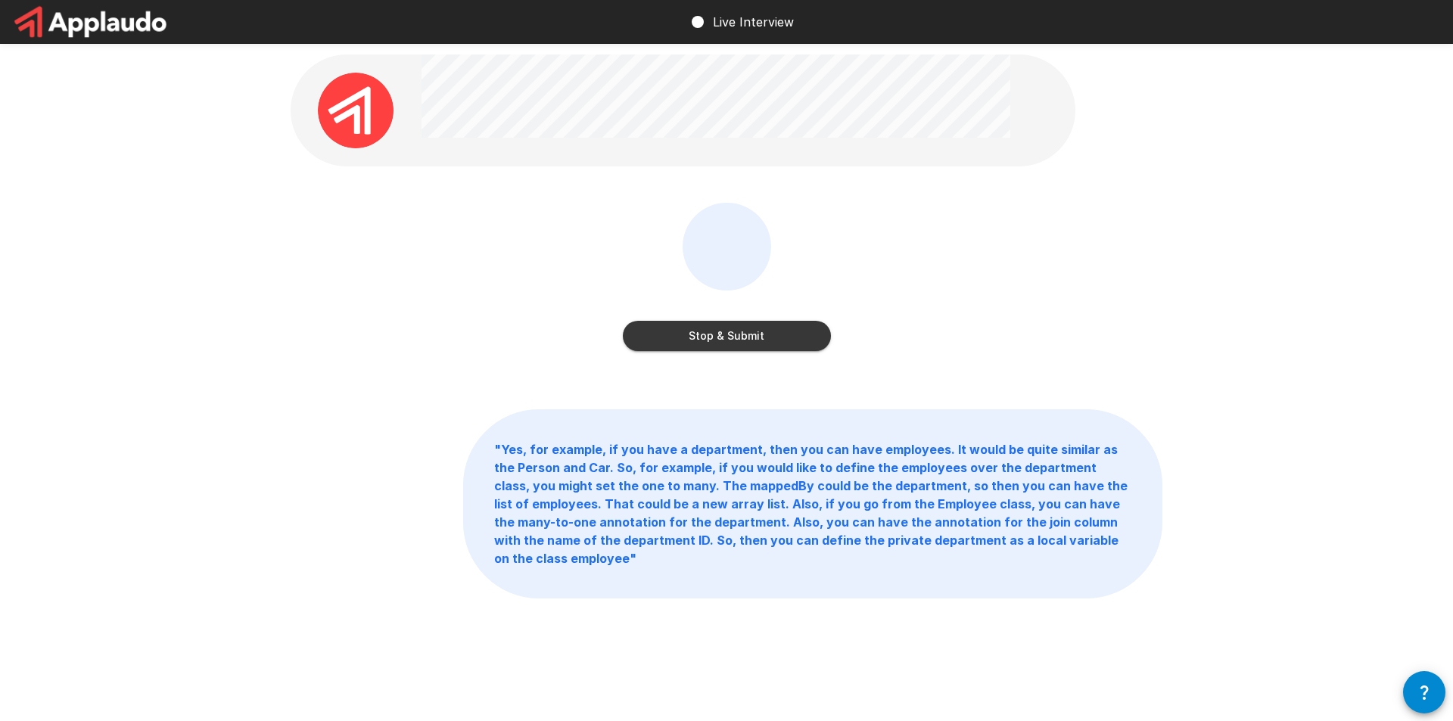
click at [729, 344] on button "Stop & Submit" at bounding box center [727, 336] width 208 height 30
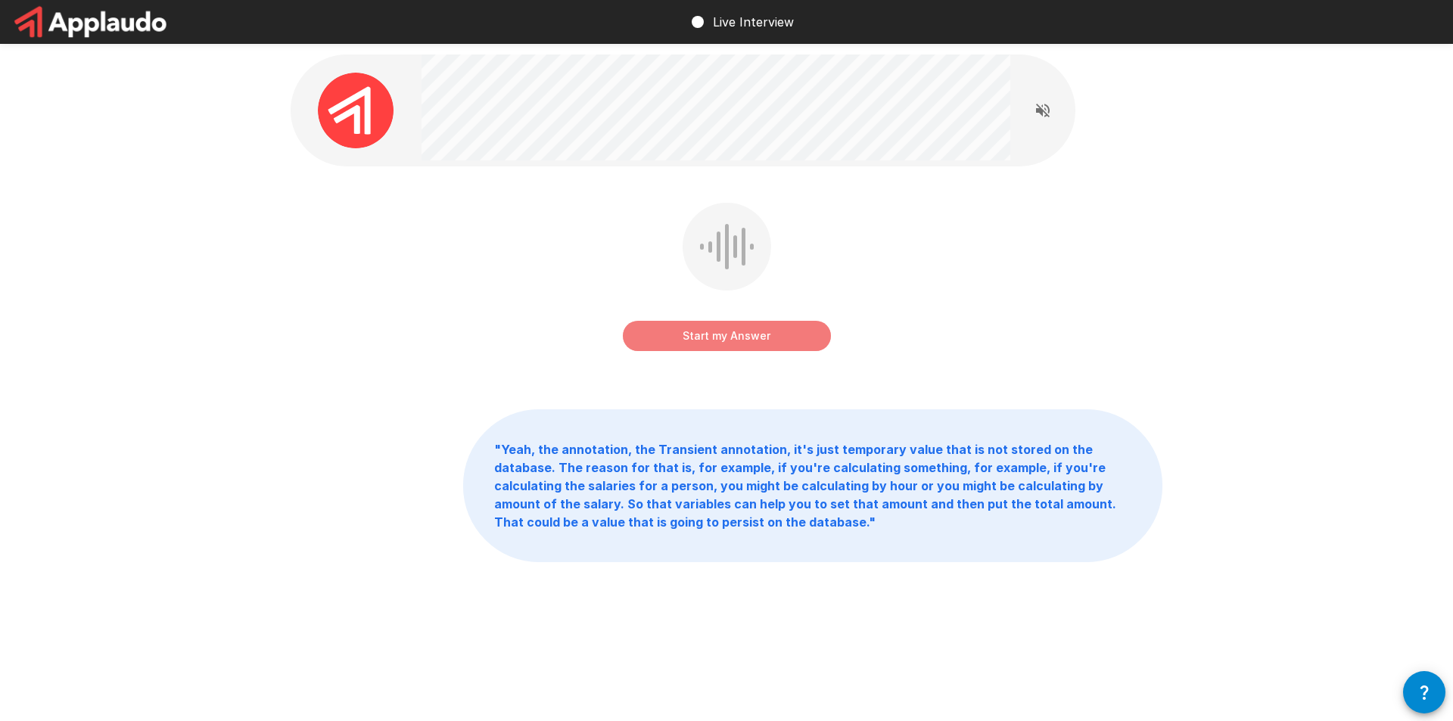
click at [738, 327] on button "Start my Answer" at bounding box center [727, 336] width 208 height 30
click at [738, 327] on button "Stop & Submit" at bounding box center [727, 336] width 208 height 30
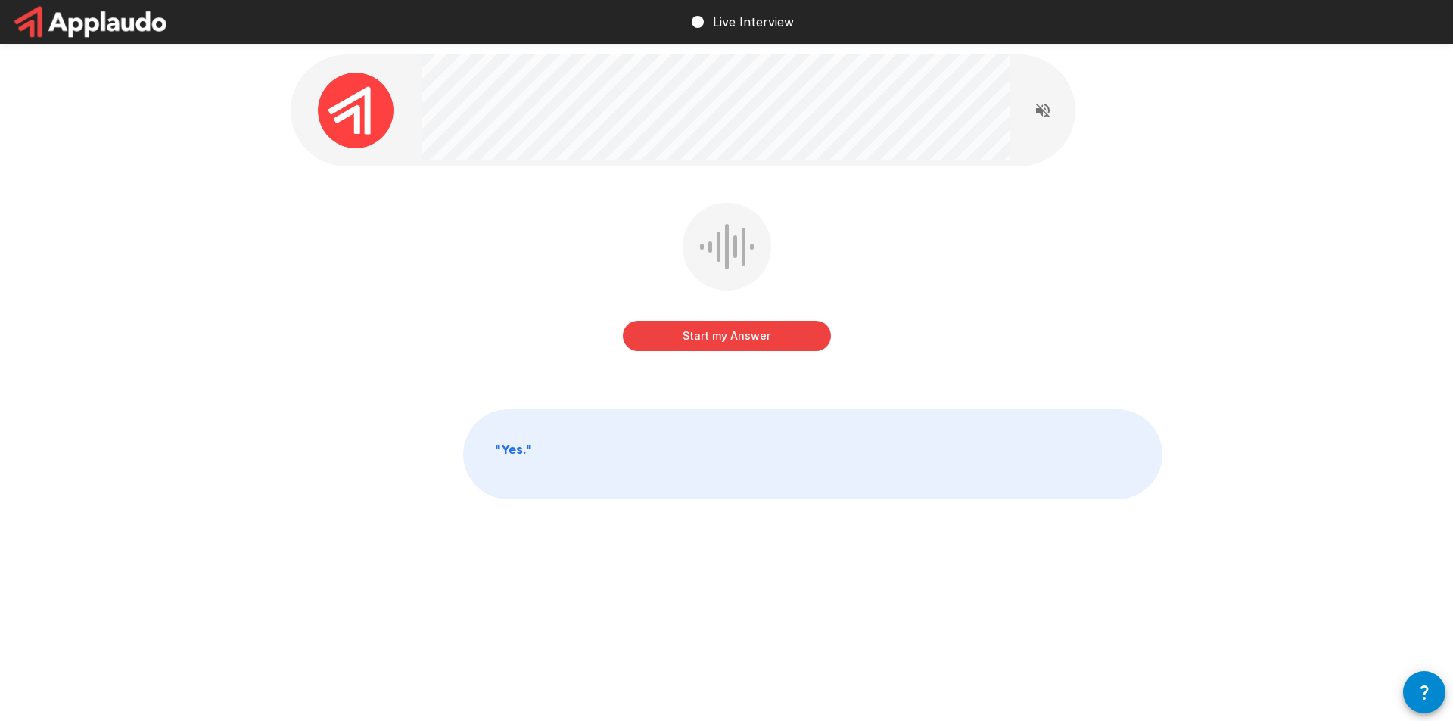
click at [716, 334] on button "Start my Answer" at bounding box center [727, 336] width 208 height 30
click at [726, 336] on button "Stop & Submit" at bounding box center [727, 336] width 208 height 30
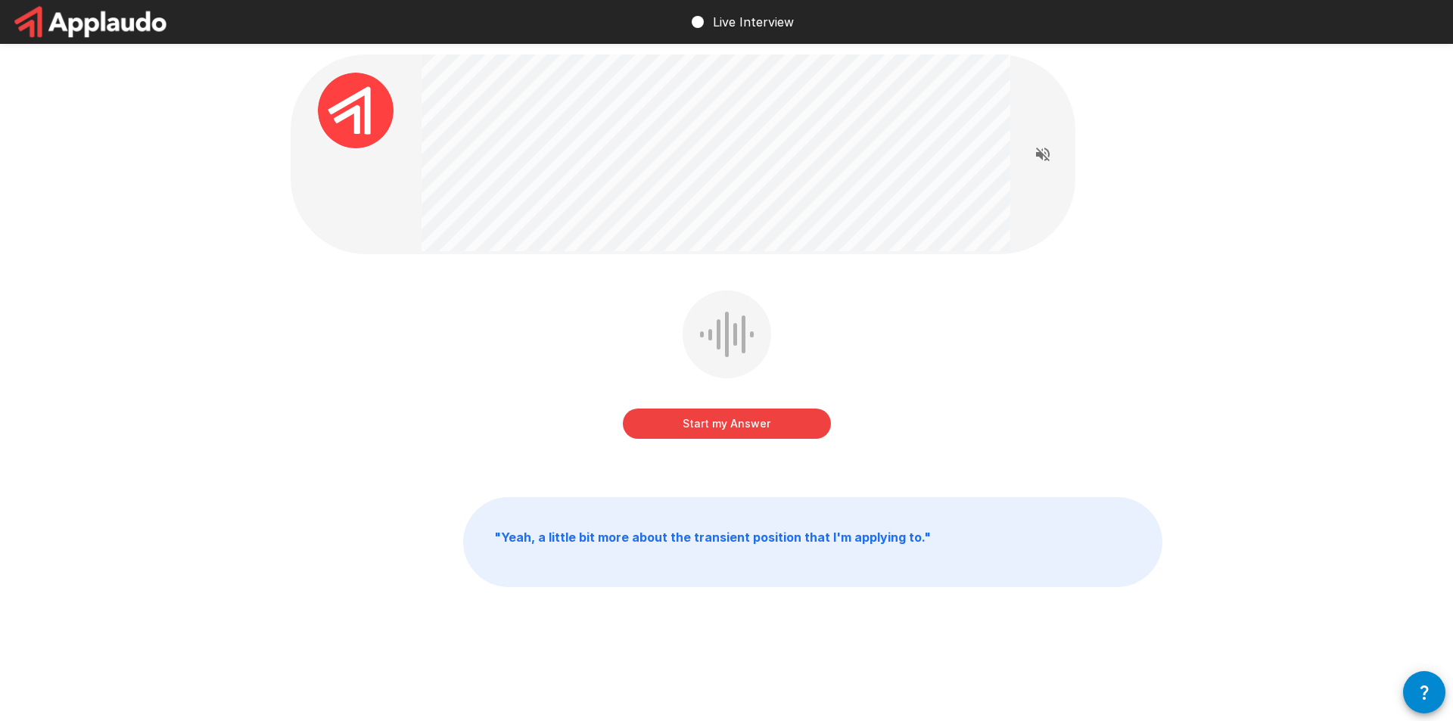
click at [719, 436] on button "Start my Answer" at bounding box center [727, 424] width 208 height 30
click at [735, 418] on button "Stop & Submit" at bounding box center [727, 424] width 208 height 30
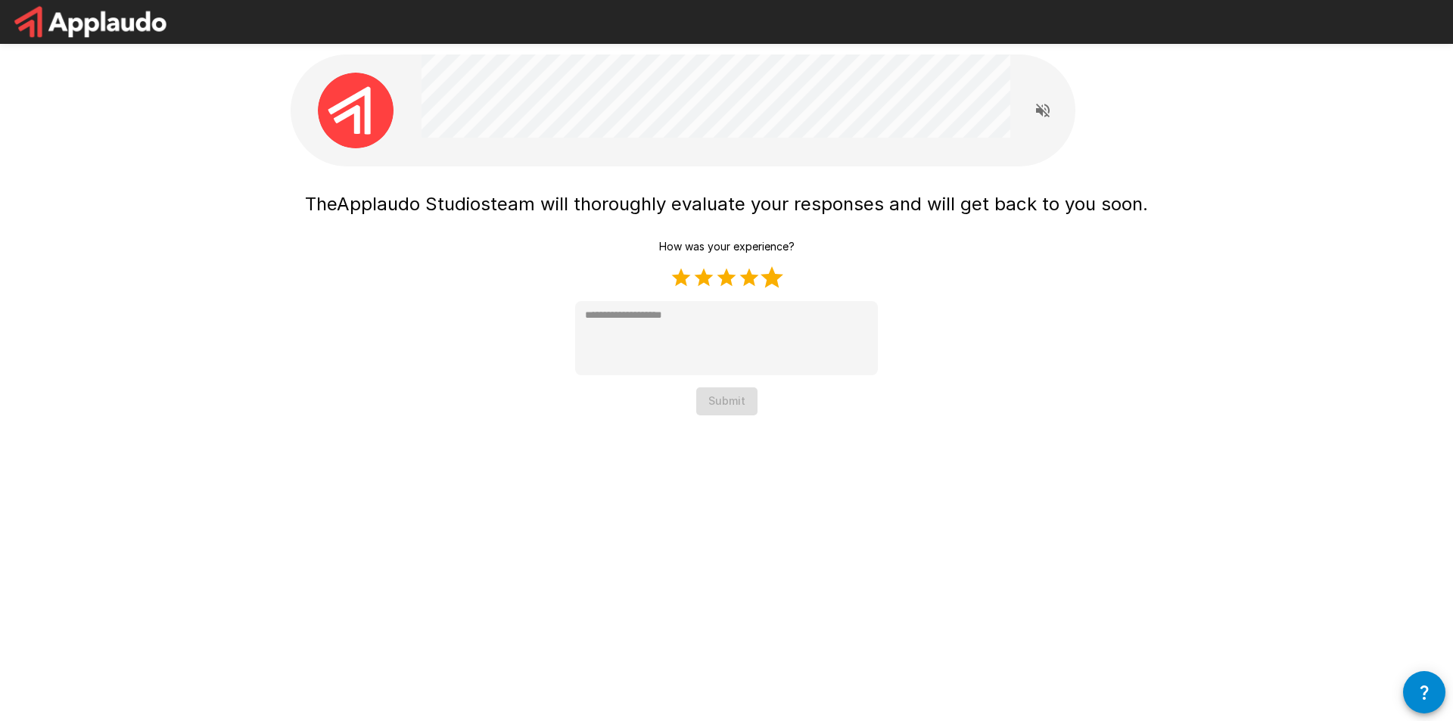
click at [774, 283] on label "5 Stars" at bounding box center [771, 277] width 23 height 23
type textarea "*"
click at [724, 396] on button "Submit" at bounding box center [726, 401] width 61 height 28
